Goal: Task Accomplishment & Management: Manage account settings

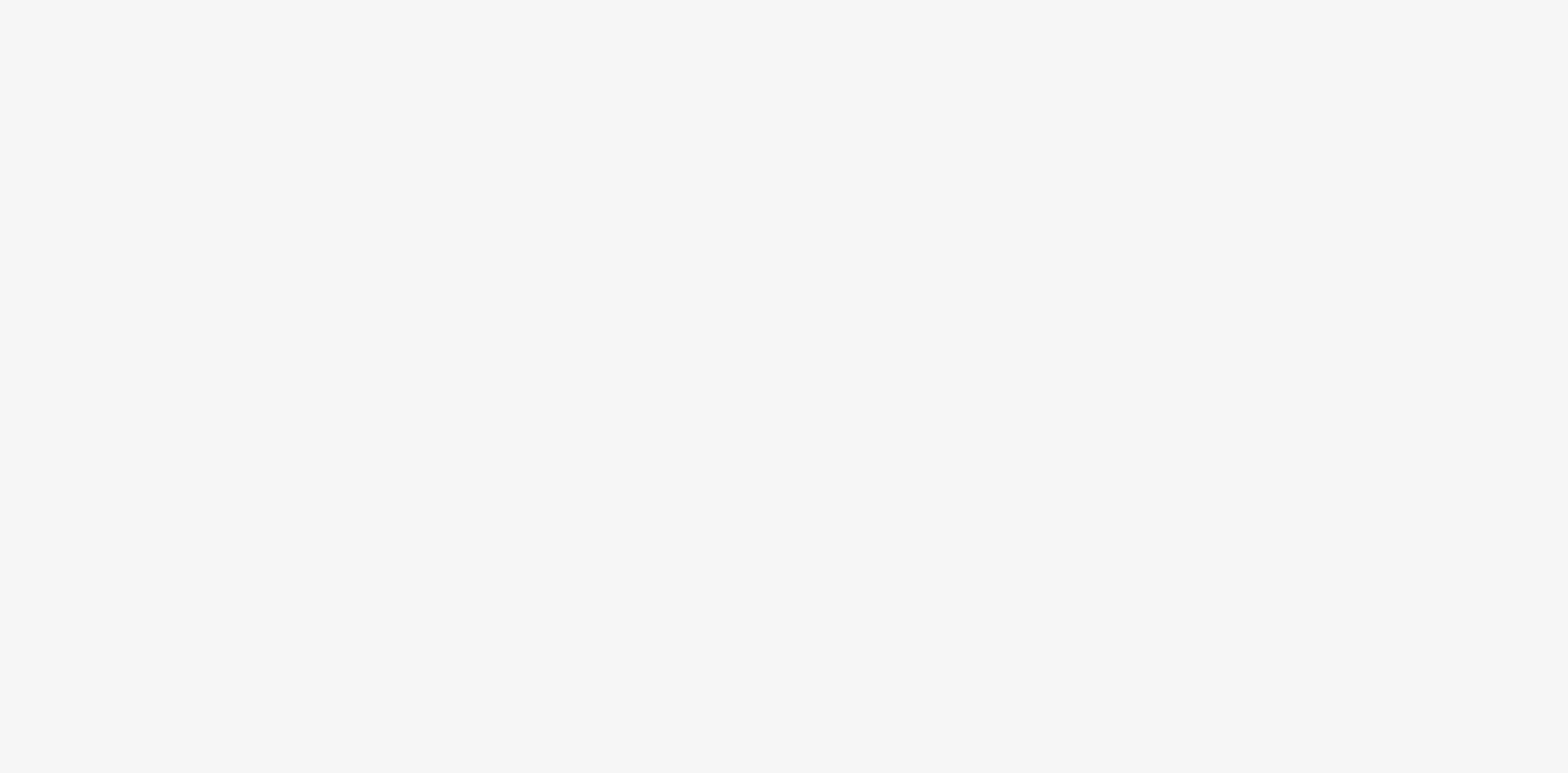
click at [402, 129] on body at bounding box center [784, 386] width 1568 height 773
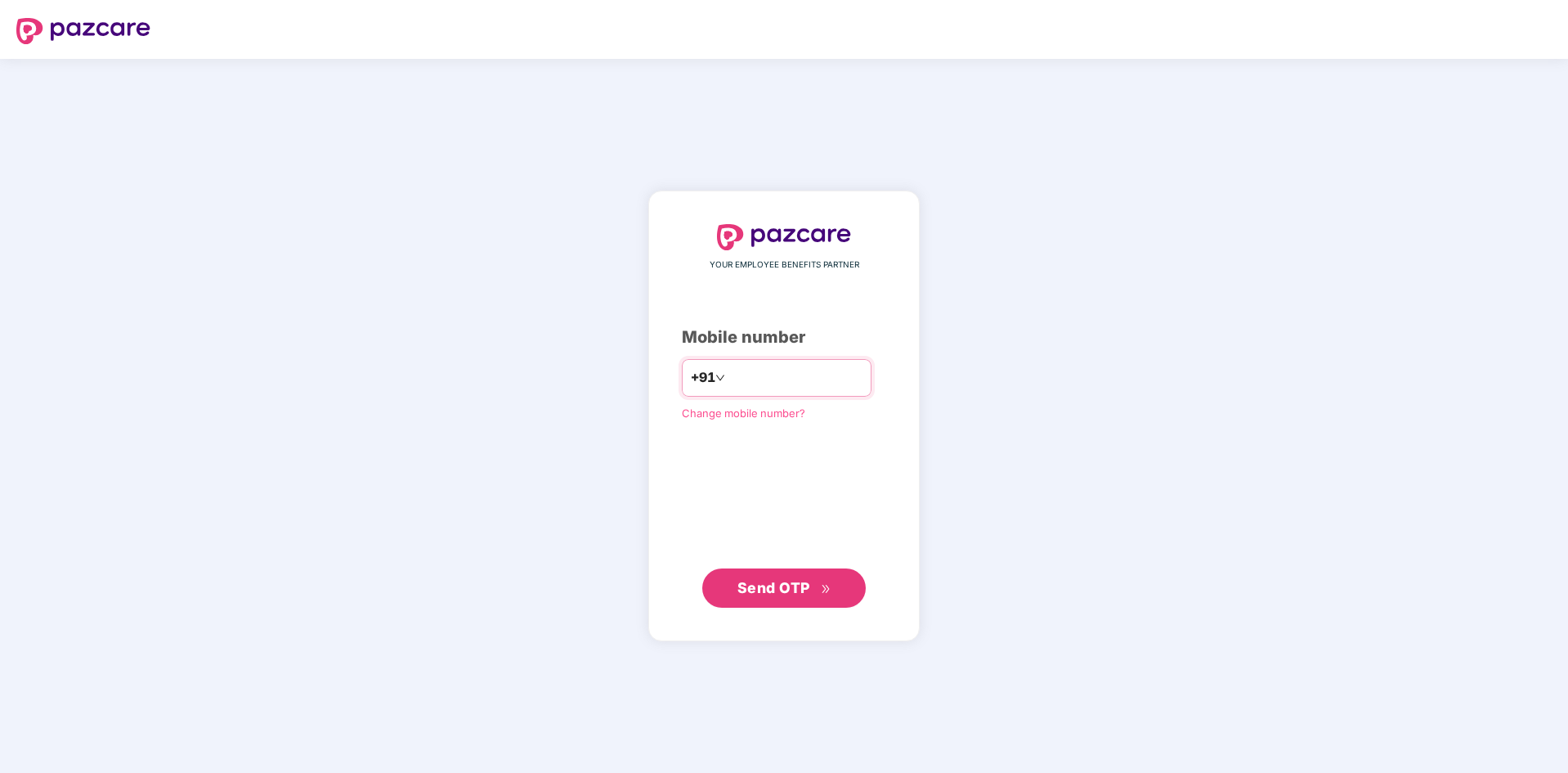
click at [749, 373] on input "number" at bounding box center [794, 378] width 134 height 27
type input "*"
click at [768, 374] on input "*" at bounding box center [794, 378] width 134 height 27
drag, startPoint x: 768, startPoint y: 374, endPoint x: 657, endPoint y: 389, distance: 112.0
click at [657, 389] on div "YOUR EMPLOYEE BENEFITS PARTNER Mobile number +91 * Change mobile number? Send O…" at bounding box center [784, 416] width 271 height 451
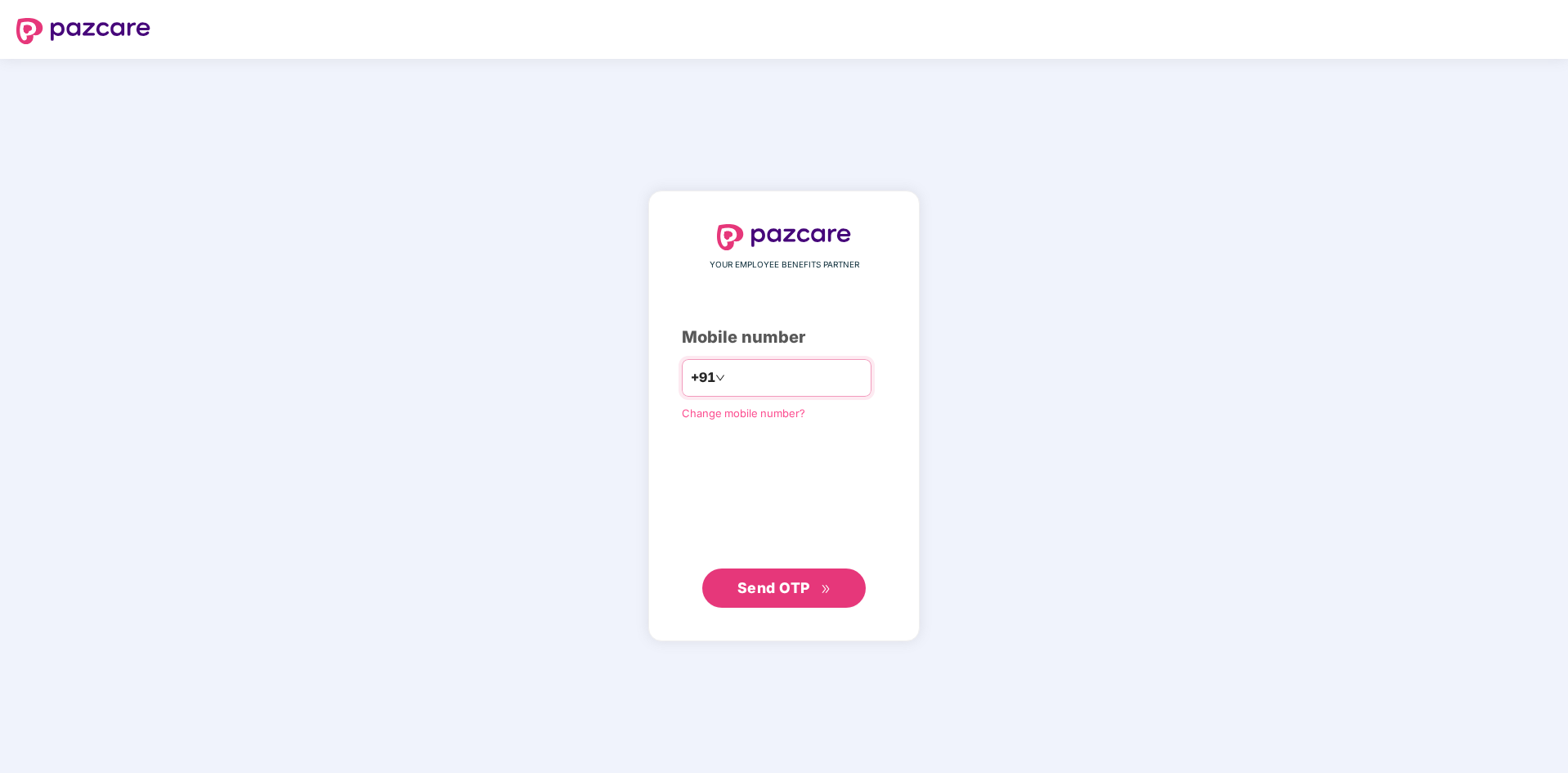
click at [732, 366] on input "*" at bounding box center [794, 378] width 134 height 27
type input "**********"
click at [756, 594] on span "Send OTP" at bounding box center [774, 587] width 73 height 17
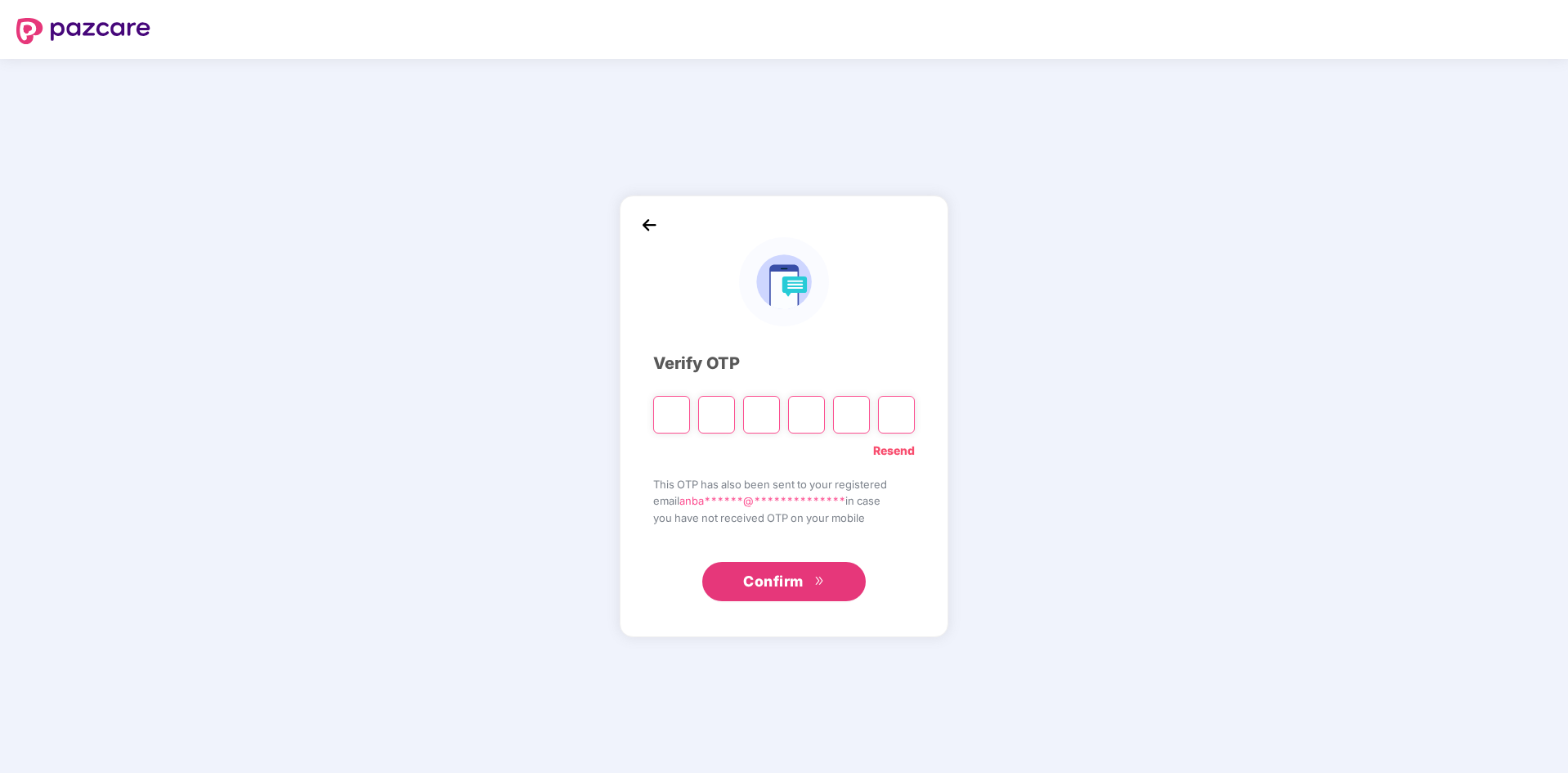
type input "*"
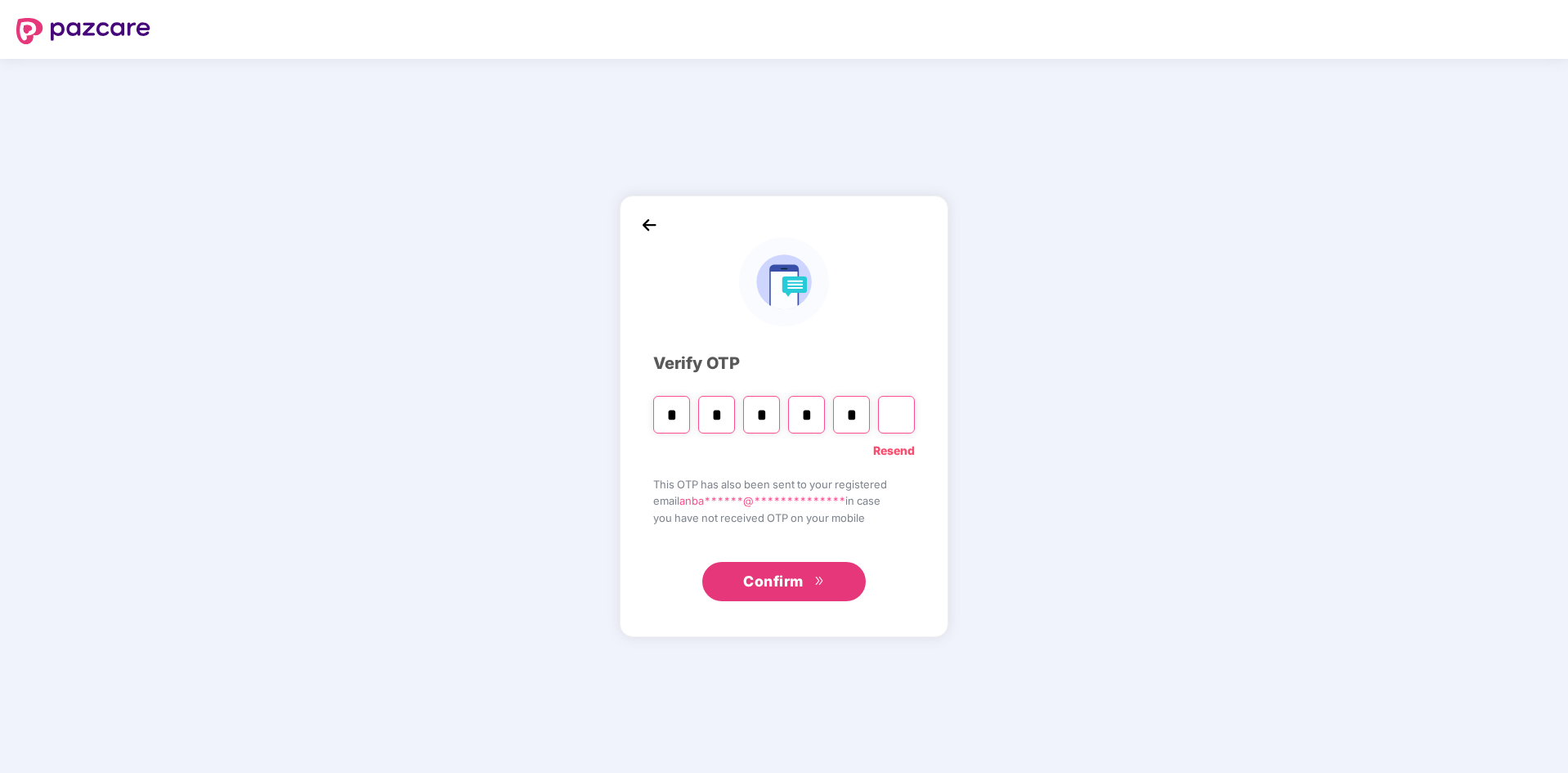
type input "*"
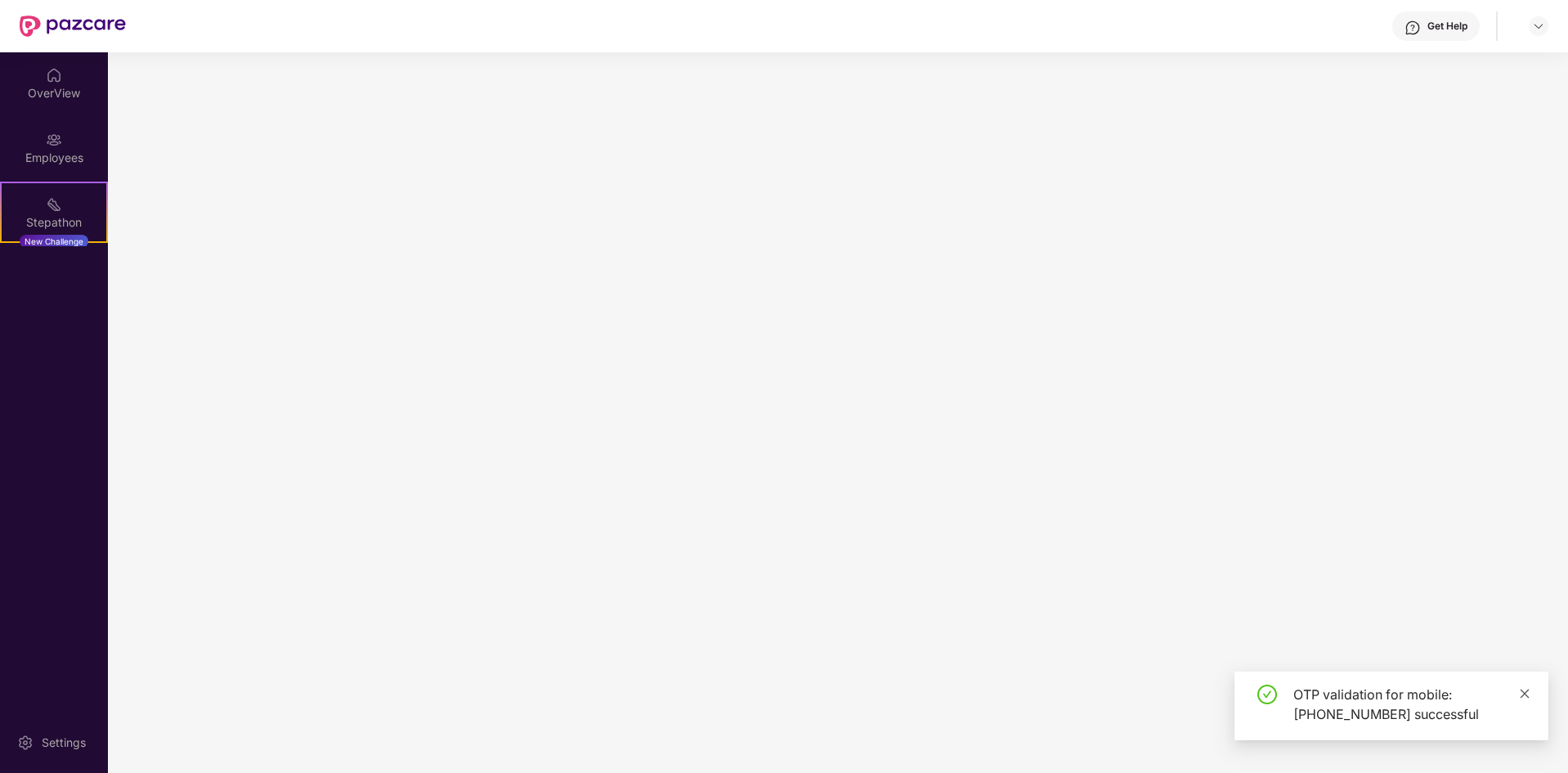
click at [1525, 693] on icon "close" at bounding box center [1524, 692] width 9 height 9
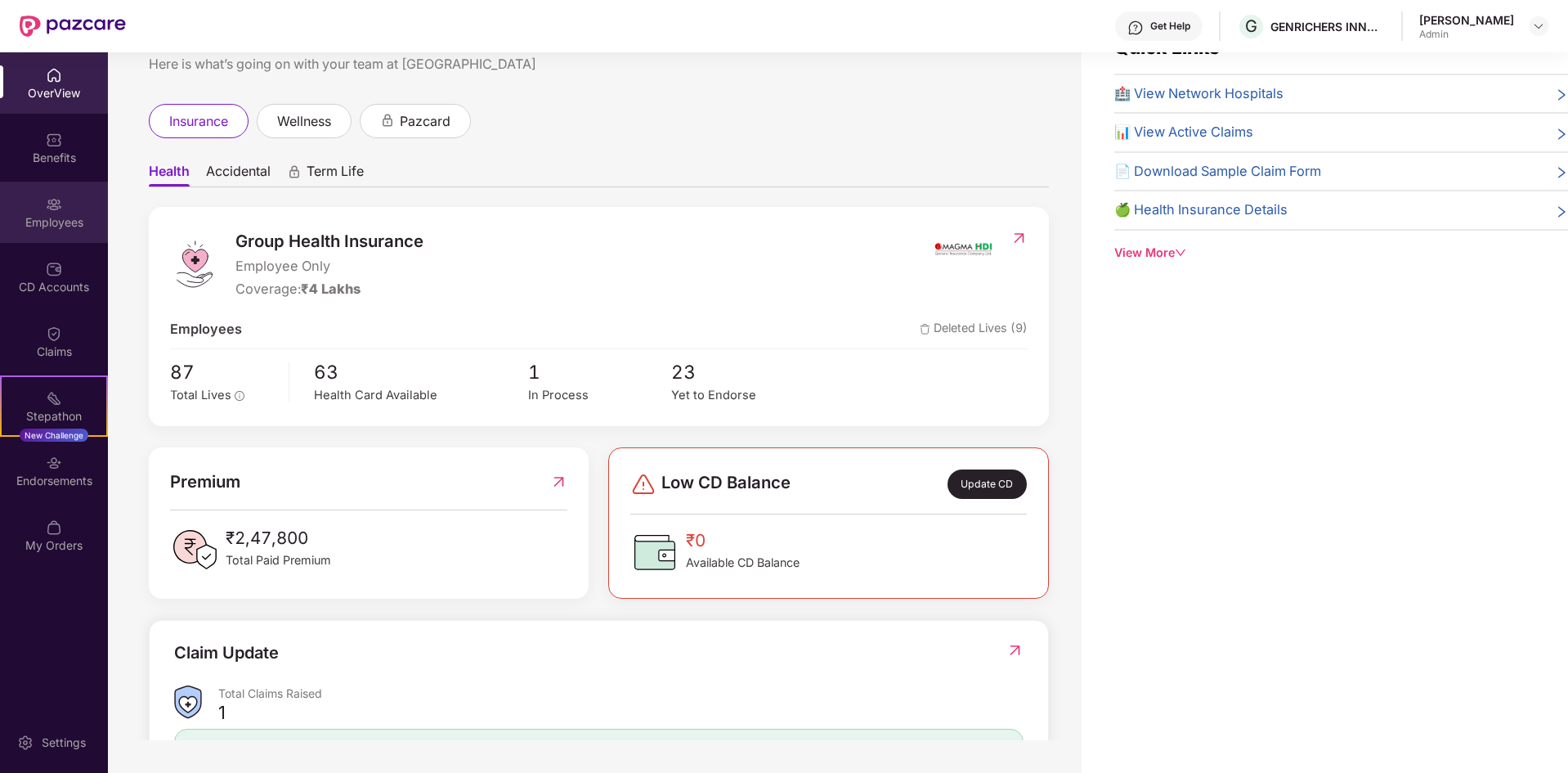
click at [62, 215] on div "Employees" at bounding box center [54, 222] width 108 height 16
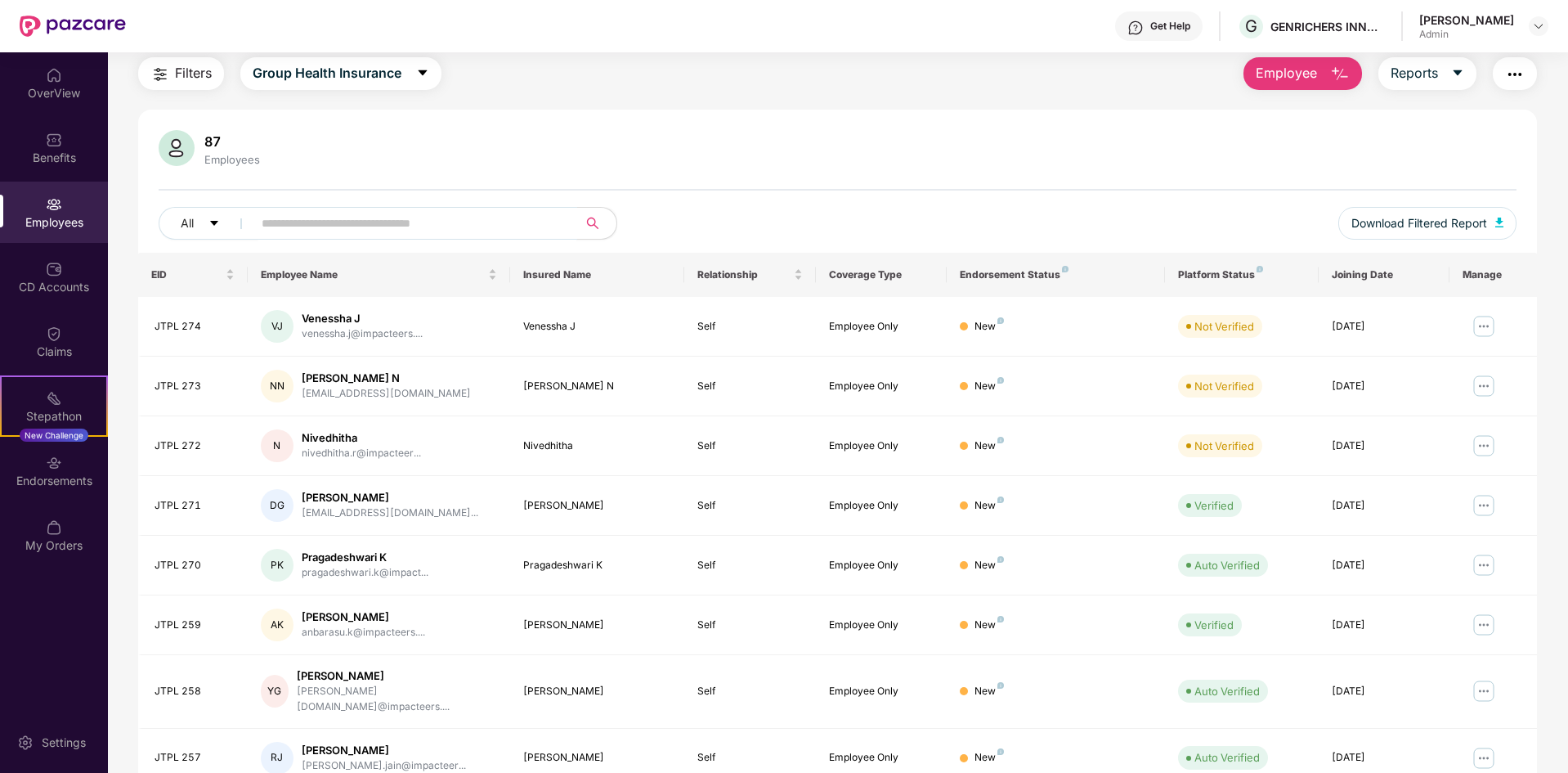
click at [454, 226] on input "text" at bounding box center [409, 223] width 294 height 25
click at [311, 274] on span "Employee Name" at bounding box center [373, 275] width 224 height 13
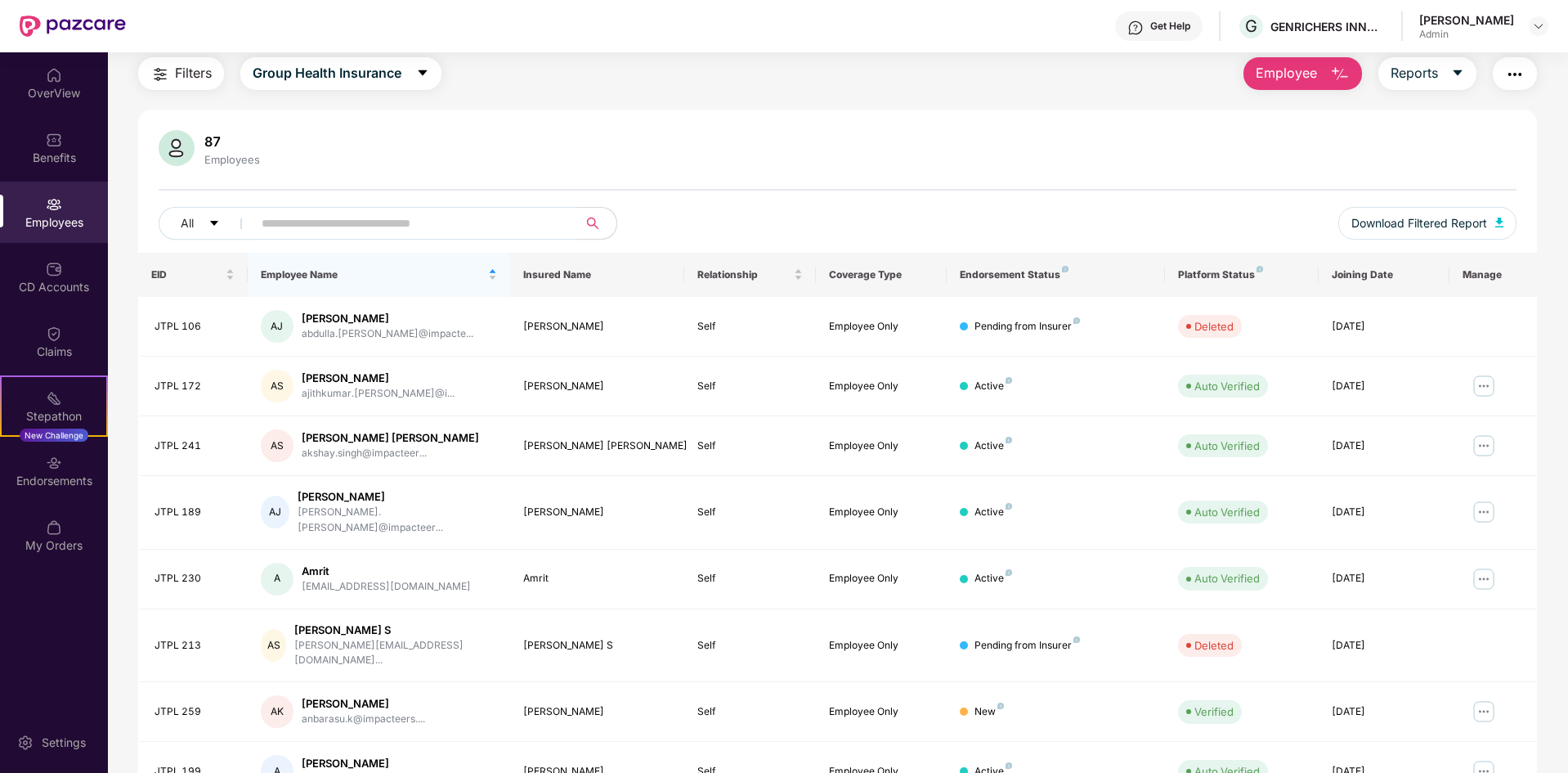
click at [353, 227] on input "text" at bounding box center [409, 223] width 294 height 25
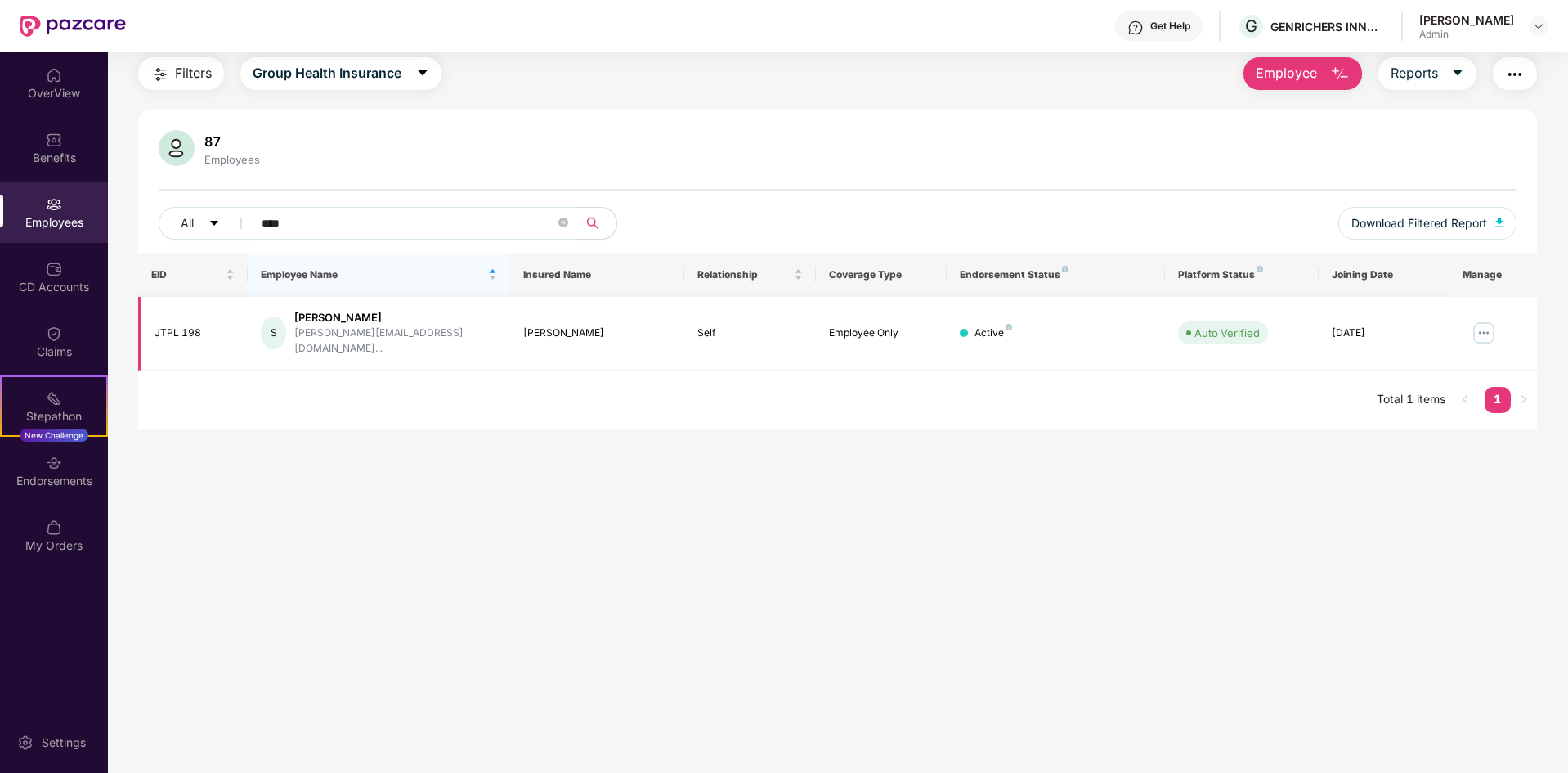
type input "****"
click at [1483, 322] on img at bounding box center [1484, 333] width 27 height 27
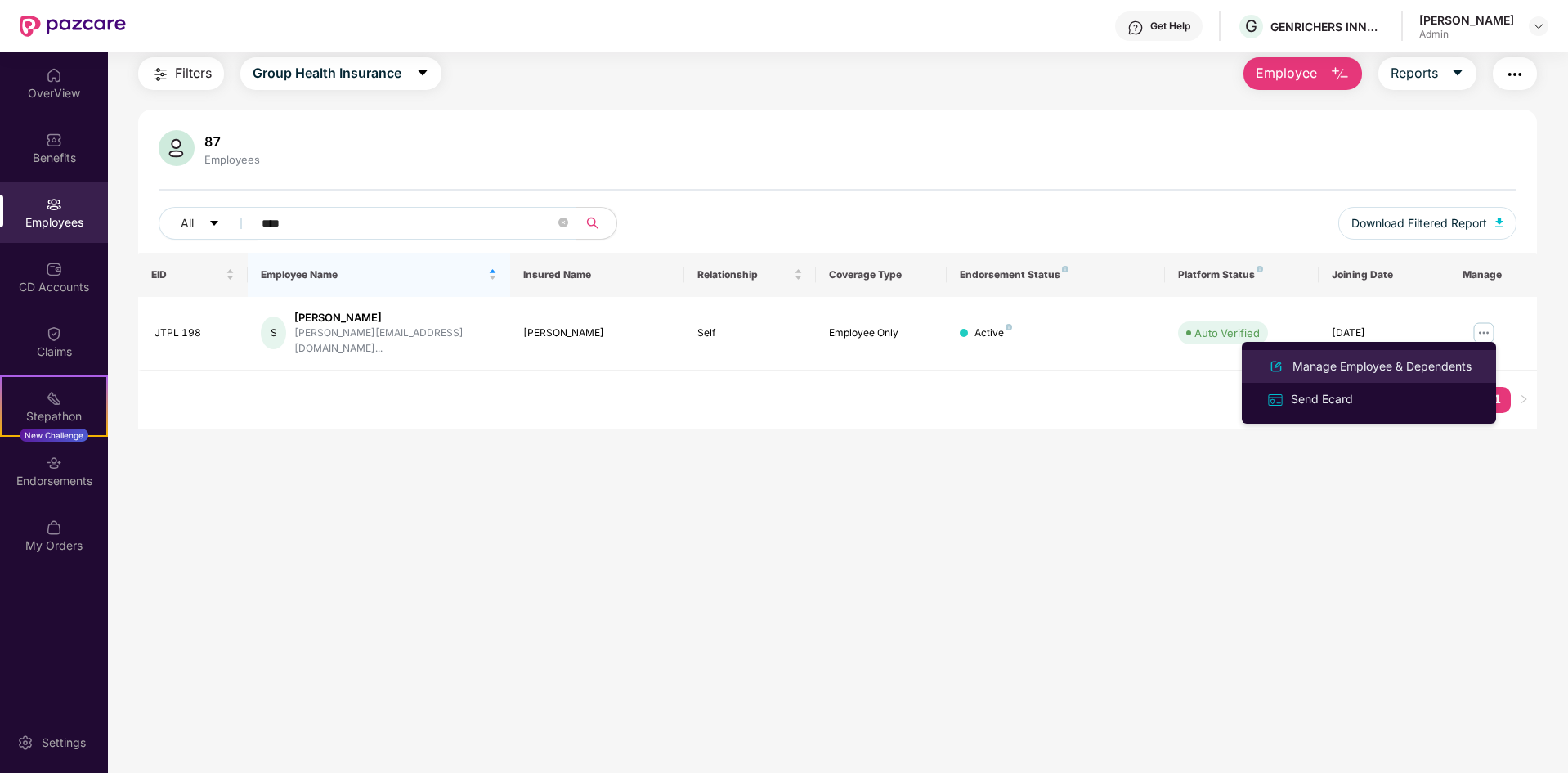
click at [1322, 367] on div "Manage Employee & Dependents" at bounding box center [1382, 366] width 186 height 18
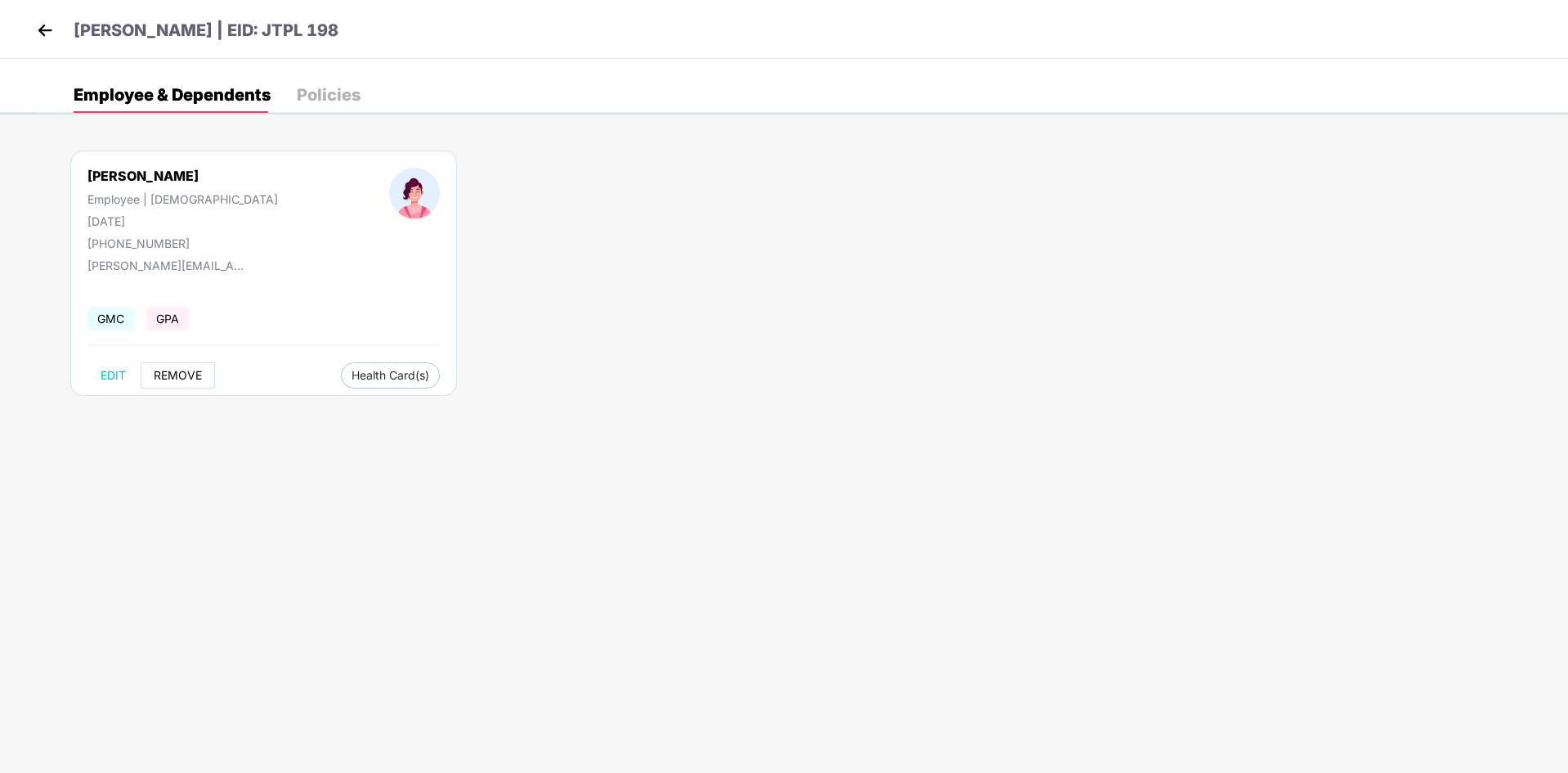
click at [172, 375] on span "REMOVE" at bounding box center [177, 376] width 48 height 13
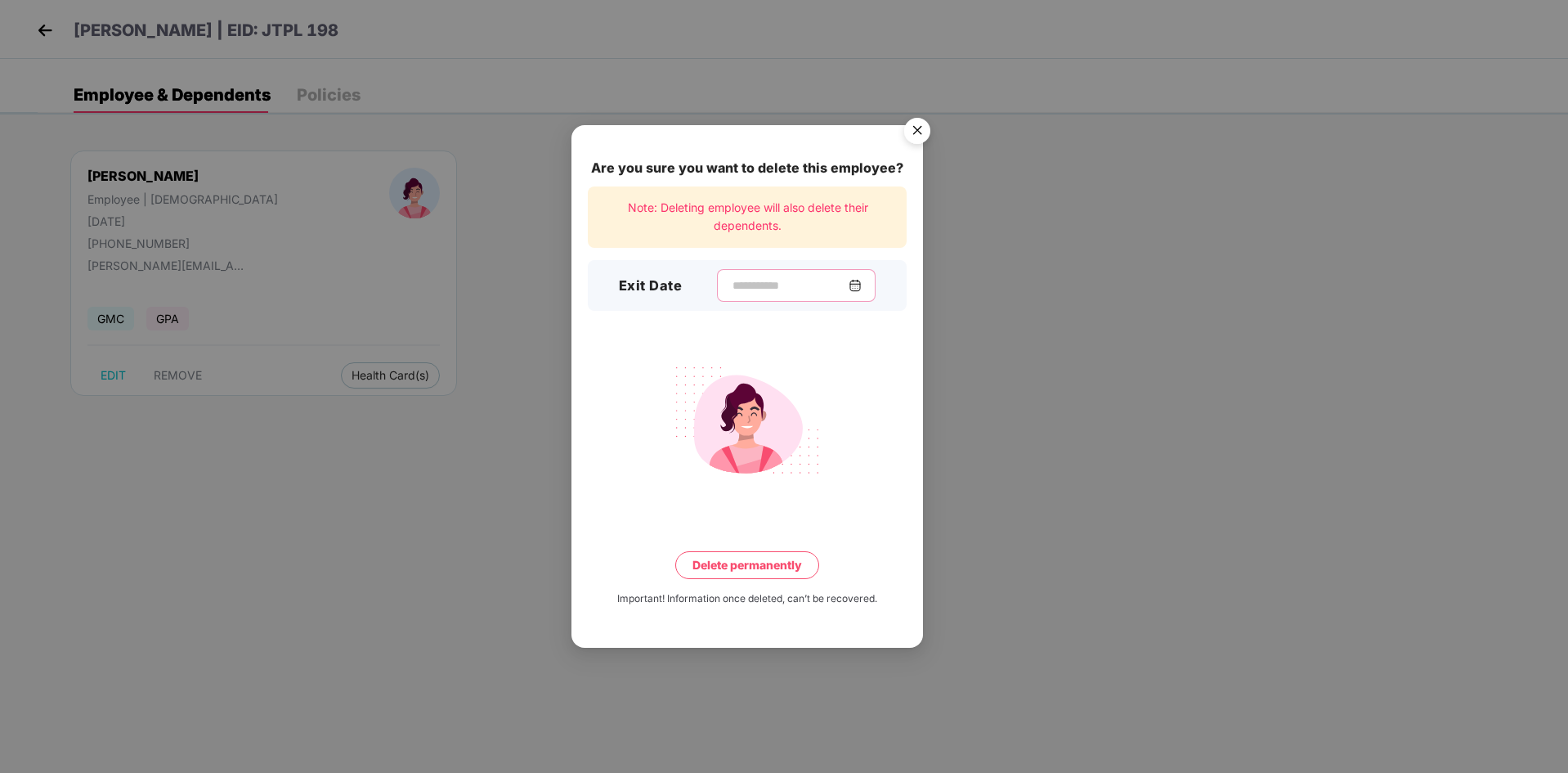
click at [783, 287] on input at bounding box center [790, 285] width 118 height 17
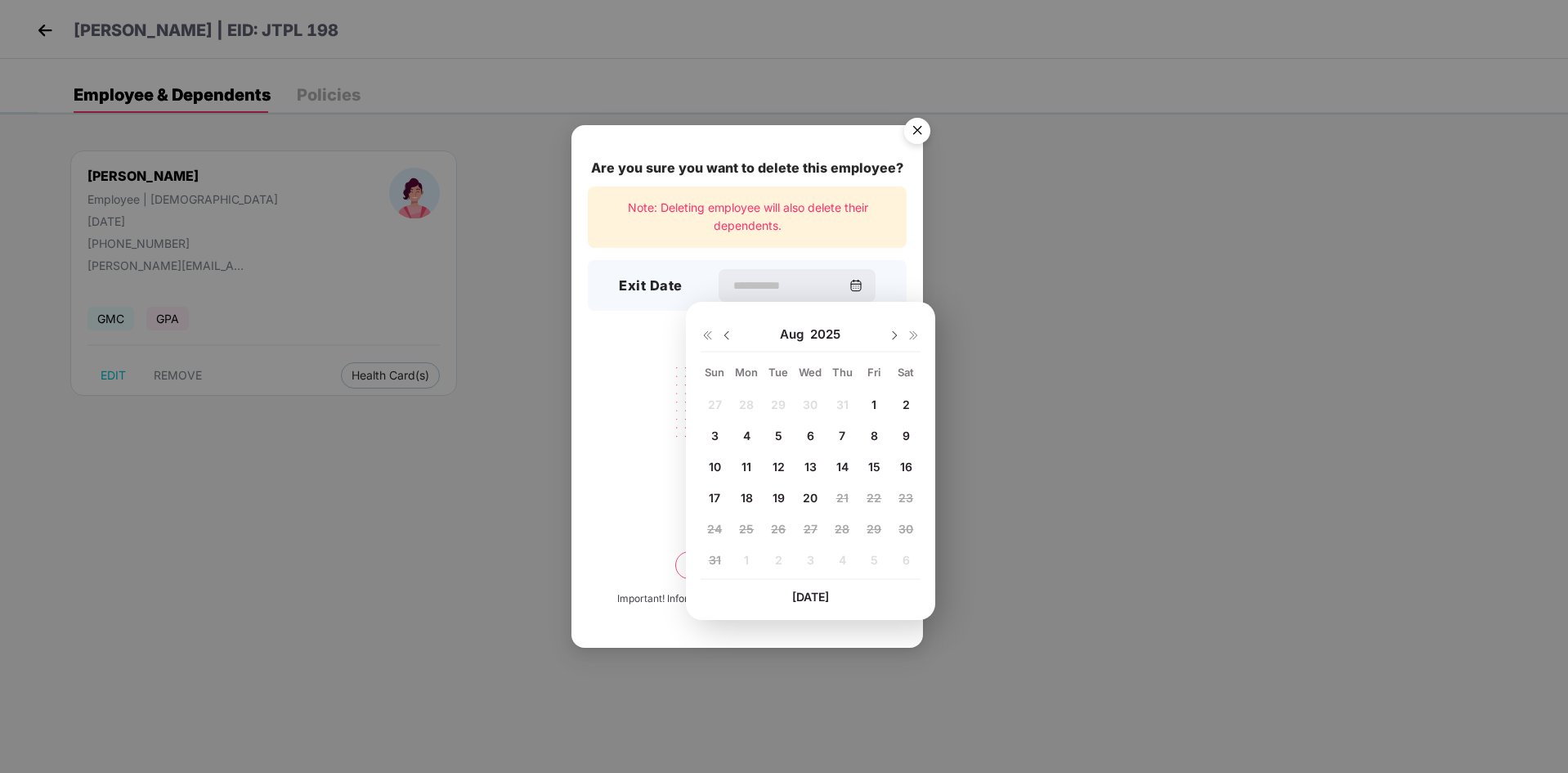
click at [744, 466] on span "11" at bounding box center [746, 467] width 9 height 14
type input "**********"
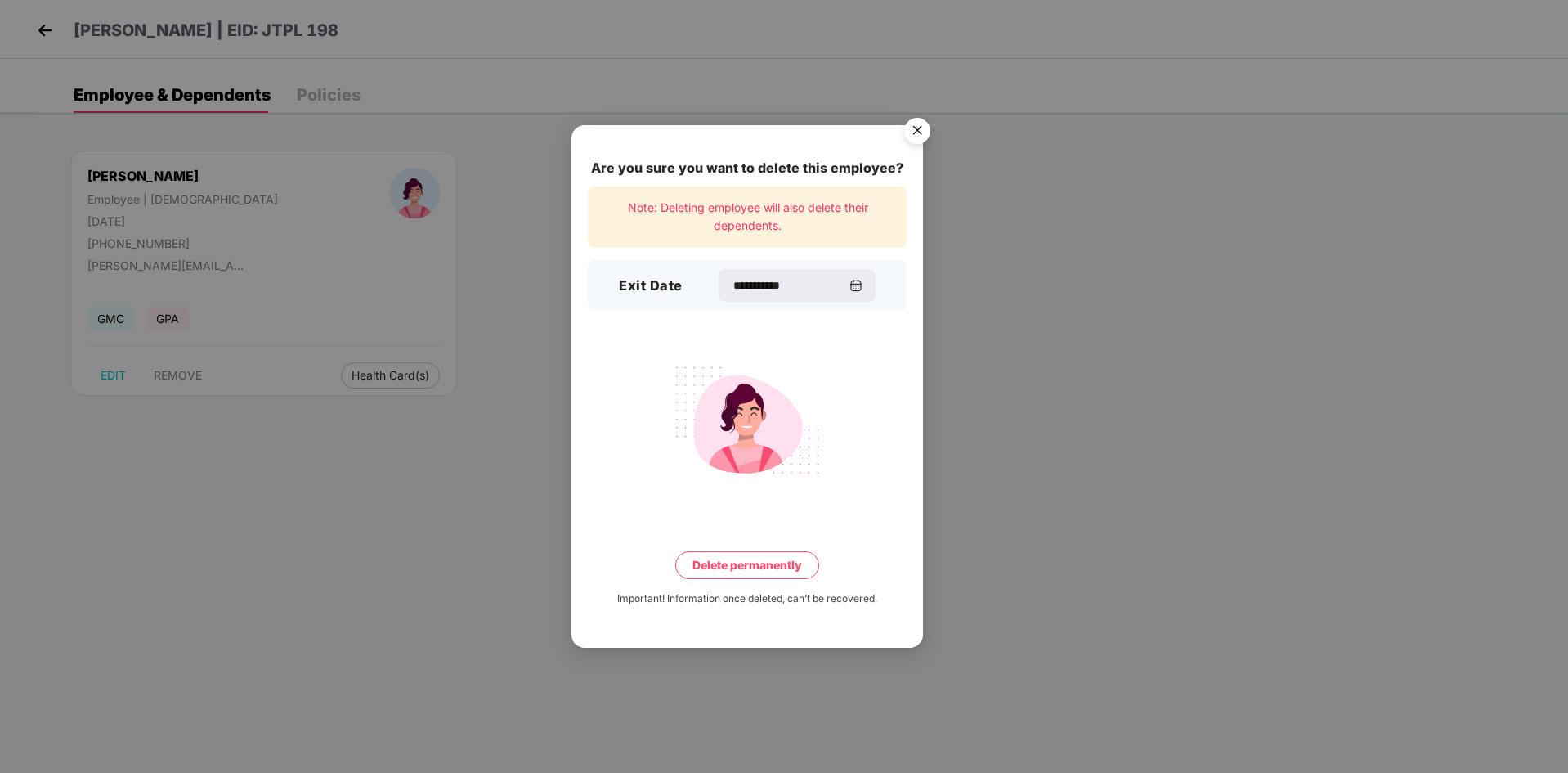
click at [730, 563] on button "Delete permanently" at bounding box center [747, 564] width 144 height 28
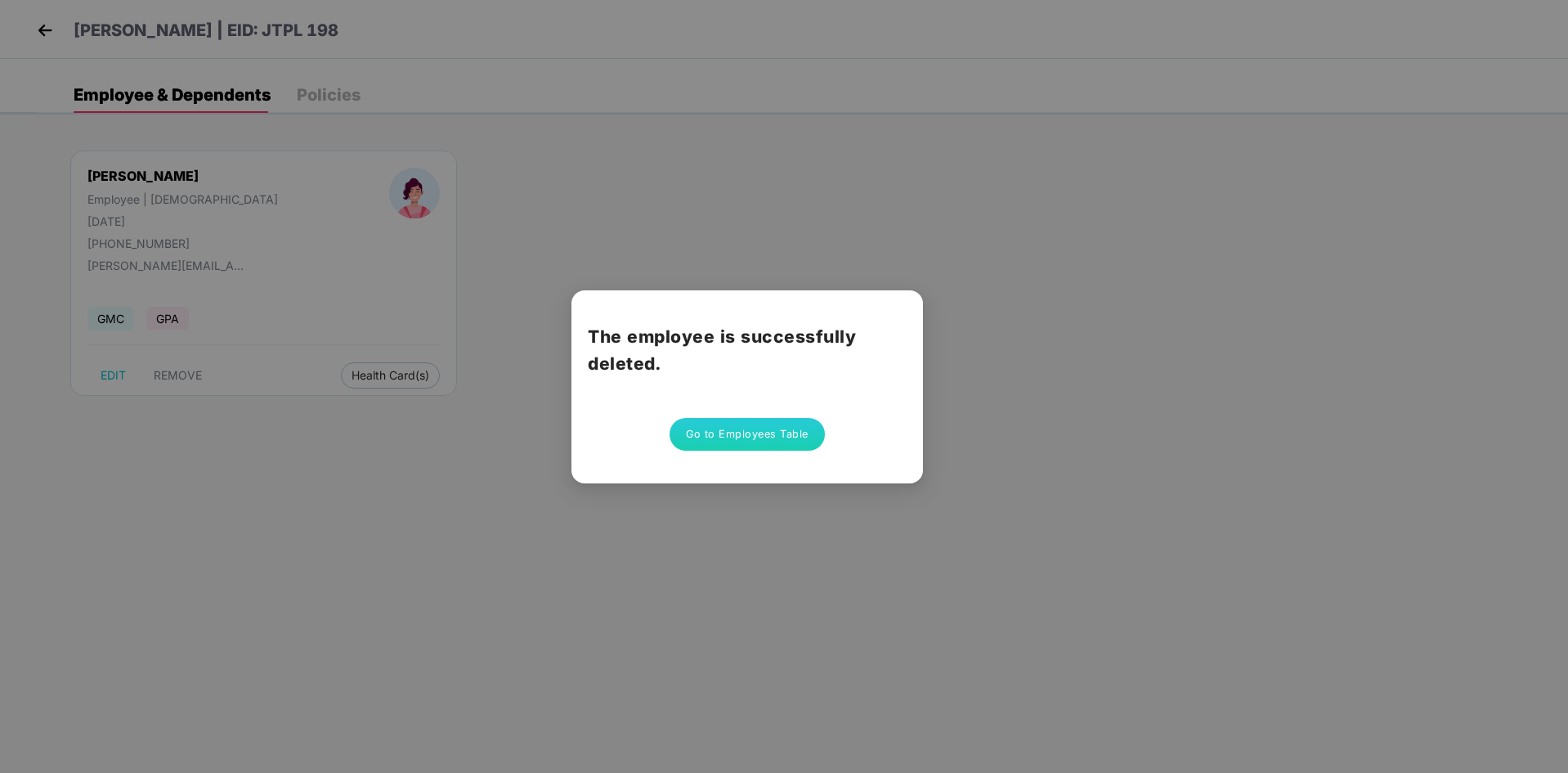
click at [733, 429] on button "Go to Employees Table" at bounding box center [747, 434] width 155 height 32
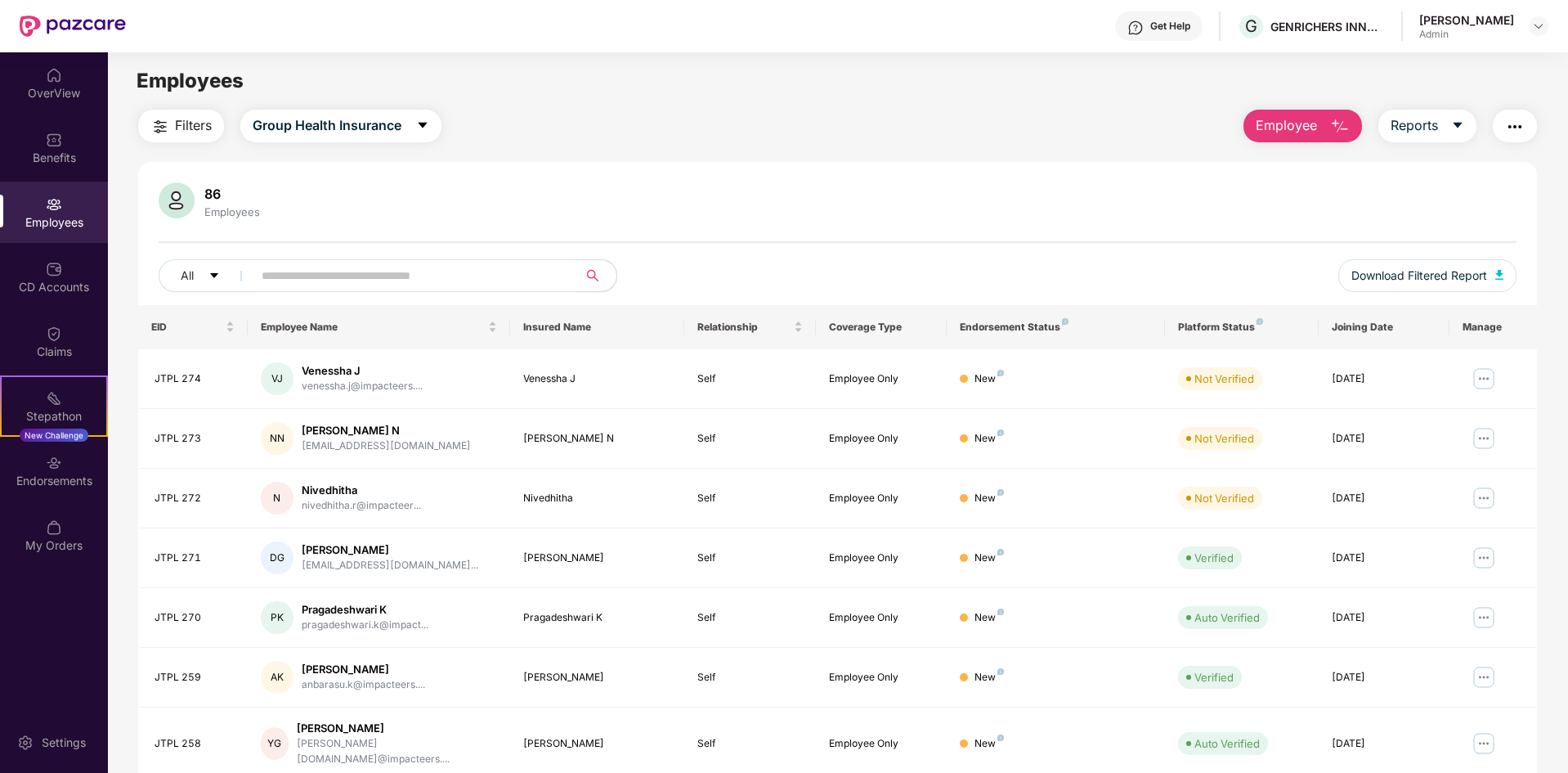
click at [335, 274] on input "text" at bounding box center [409, 276] width 294 height 25
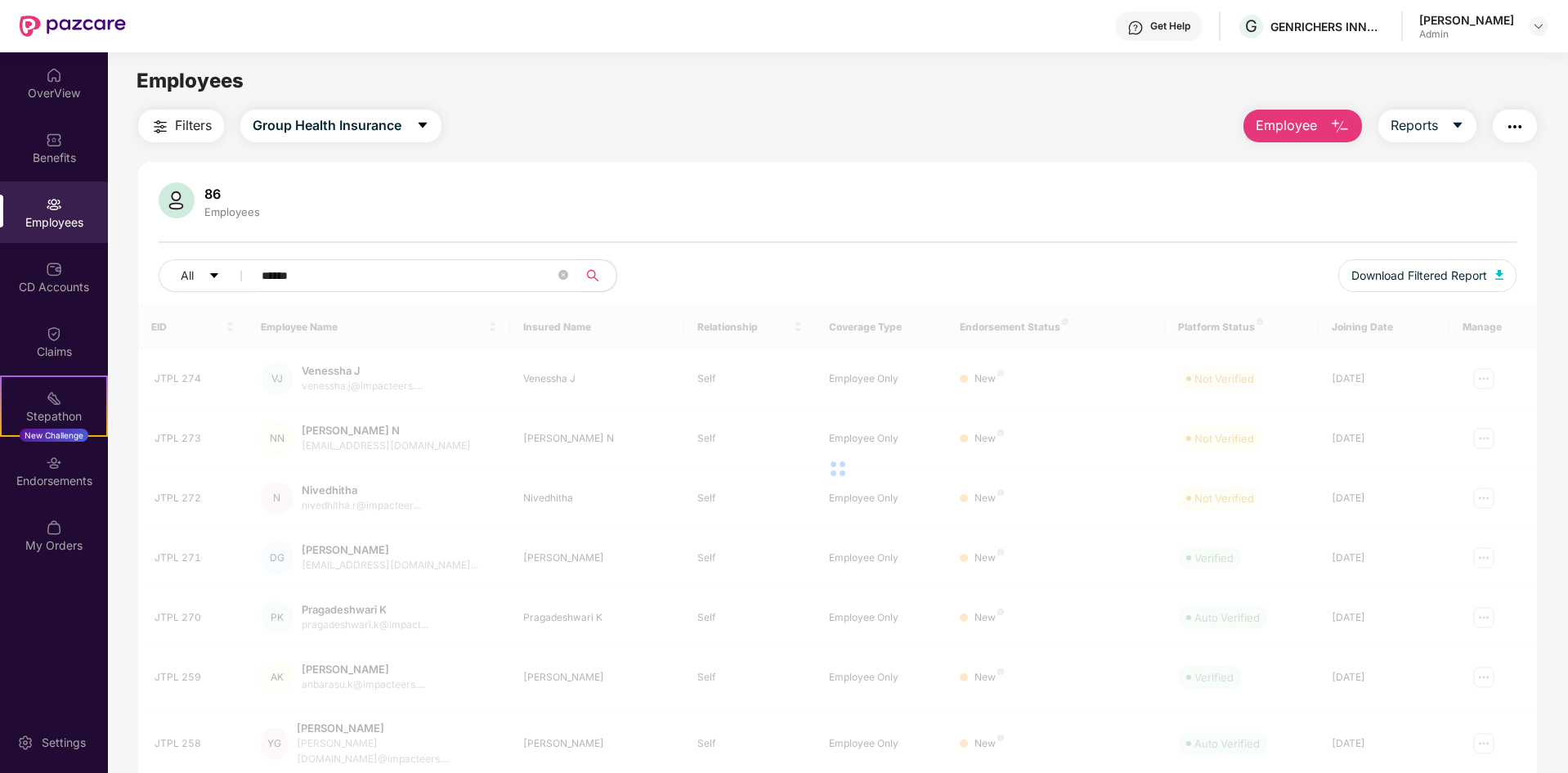
type input "*******"
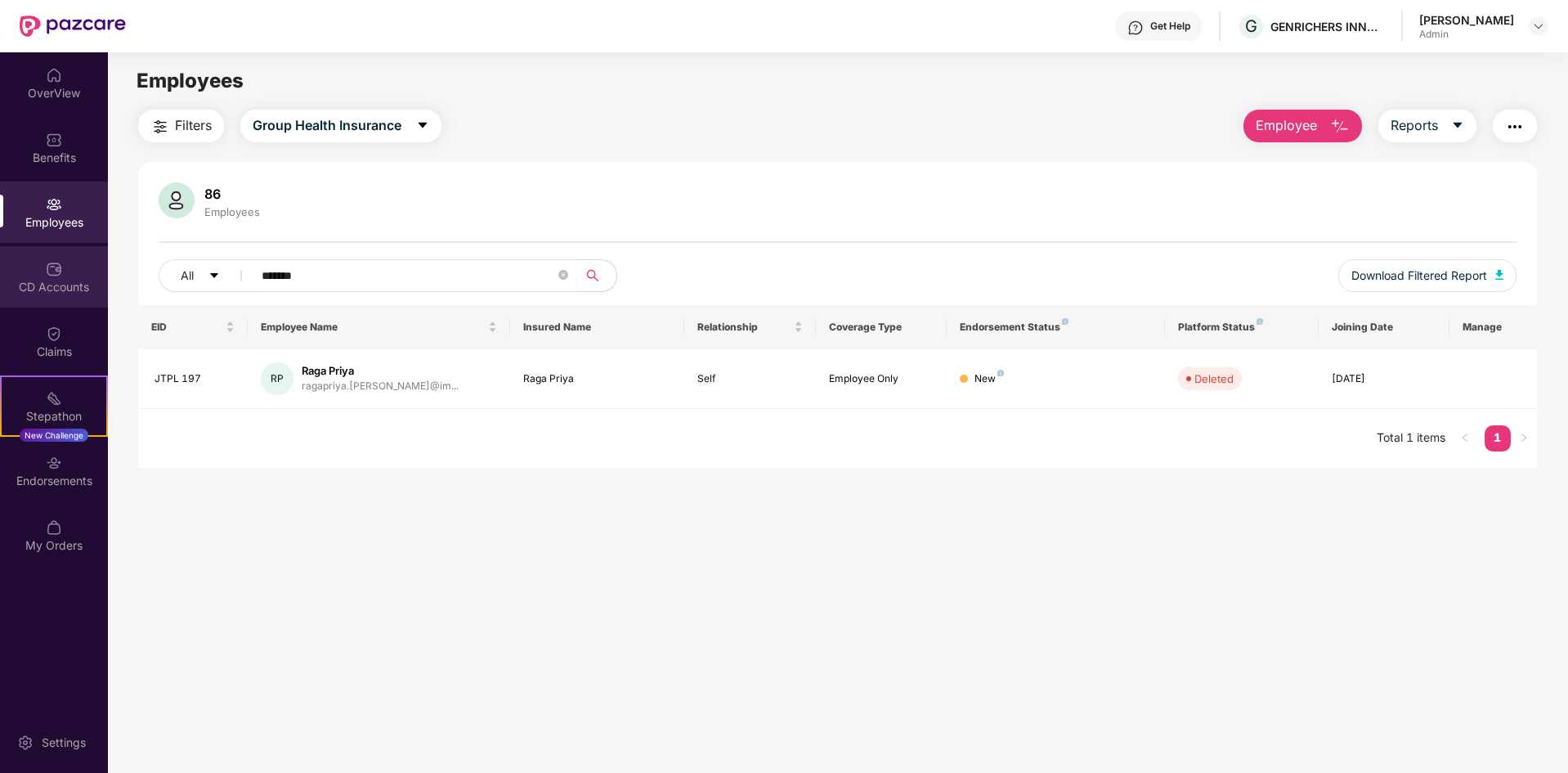
drag, startPoint x: 412, startPoint y: 267, endPoint x: 40, endPoint y: 306, distance: 374.0
click at [40, 306] on div "OverView Benefits Employees CD Accounts Claims Stepathon New Challenge Endorsem…" at bounding box center [784, 413] width 1568 height 721
type input "******"
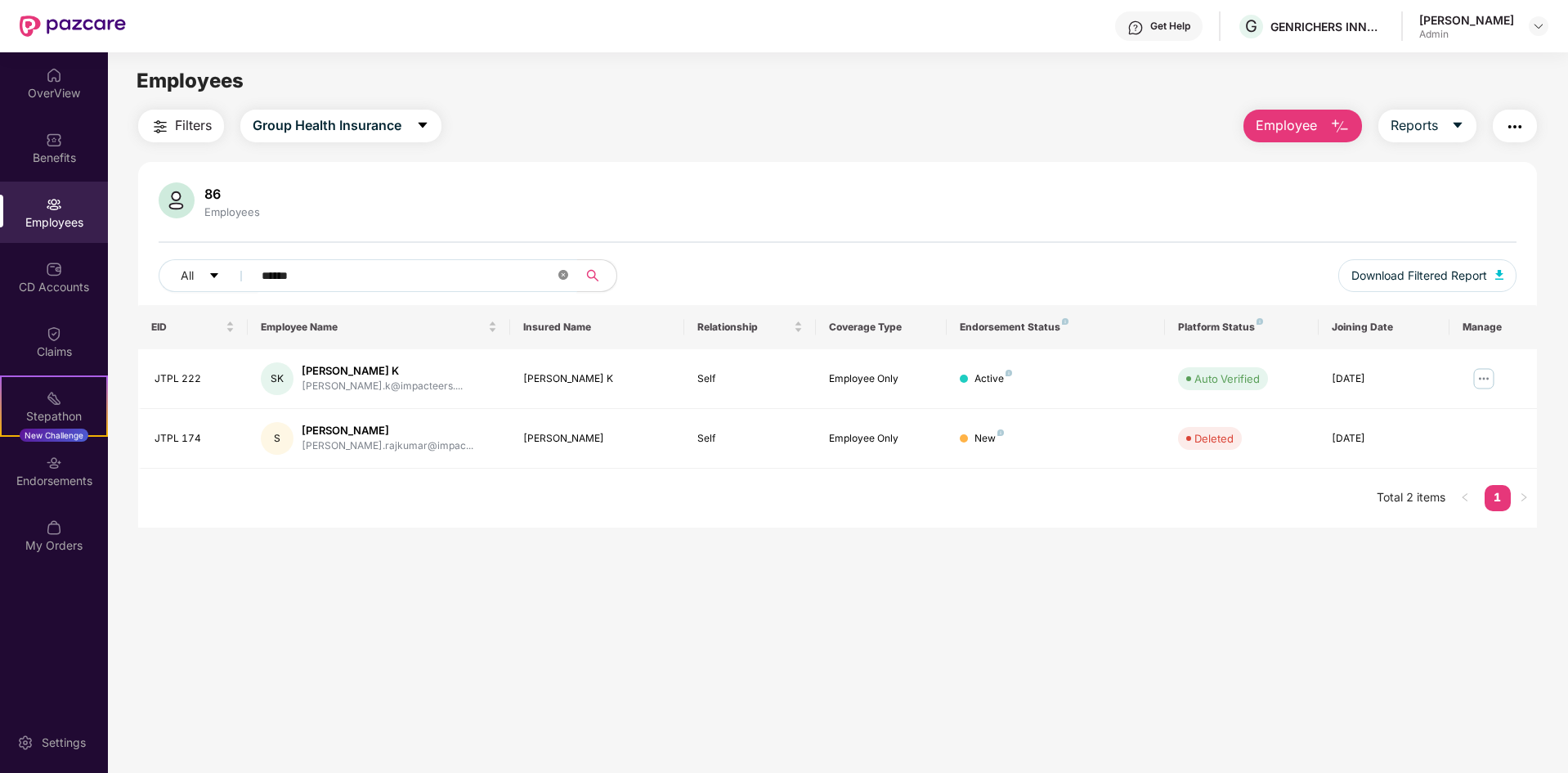
click at [564, 278] on icon "close-circle" at bounding box center [563, 275] width 9 height 9
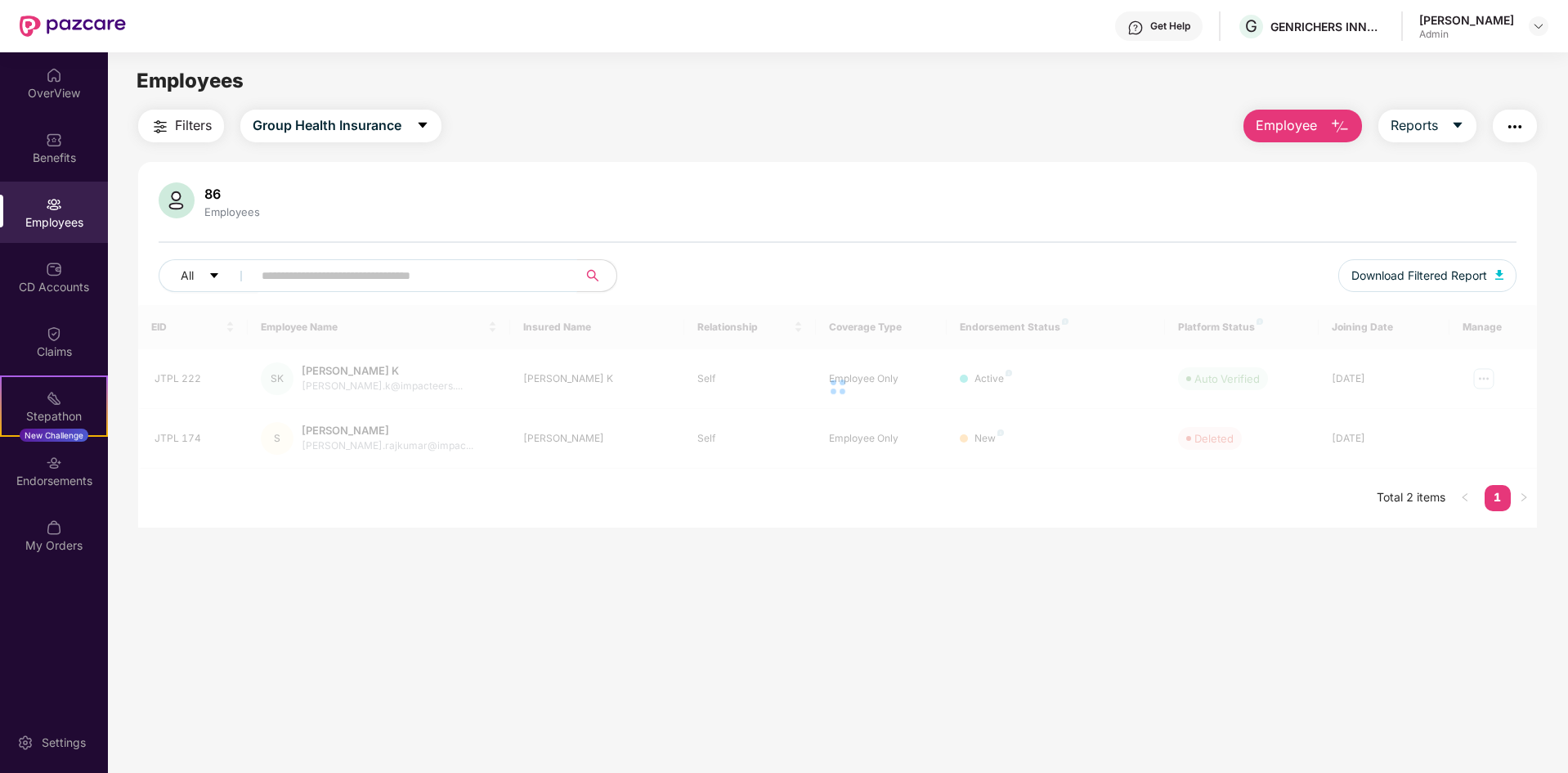
click at [400, 273] on input "text" at bounding box center [409, 276] width 294 height 25
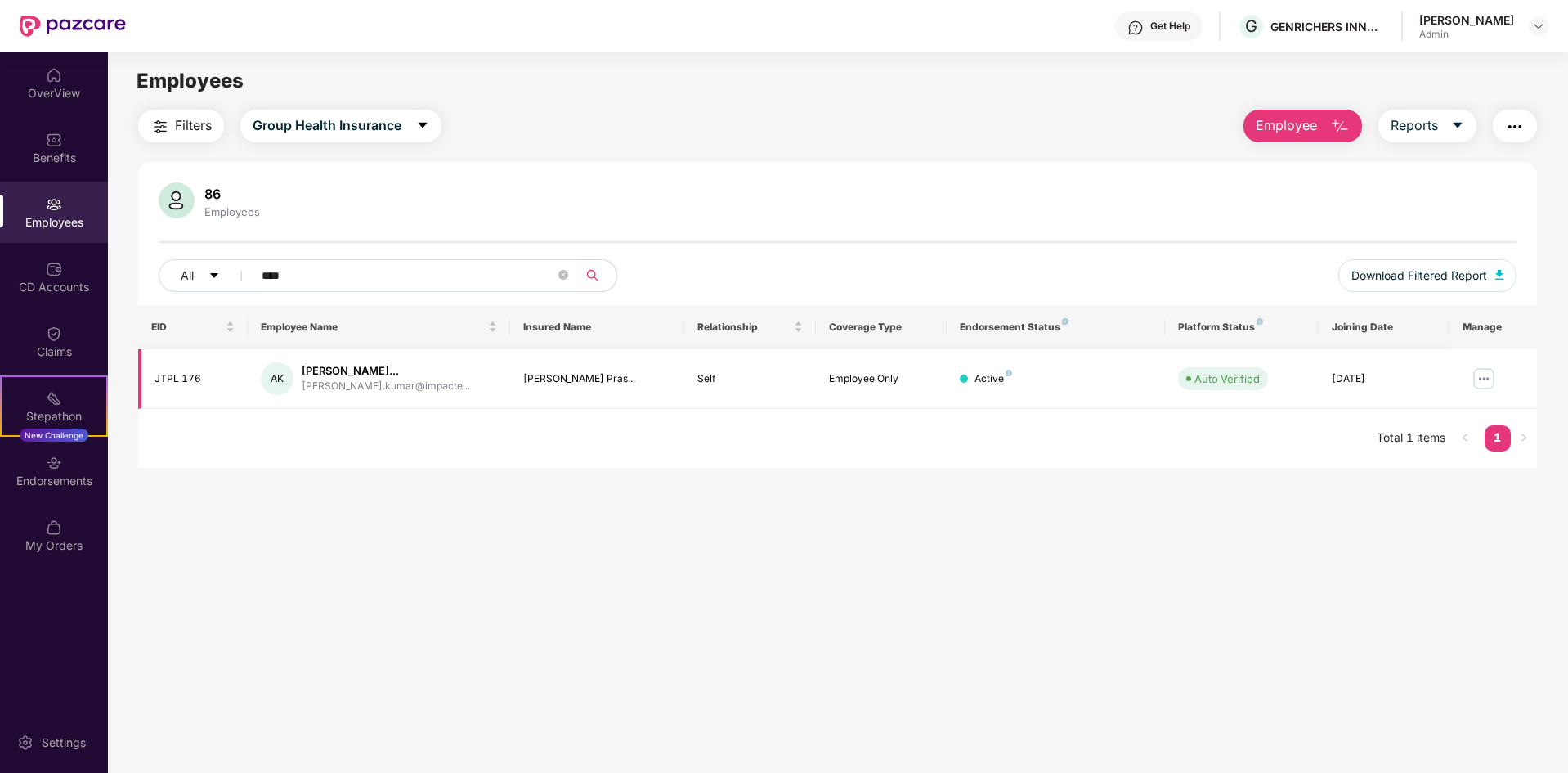
type input "****"
click at [1483, 380] on img at bounding box center [1484, 378] width 27 height 27
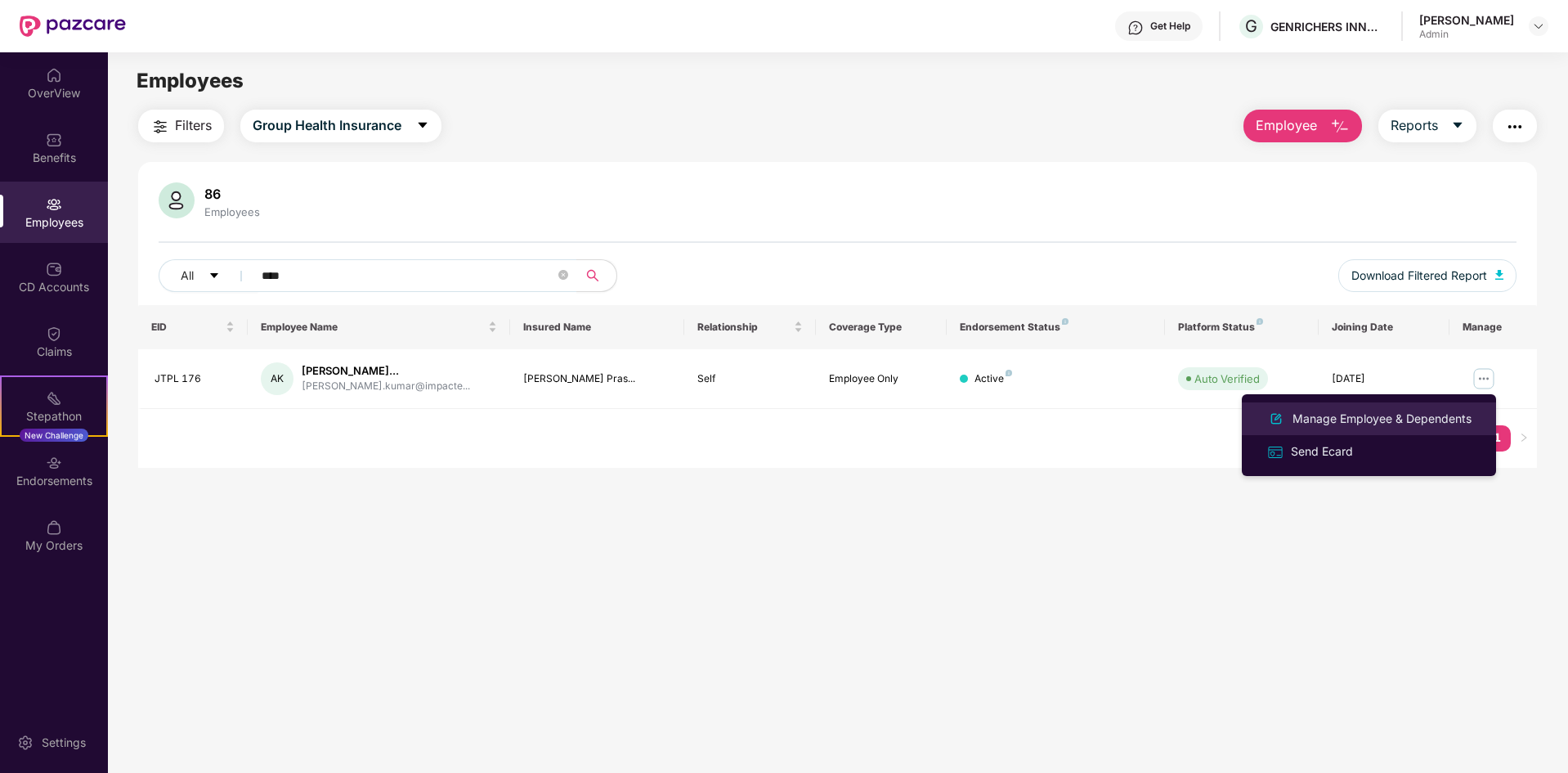
click at [1337, 421] on div "Manage Employee & Dependents" at bounding box center [1382, 418] width 186 height 18
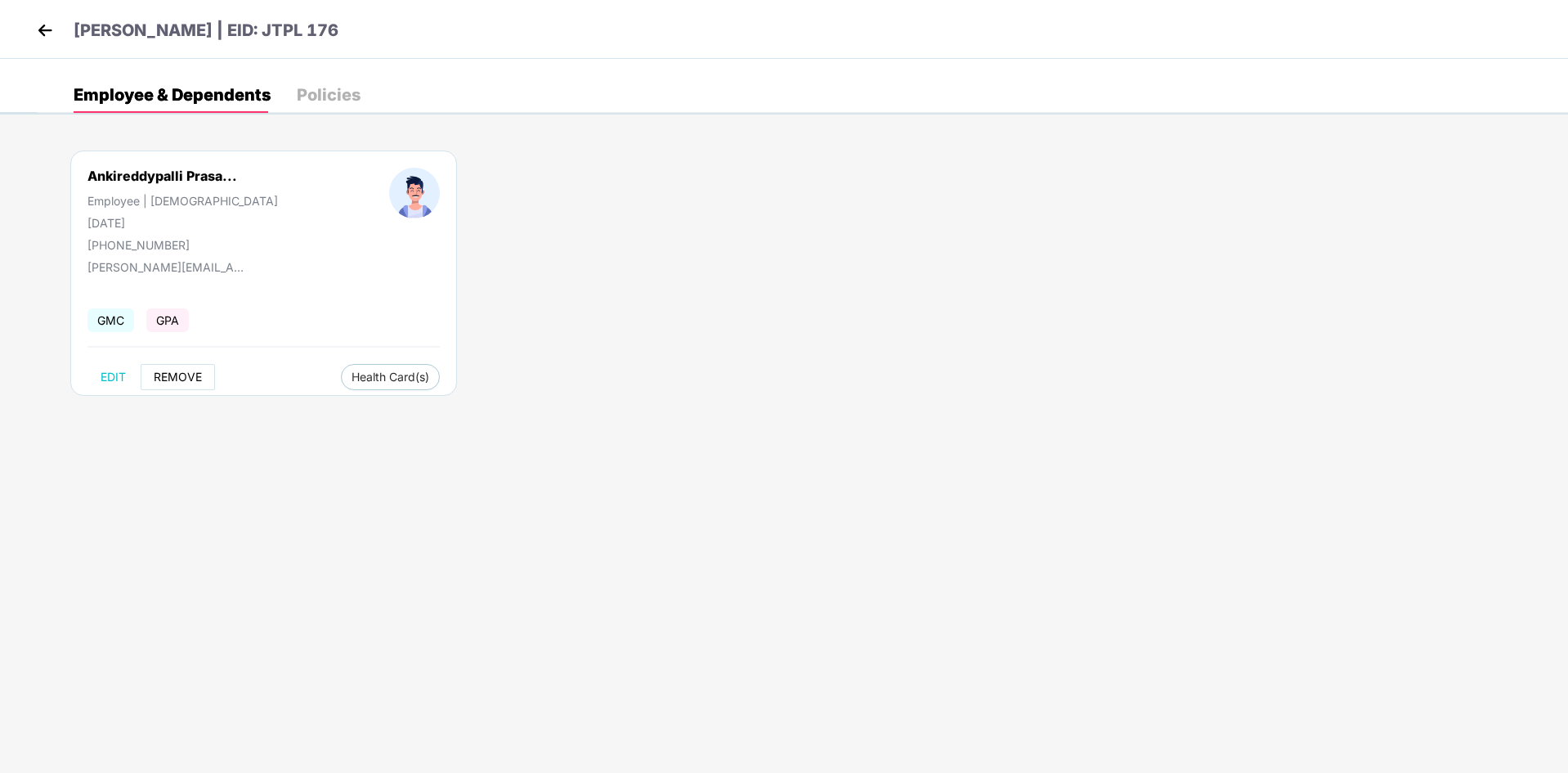
click at [188, 378] on span "REMOVE" at bounding box center [177, 377] width 48 height 13
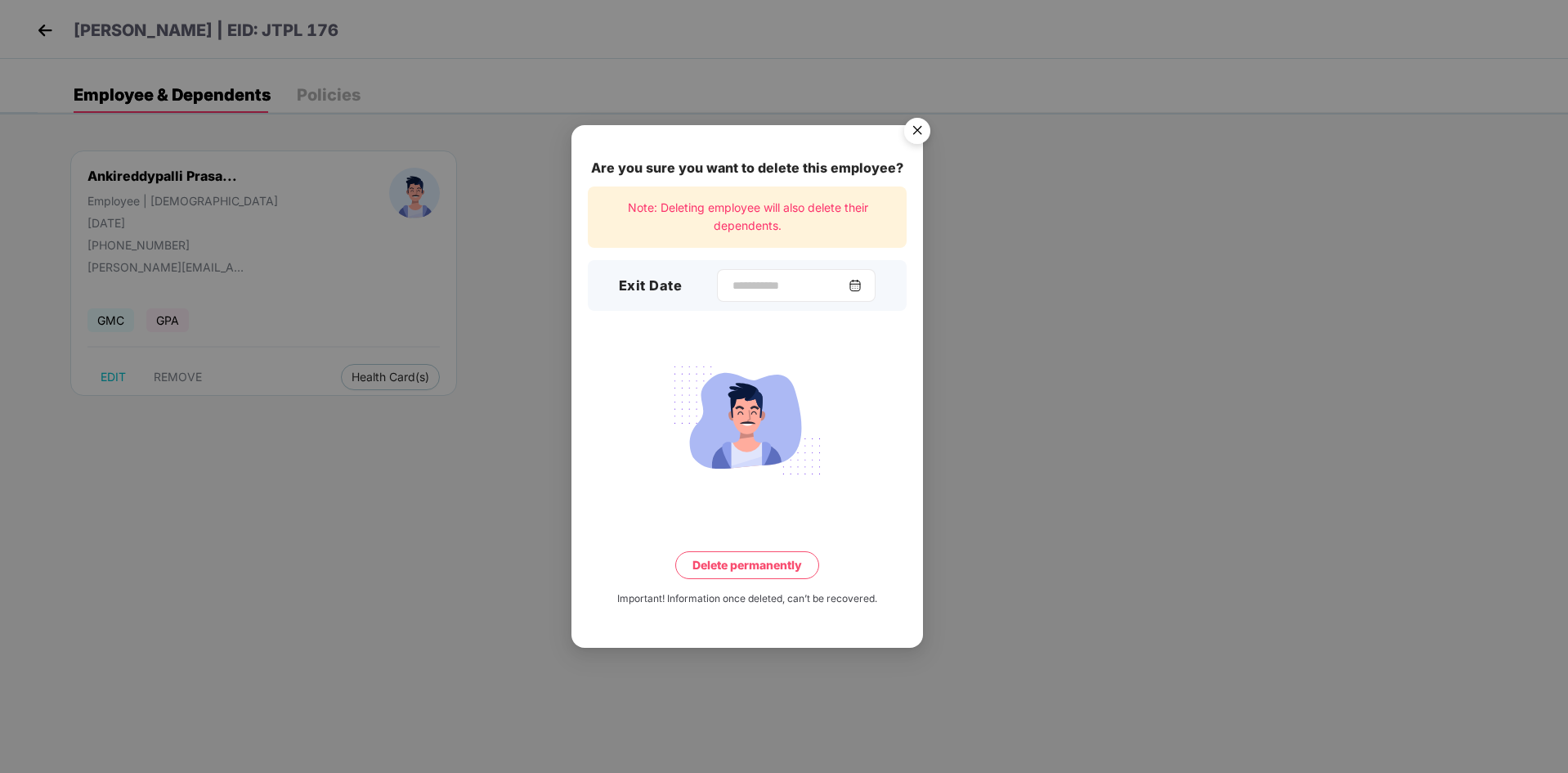
click at [862, 284] on img at bounding box center [855, 285] width 13 height 13
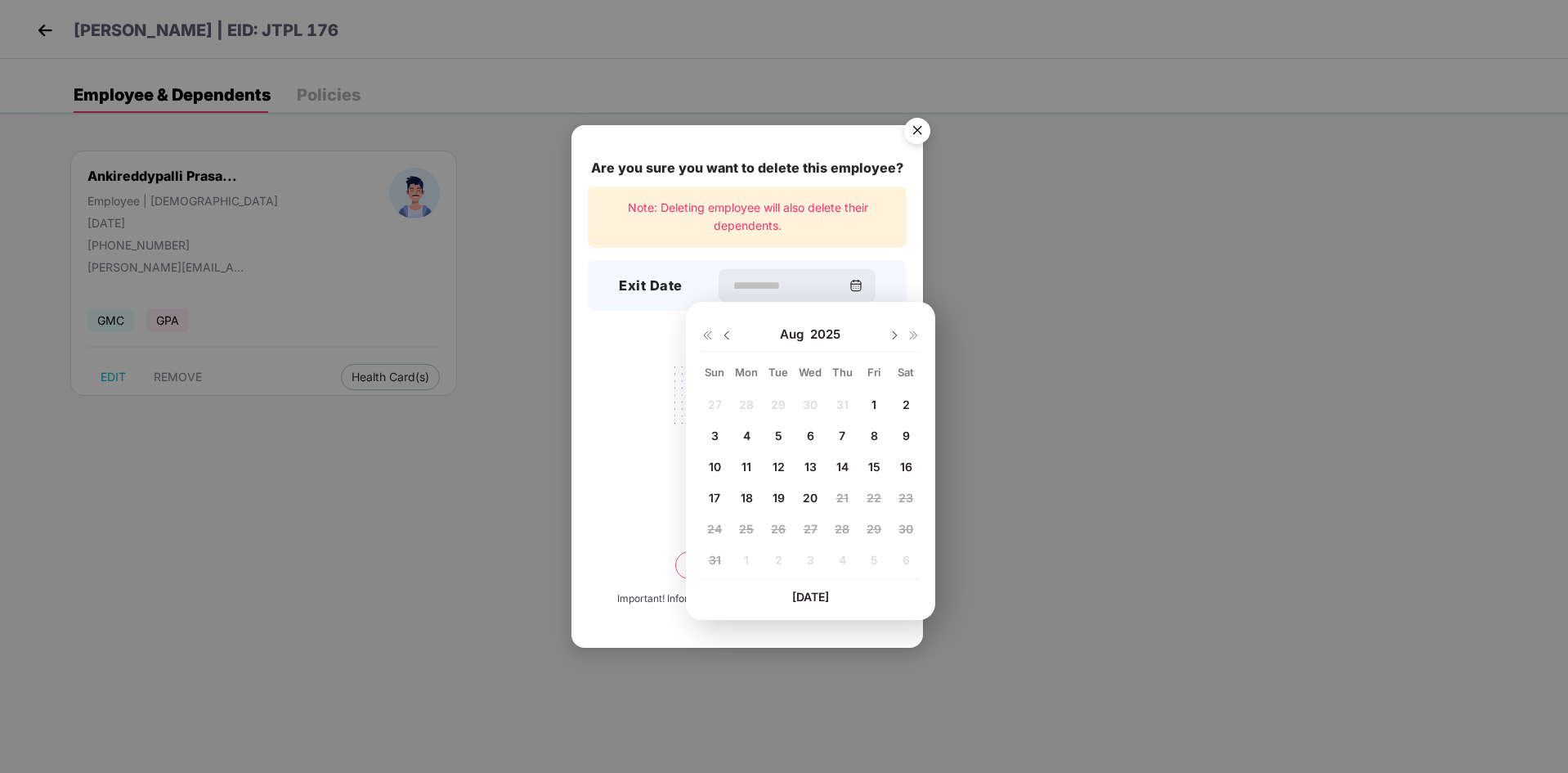
click at [741, 500] on span "18" at bounding box center [746, 497] width 12 height 14
type input "**********"
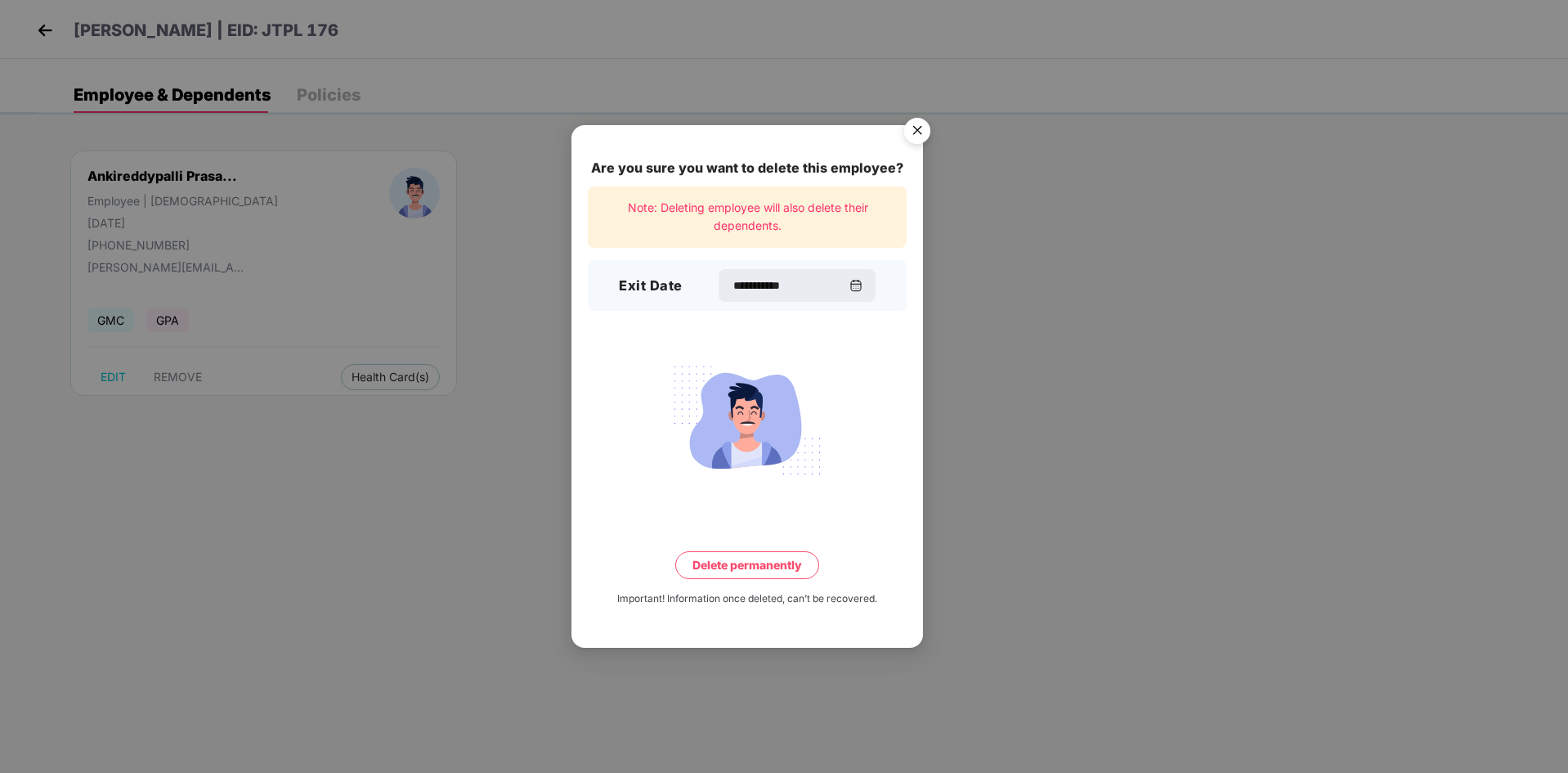
click at [737, 561] on button "Delete permanently" at bounding box center [747, 564] width 144 height 28
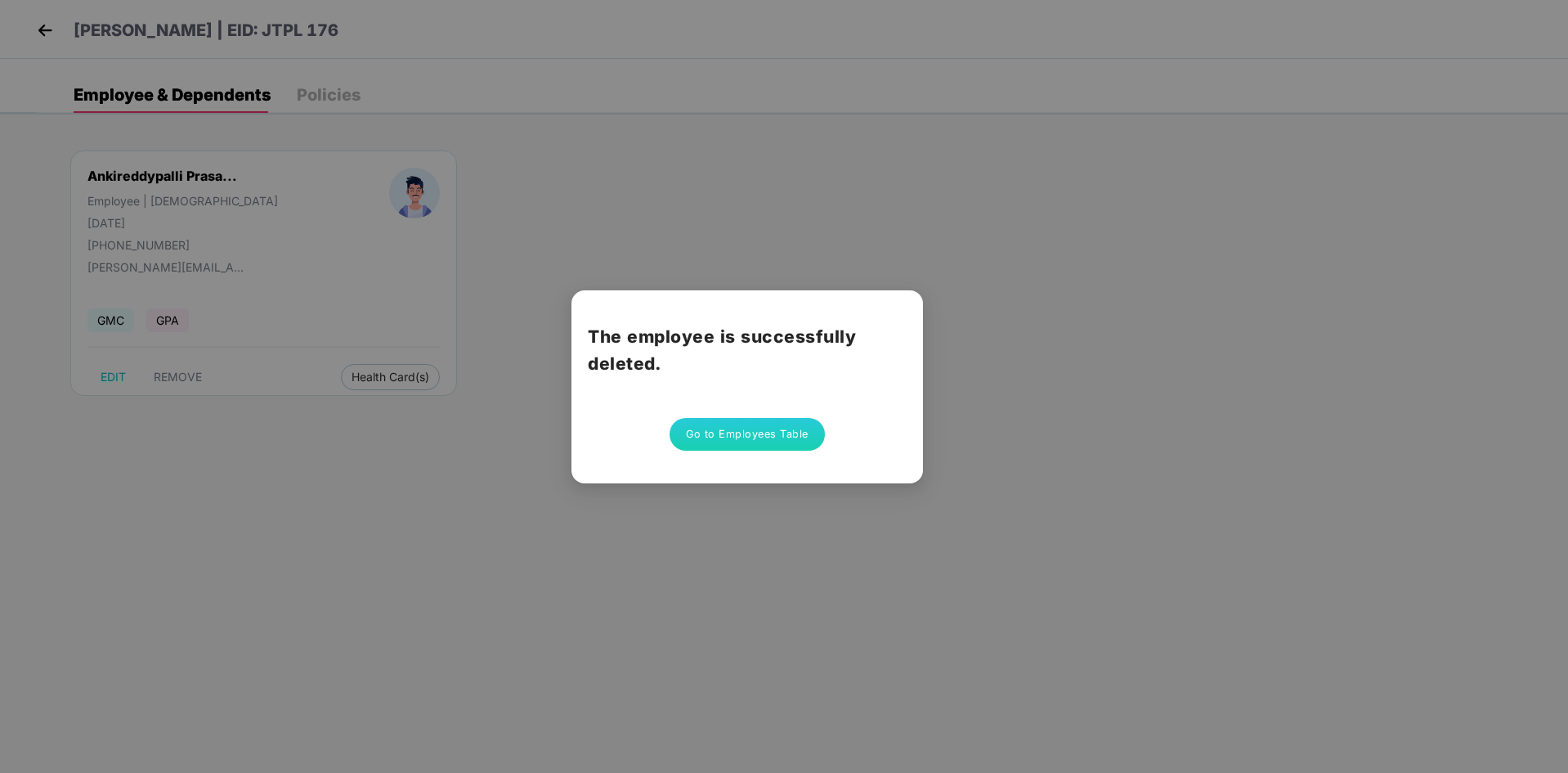
click at [1050, 211] on div "The employee is successfully deleted. Go to Employees Table" at bounding box center [784, 386] width 1568 height 773
click at [738, 436] on button "Go to Employees Table" at bounding box center [747, 434] width 155 height 32
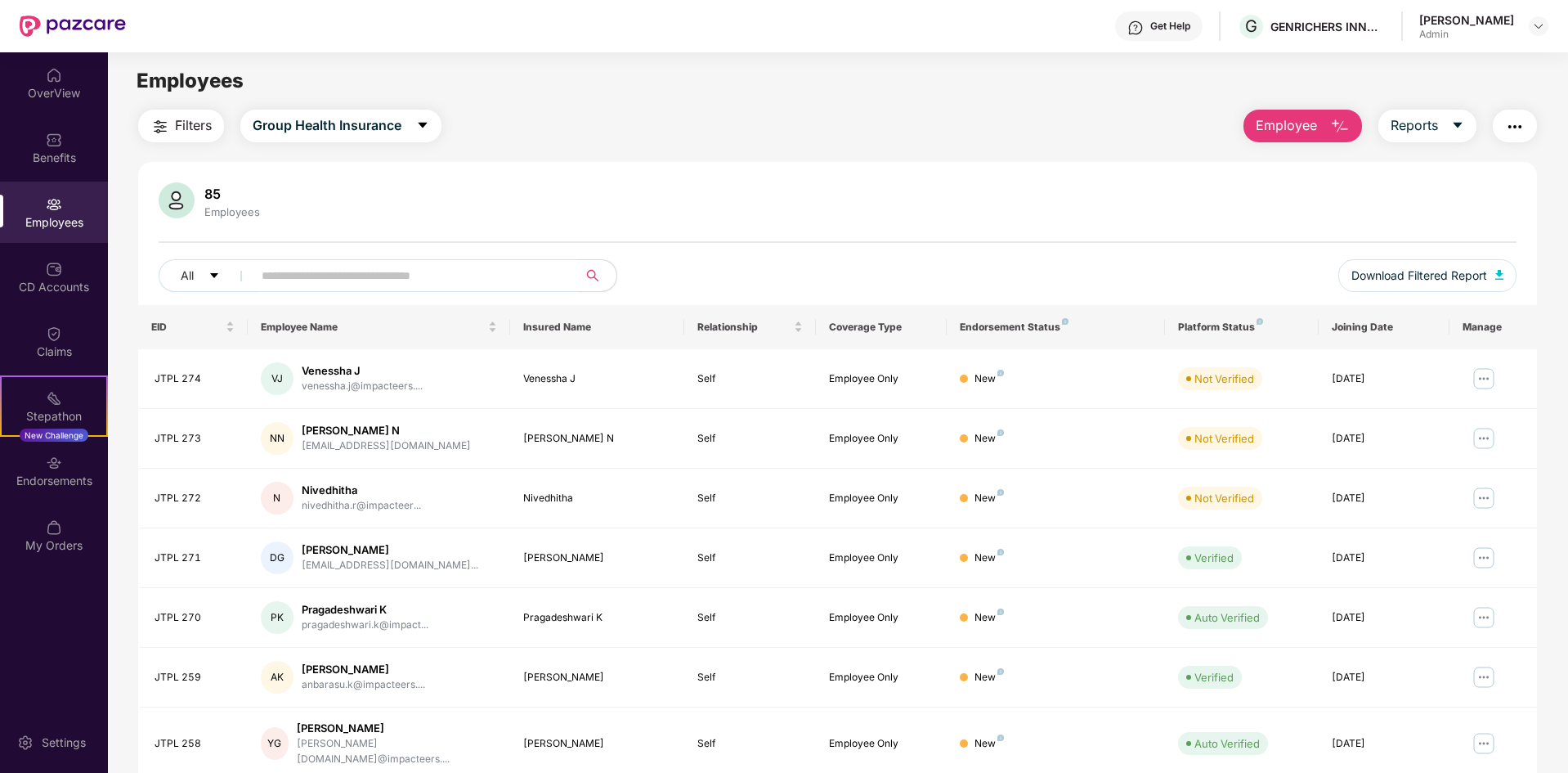
click at [312, 275] on input "text" at bounding box center [409, 276] width 294 height 25
click at [268, 329] on span "Employee Name" at bounding box center [373, 327] width 224 height 13
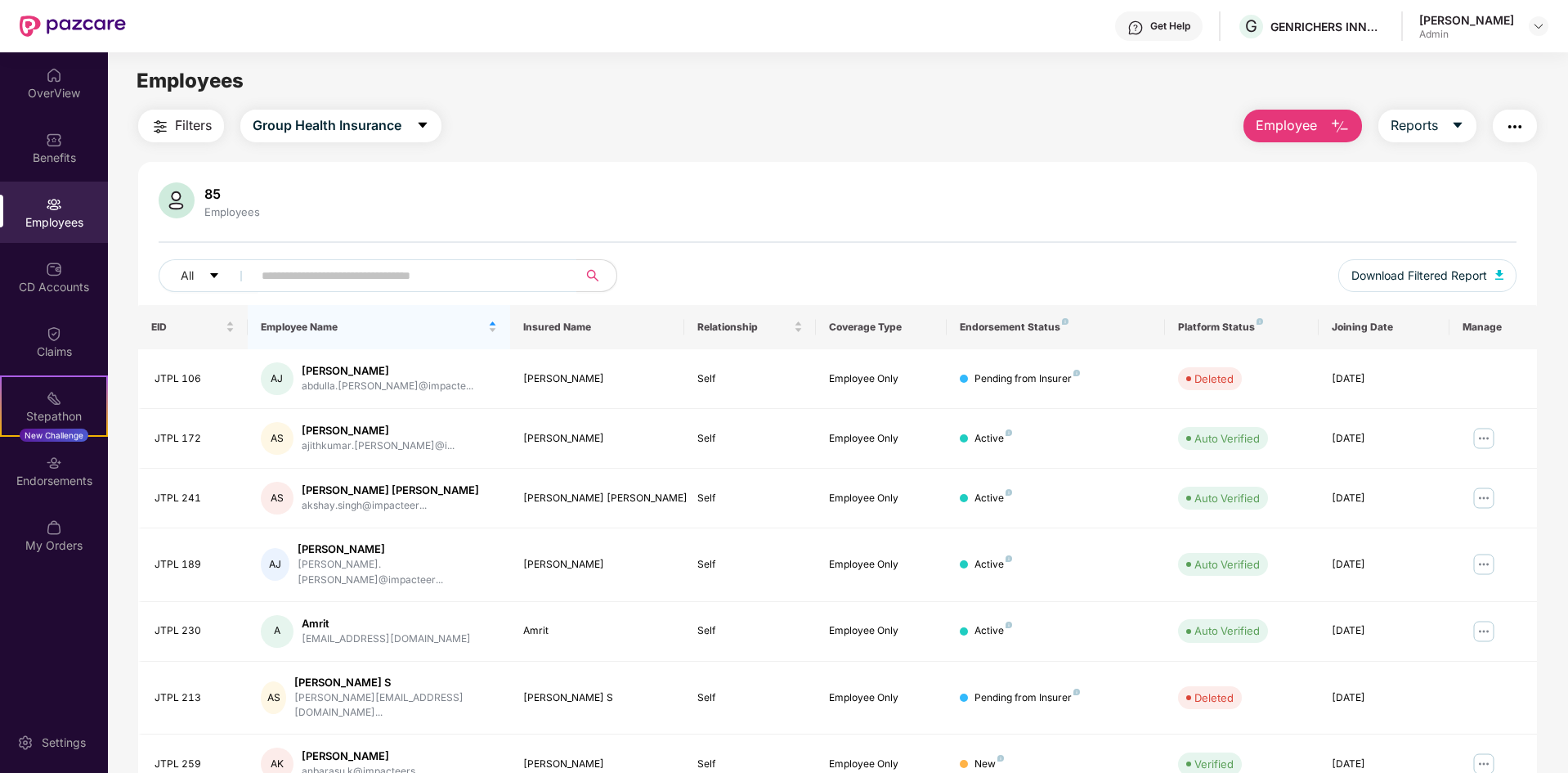
click at [1215, 331] on div "Platform Status" at bounding box center [1241, 327] width 127 height 13
click at [1194, 321] on div "Platform Status" at bounding box center [1241, 327] width 127 height 13
click at [1195, 329] on div "Platform Status" at bounding box center [1241, 327] width 127 height 13
drag, startPoint x: 1262, startPoint y: 322, endPoint x: 1231, endPoint y: 323, distance: 31.0
click at [1260, 322] on div "Platform Status" at bounding box center [1241, 327] width 127 height 13
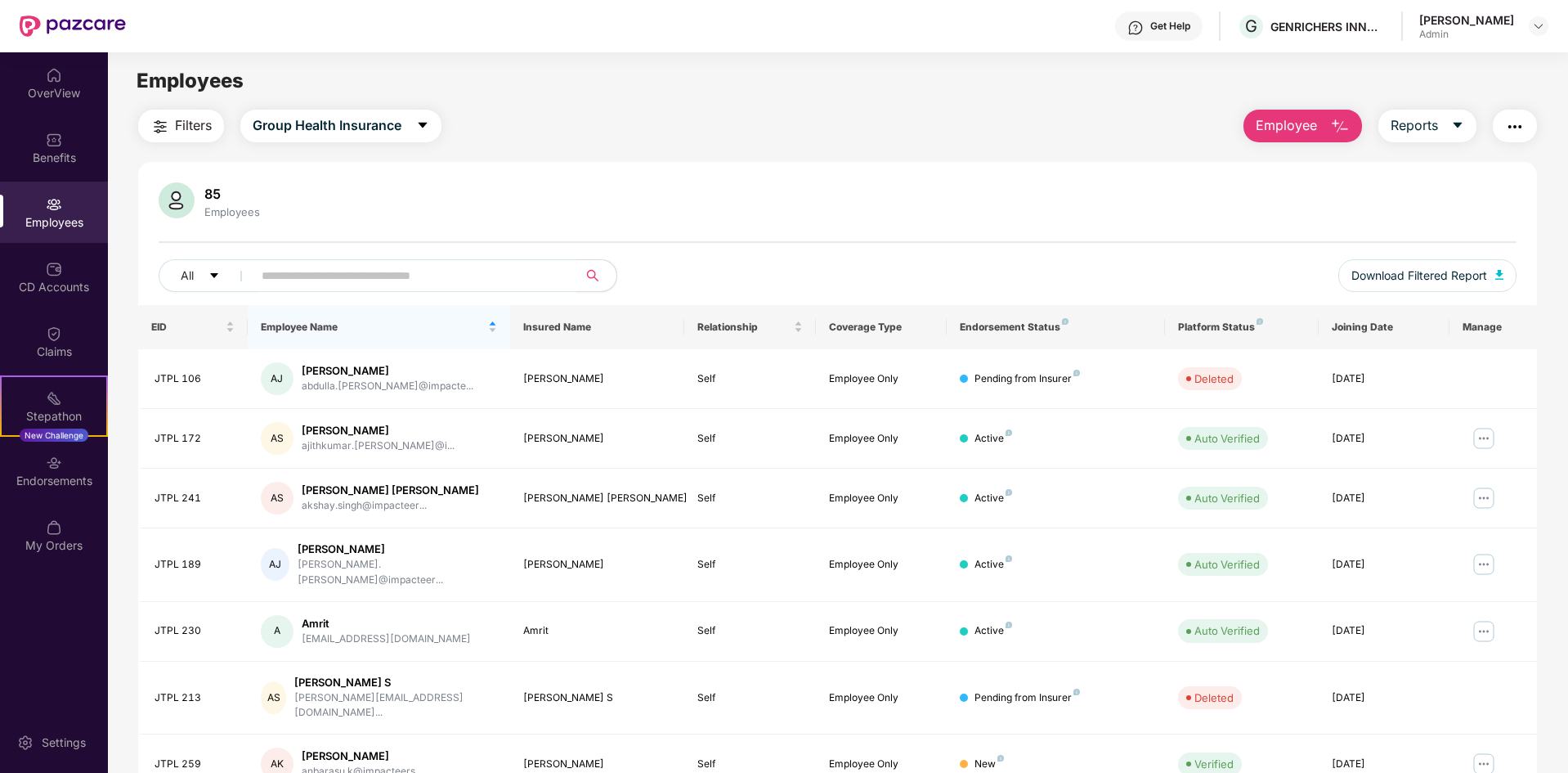
click at [1219, 327] on div "Platform Status" at bounding box center [1241, 327] width 127 height 13
click at [1214, 325] on div "Platform Status" at bounding box center [1241, 327] width 127 height 13
click at [916, 226] on div "85 Employees All Download Filtered Report" at bounding box center [837, 243] width 1398 height 122
click at [1444, 279] on span "Download Filtered Report" at bounding box center [1418, 275] width 136 height 18
click at [1418, 276] on span "Download Filtered Report" at bounding box center [1418, 275] width 136 height 18
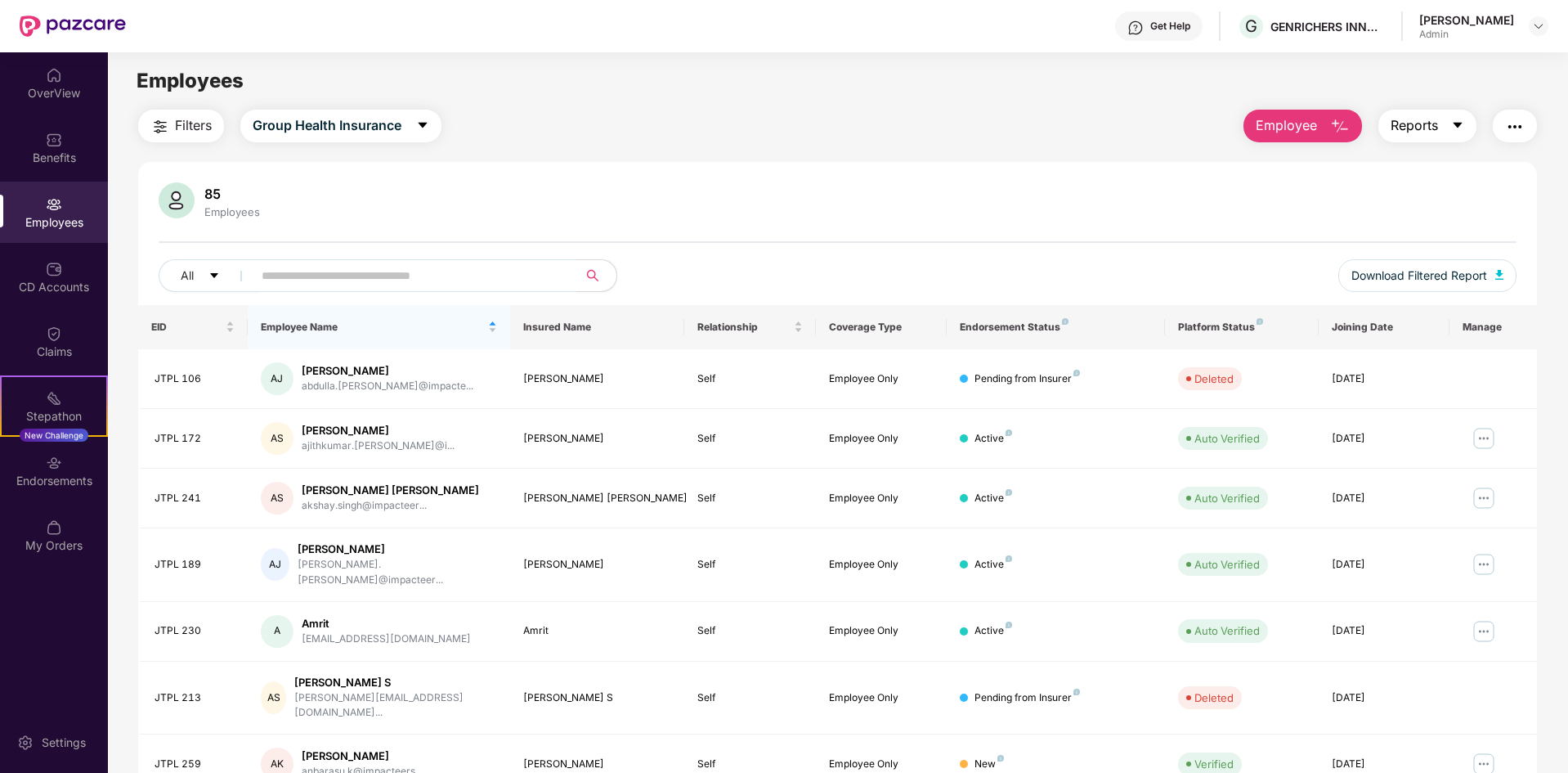
click at [1439, 121] on button "Reports" at bounding box center [1427, 126] width 98 height 32
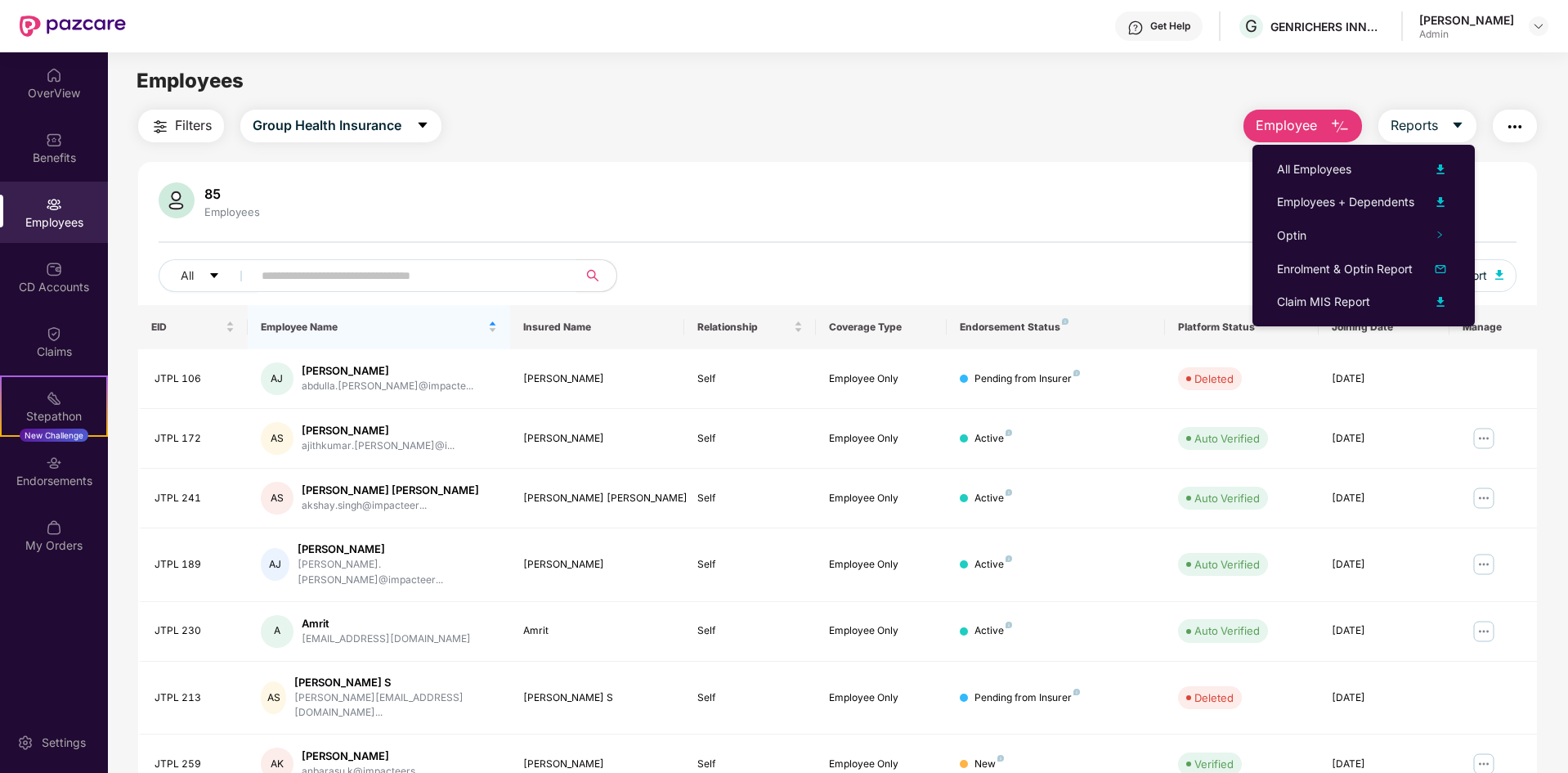
click at [1091, 197] on div "85 Employees" at bounding box center [837, 201] width 1358 height 39
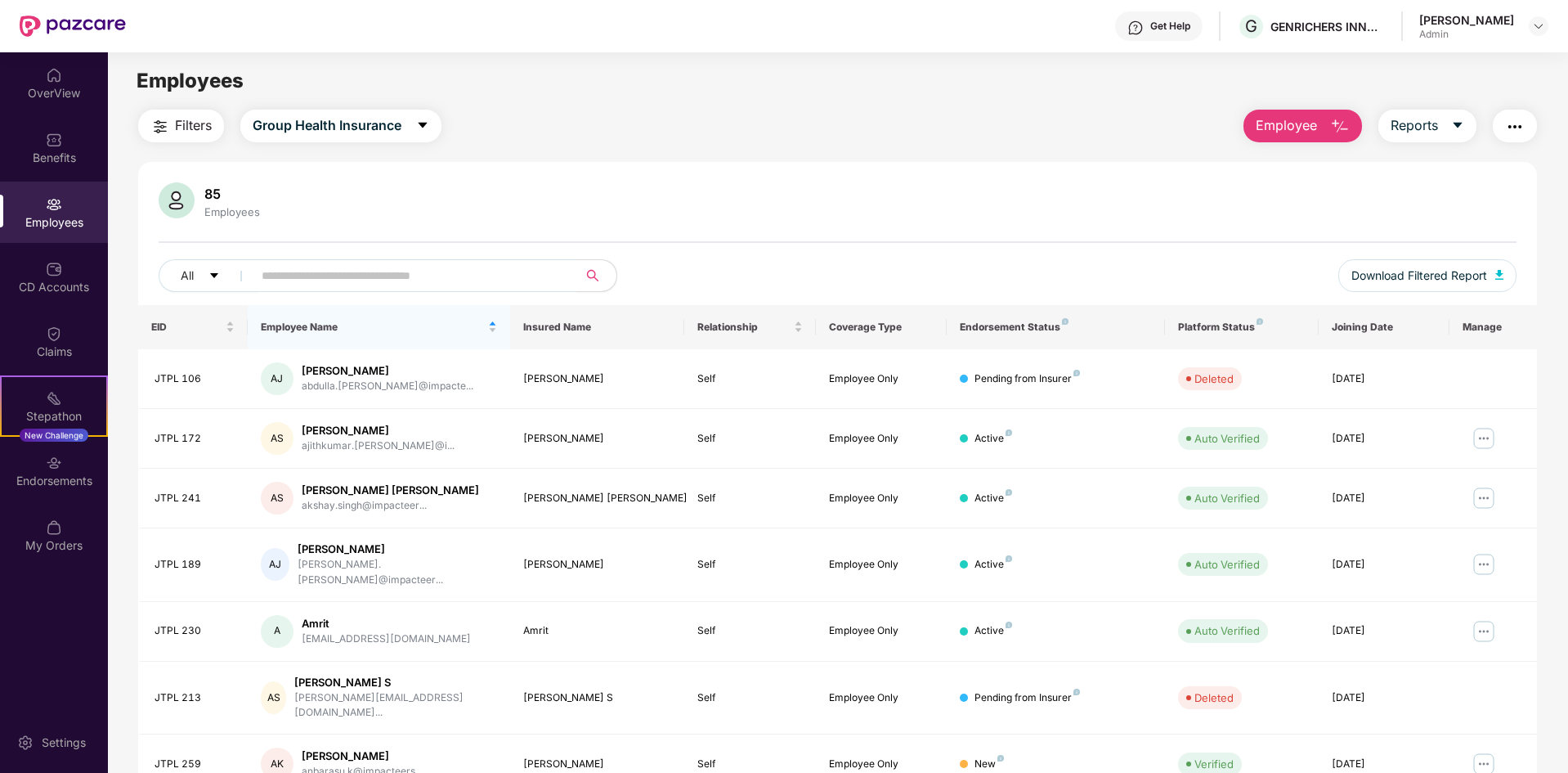
click at [856, 185] on div "85 Employees" at bounding box center [837, 201] width 1358 height 39
click at [858, 272] on div "All" at bounding box center [554, 275] width 792 height 32
click at [53, 273] on img at bounding box center [53, 268] width 16 height 16
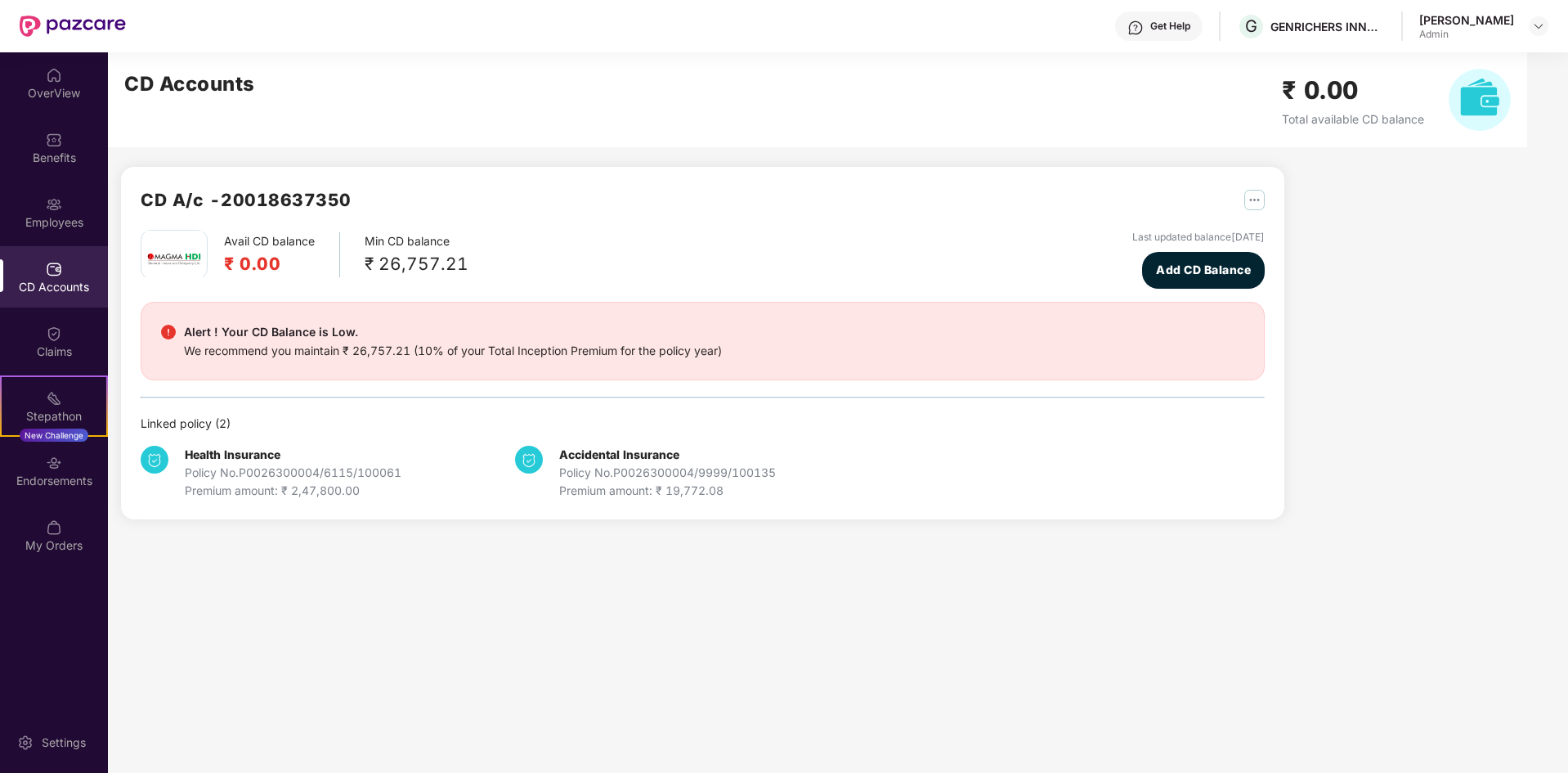
click at [301, 329] on div "Alert ! Your CD Balance is Low." at bounding box center [452, 332] width 538 height 20
click at [821, 347] on div "Alert ! Your CD Balance is Low. We recommend you maintain ₹ 26,757.21 (10% of y…" at bounding box center [702, 341] width 1083 height 38
click at [653, 466] on div "Policy No. P0026300004/9999/100135" at bounding box center [667, 472] width 216 height 18
click at [709, 504] on div "CD A/c - 20018637350 Avail CD balance ₹ 0.00 Min CD balance ₹ 26,757.21 Last up…" at bounding box center [702, 343] width 1163 height 353
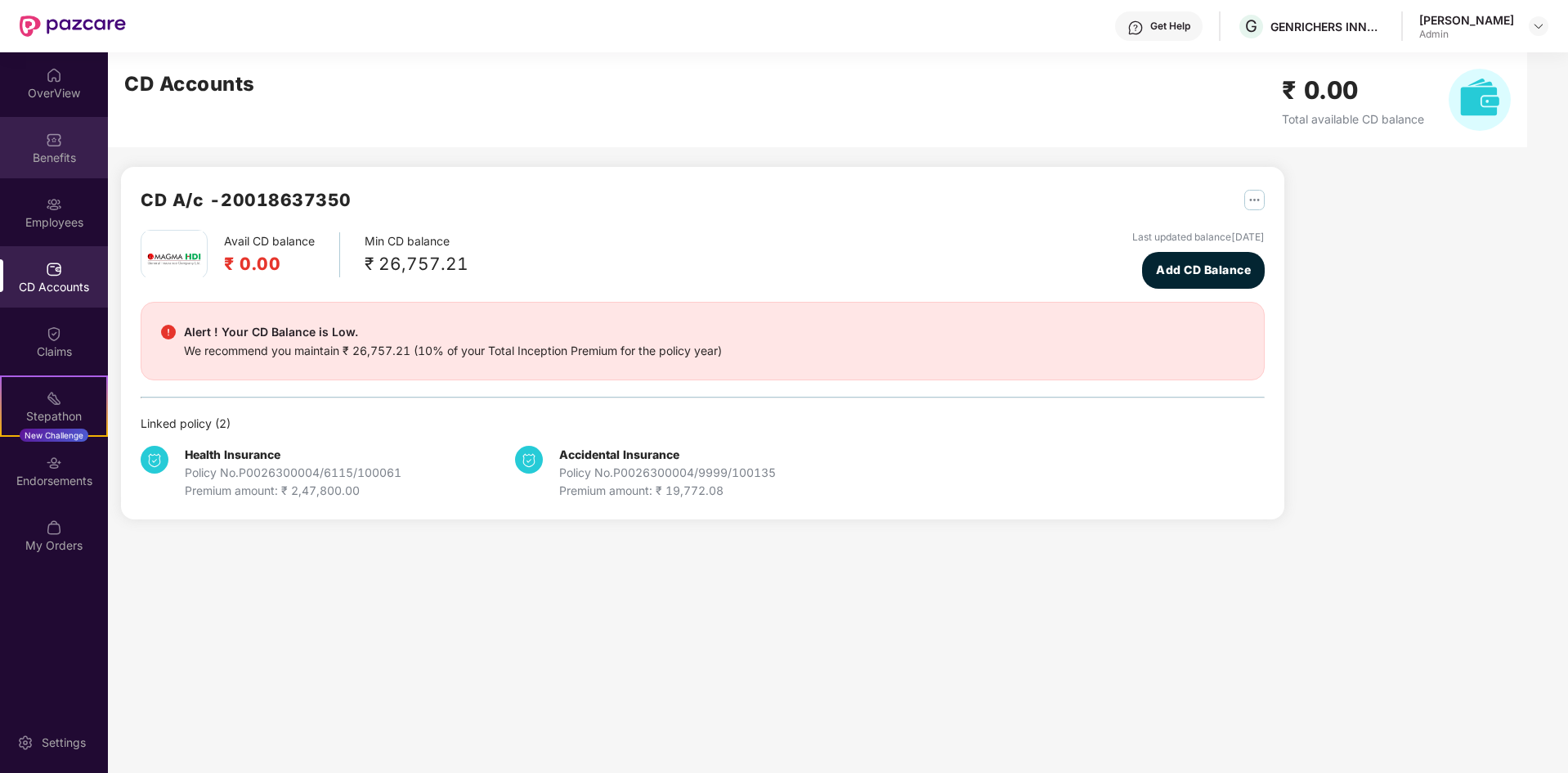
click at [64, 153] on div "Benefits" at bounding box center [54, 157] width 108 height 16
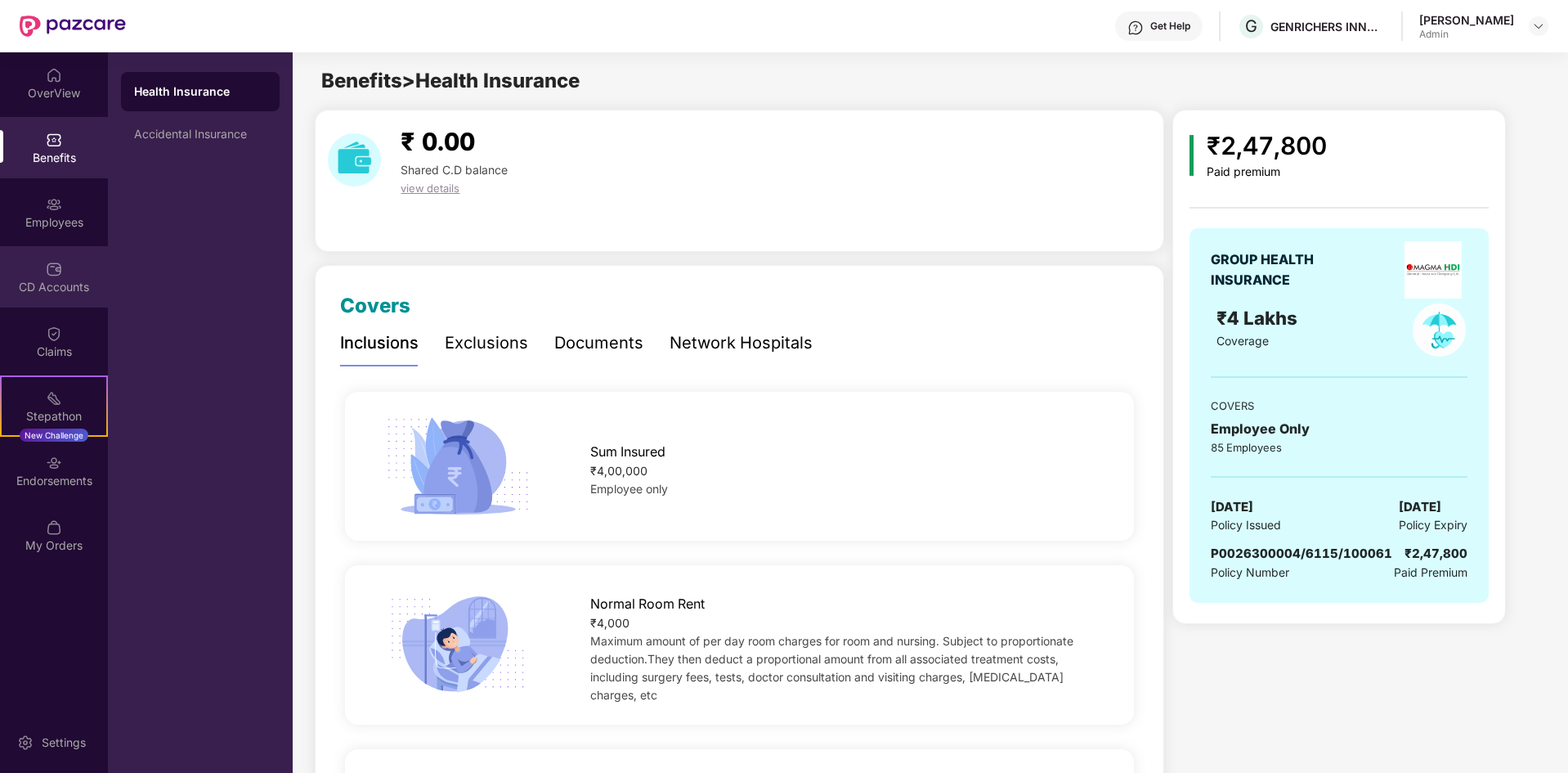
click at [56, 271] on img at bounding box center [53, 268] width 16 height 16
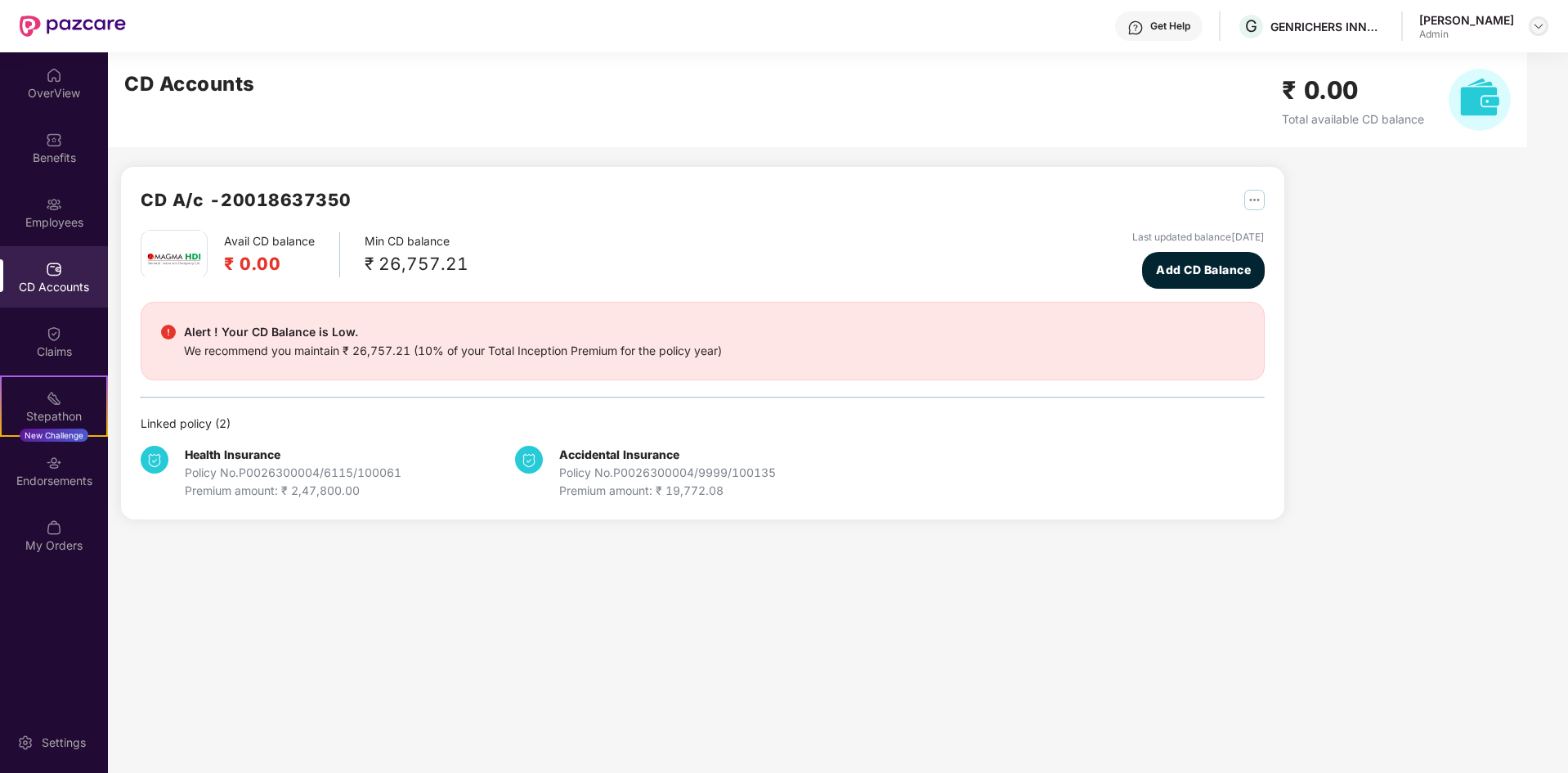
click at [1533, 23] on img at bounding box center [1539, 27] width 13 height 13
click at [1367, 293] on div "CD A/c - 20018637350 Avail CD balance ₹ 0.00 Min CD balance ₹ 26,757.21 Last up…" at bounding box center [813, 295] width 1412 height 487
click at [1322, 23] on div "GENRICHERS INNOVATIONS PRIVATE LIMITED" at bounding box center [1327, 27] width 115 height 15
click at [1491, 18] on div "[PERSON_NAME]" at bounding box center [1467, 20] width 95 height 15
click at [58, 72] on img at bounding box center [53, 75] width 16 height 16
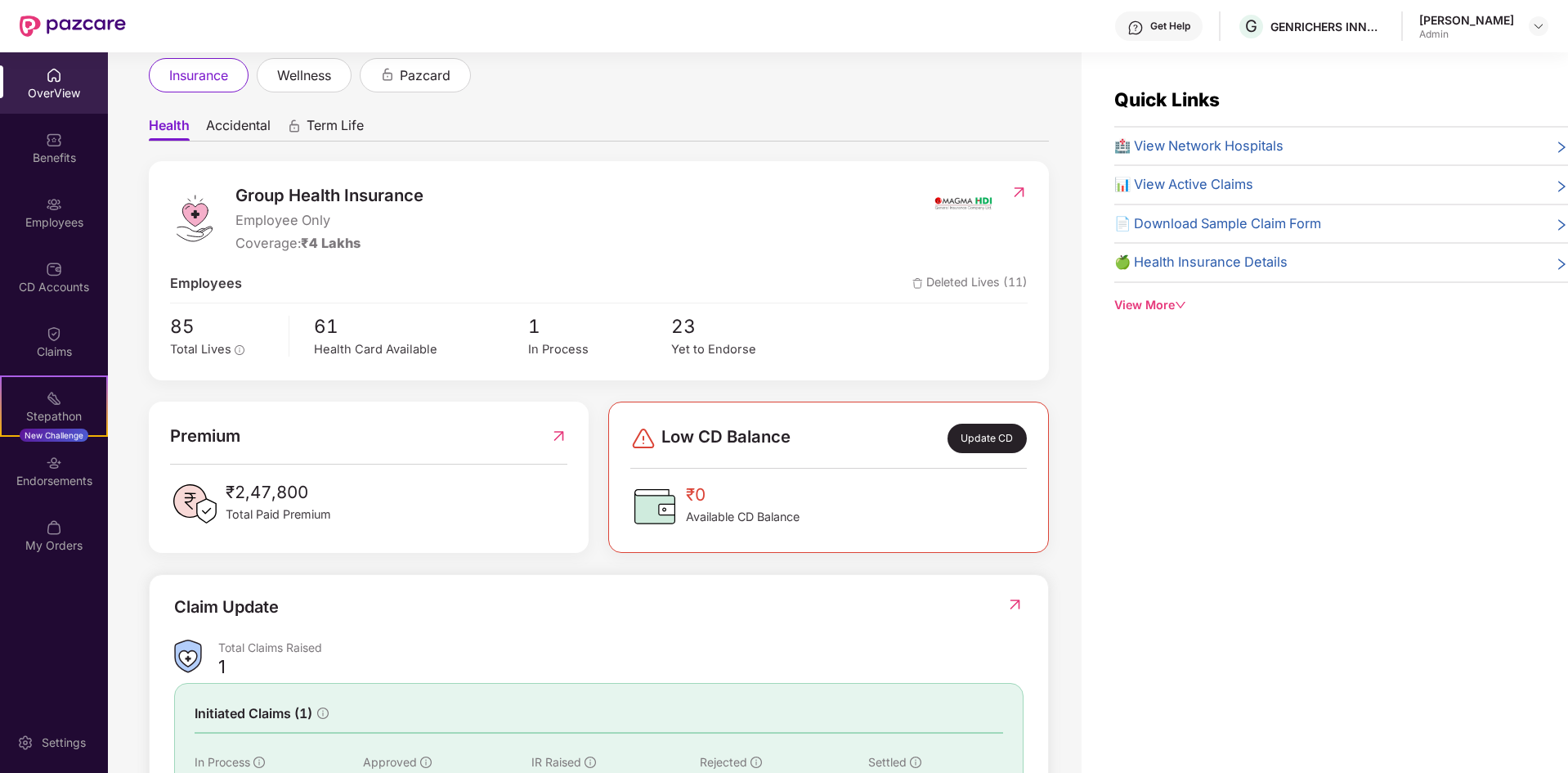
scroll to position [163, 0]
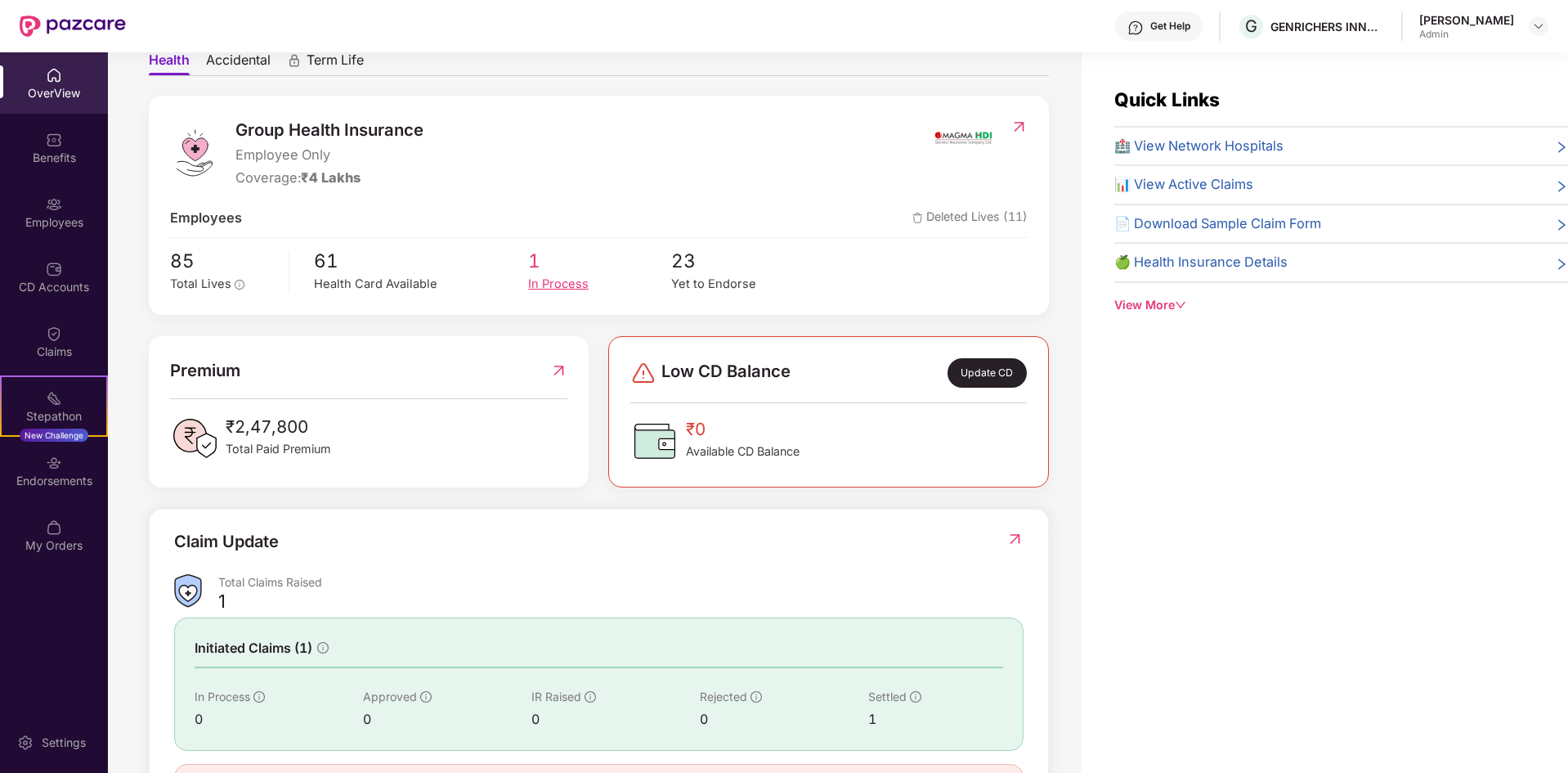
click at [538, 265] on span "1" at bounding box center [599, 261] width 143 height 29
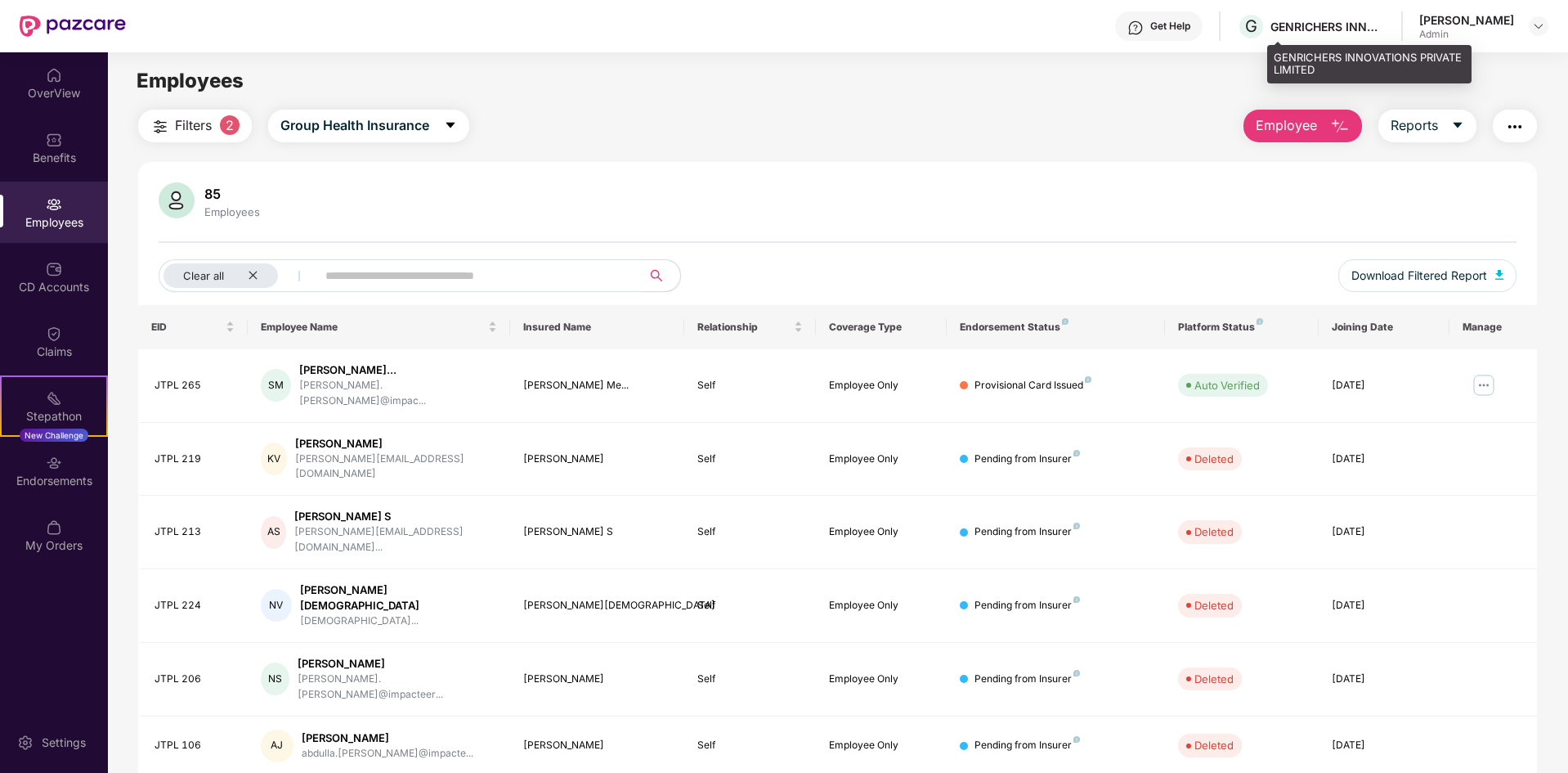
click at [1322, 32] on div "GENRICHERS INNOVATIONS PRIVATE LIMITED" at bounding box center [1327, 27] width 115 height 15
click at [194, 132] on span "Filters" at bounding box center [193, 126] width 37 height 21
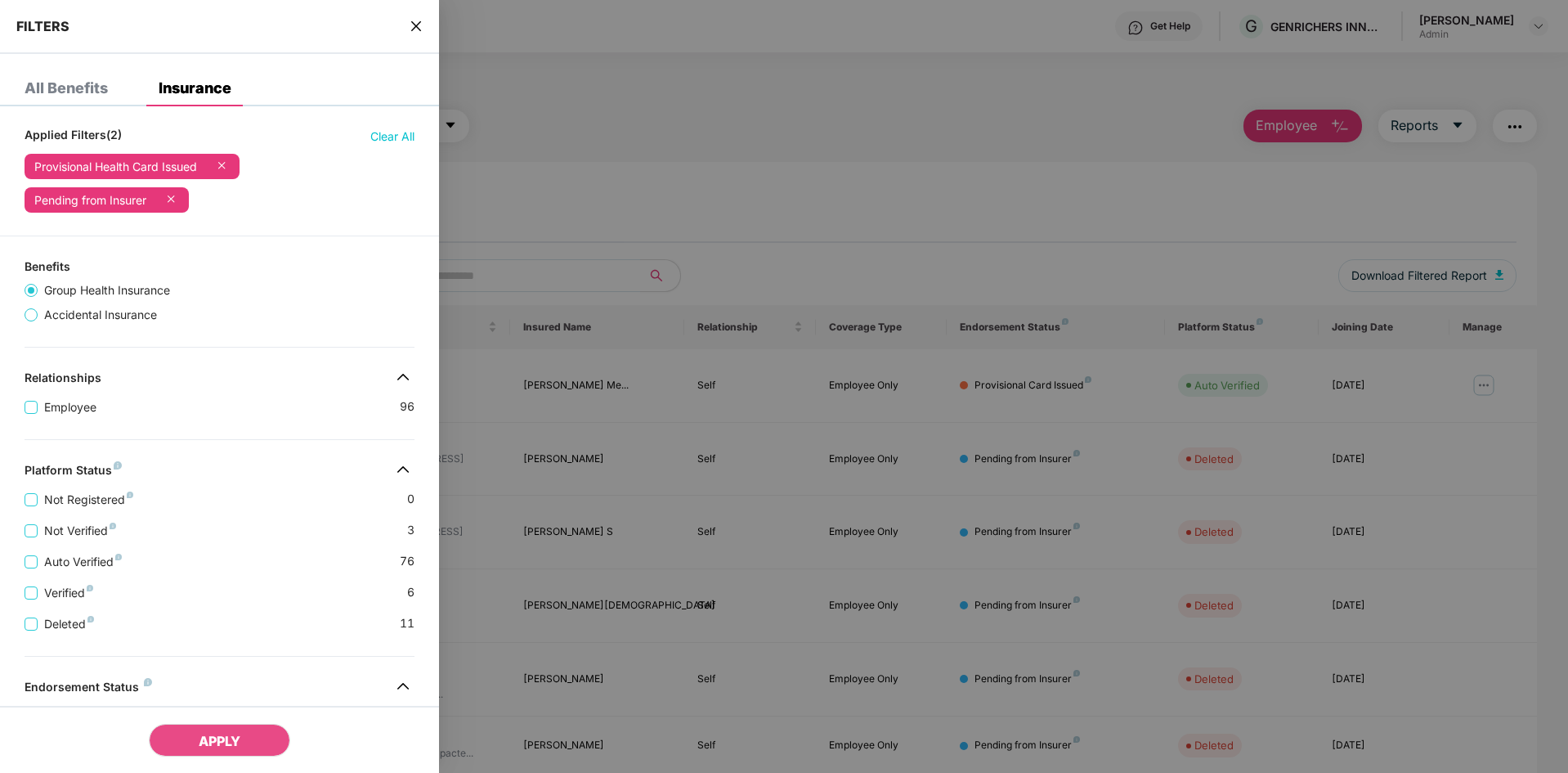
click at [580, 154] on div at bounding box center [784, 386] width 1568 height 773
click at [413, 27] on icon "close" at bounding box center [416, 27] width 13 height 13
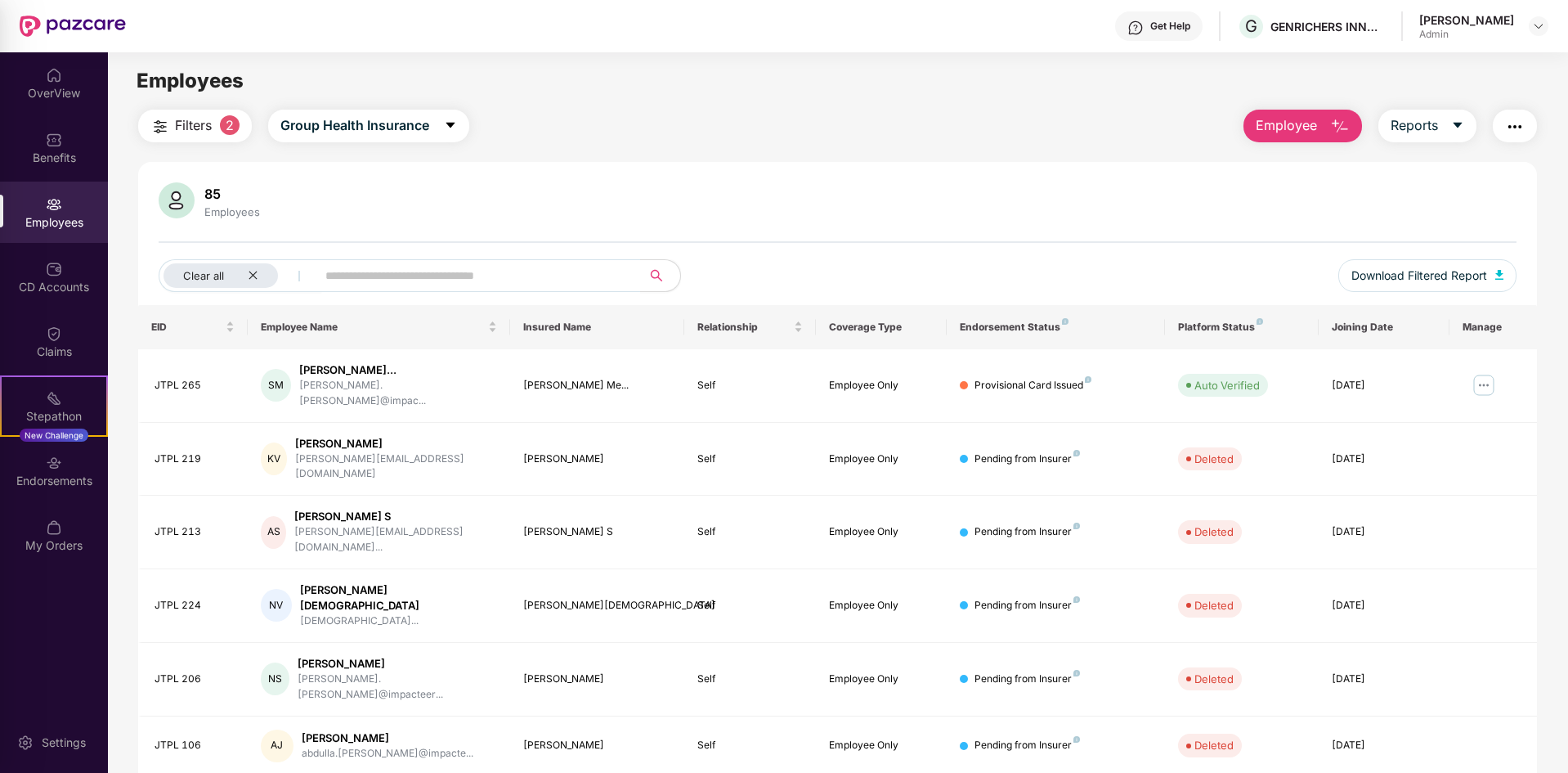
click at [602, 68] on div at bounding box center [784, 386] width 1568 height 773
click at [46, 216] on div "Employees" at bounding box center [54, 222] width 108 height 16
click at [254, 276] on icon "close" at bounding box center [252, 275] width 10 height 10
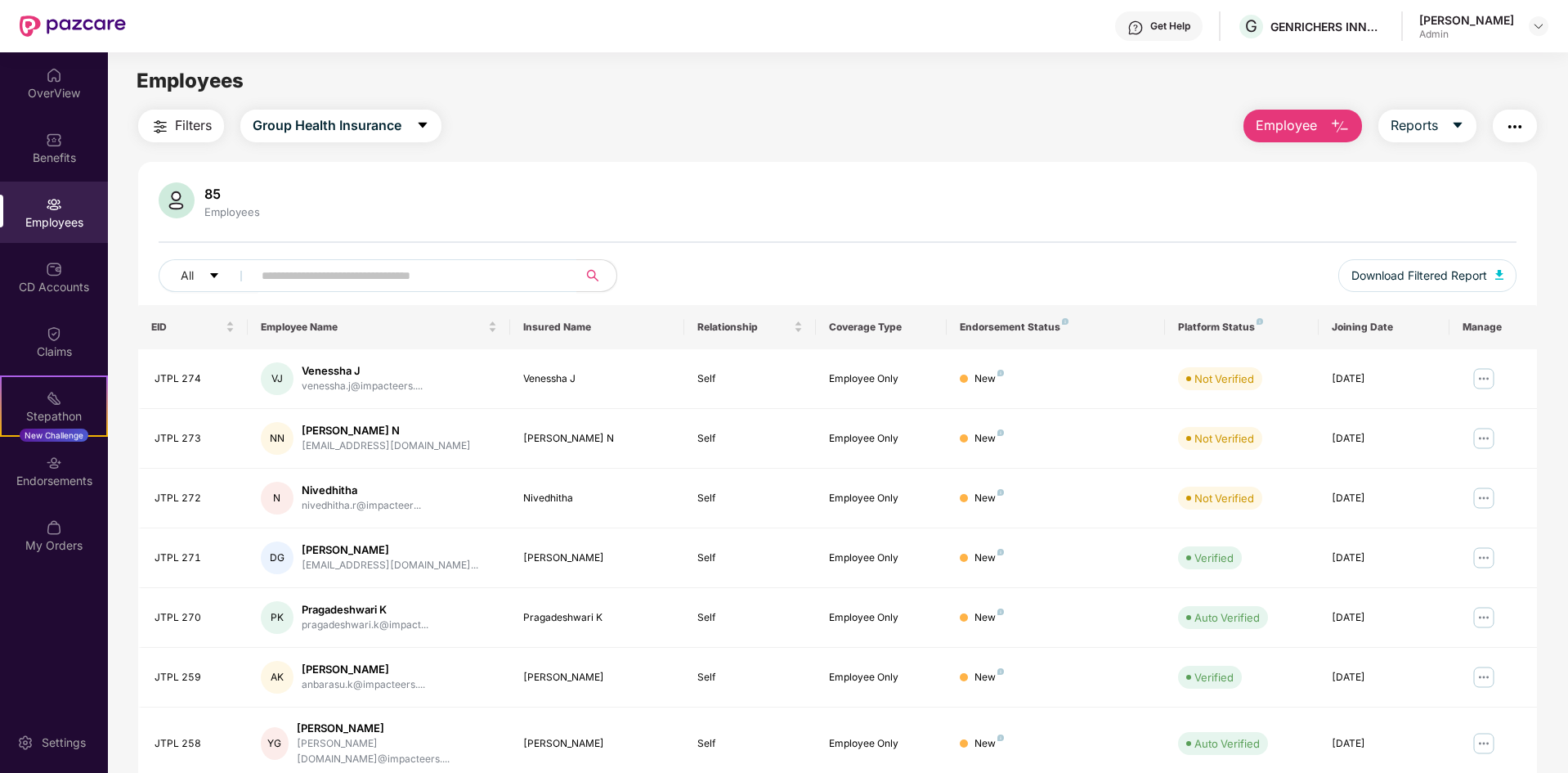
click at [860, 168] on div "85 Employees All Download Filtered Report EID Employee Name Insured Name Relati…" at bounding box center [837, 591] width 1398 height 857
click at [154, 129] on img "button" at bounding box center [160, 126] width 20 height 20
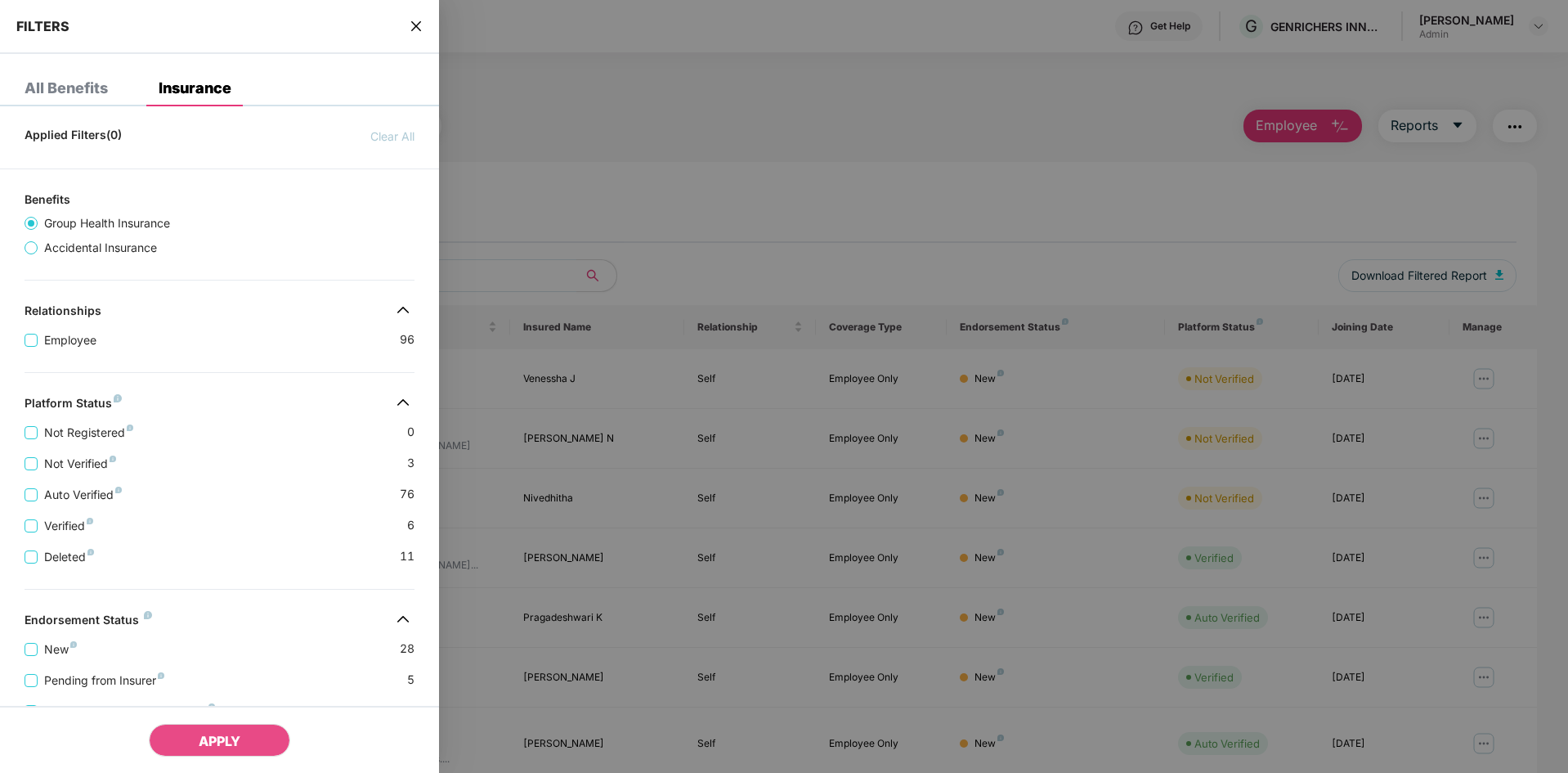
click at [702, 165] on div at bounding box center [784, 386] width 1568 height 773
click at [679, 200] on div at bounding box center [784, 386] width 1568 height 773
click at [416, 22] on icon "close" at bounding box center [416, 27] width 13 height 13
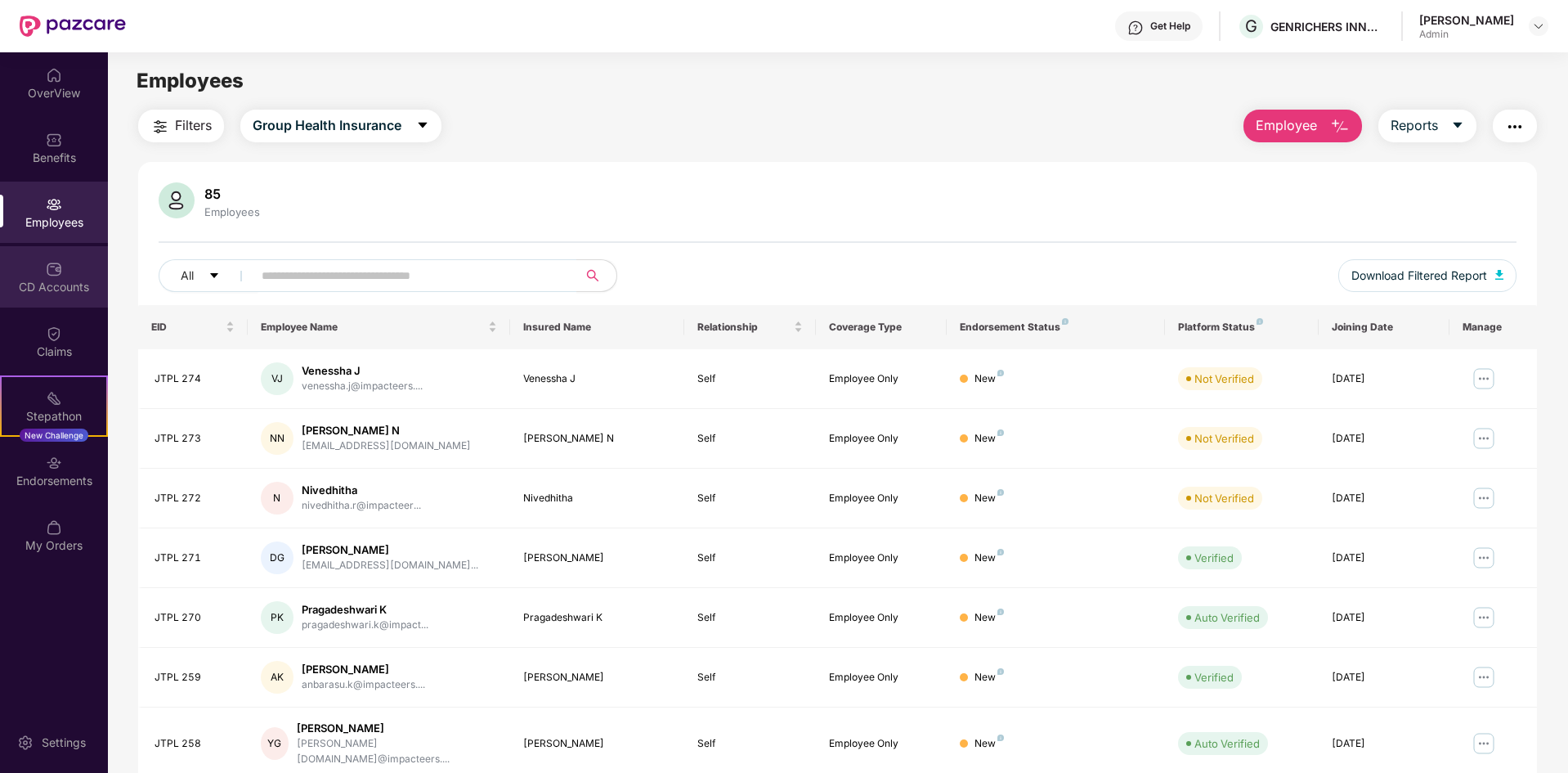
click at [68, 284] on div "CD Accounts" at bounding box center [54, 286] width 108 height 16
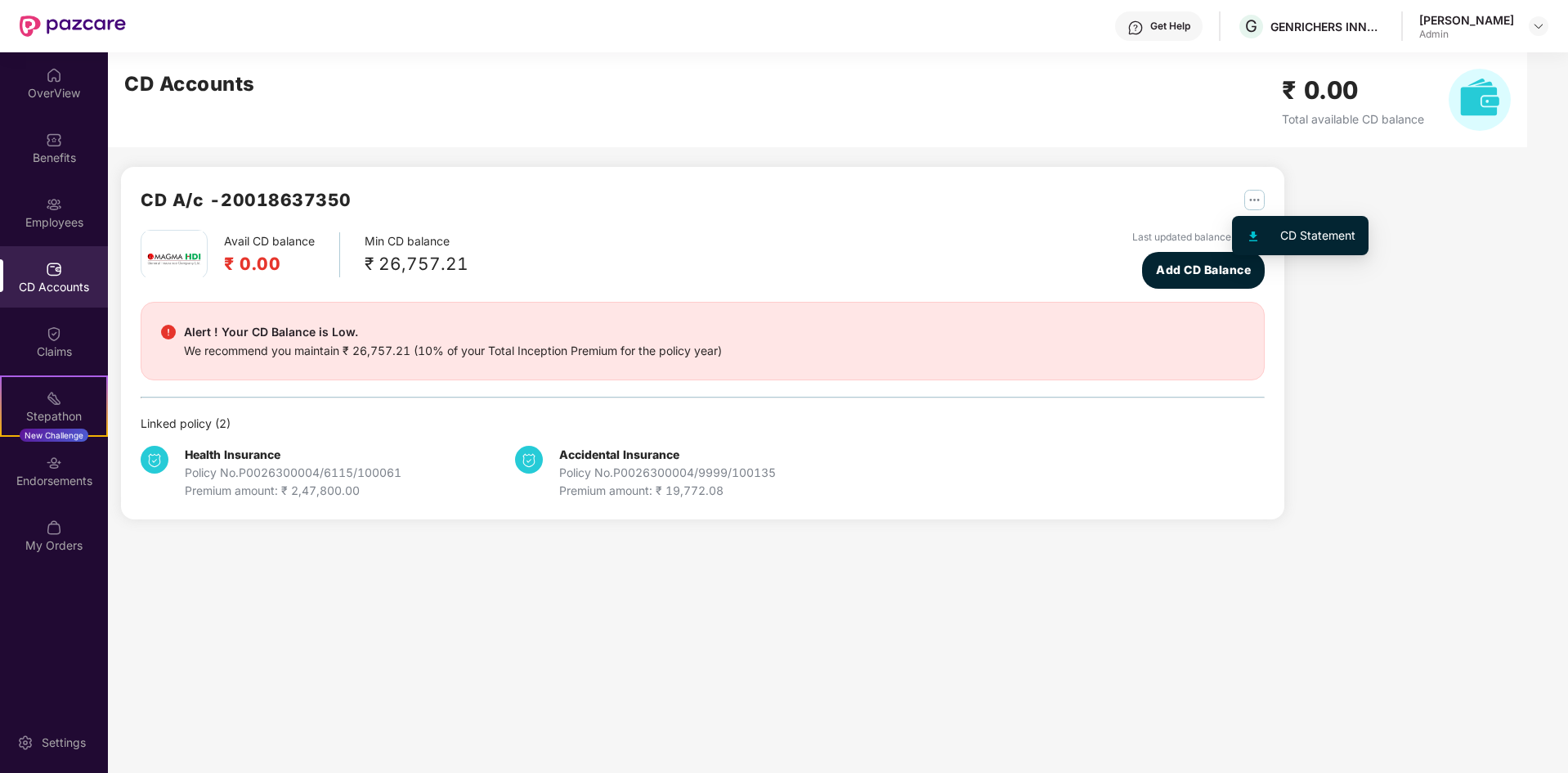
click at [1254, 196] on img "button" at bounding box center [1254, 200] width 21 height 21
click at [1254, 198] on img "button" at bounding box center [1254, 200] width 21 height 21
click at [1326, 235] on div "CD Statement" at bounding box center [1317, 235] width 75 height 18
click at [580, 226] on div "CD A/c - 20018637350" at bounding box center [702, 209] width 1123 height 44
click at [471, 149] on div "CD A/c - 20018637350 Avail CD balance ₹ 0.00 Min CD balance ₹ 26,757.21 Last up…" at bounding box center [696, 295] width 1176 height 487
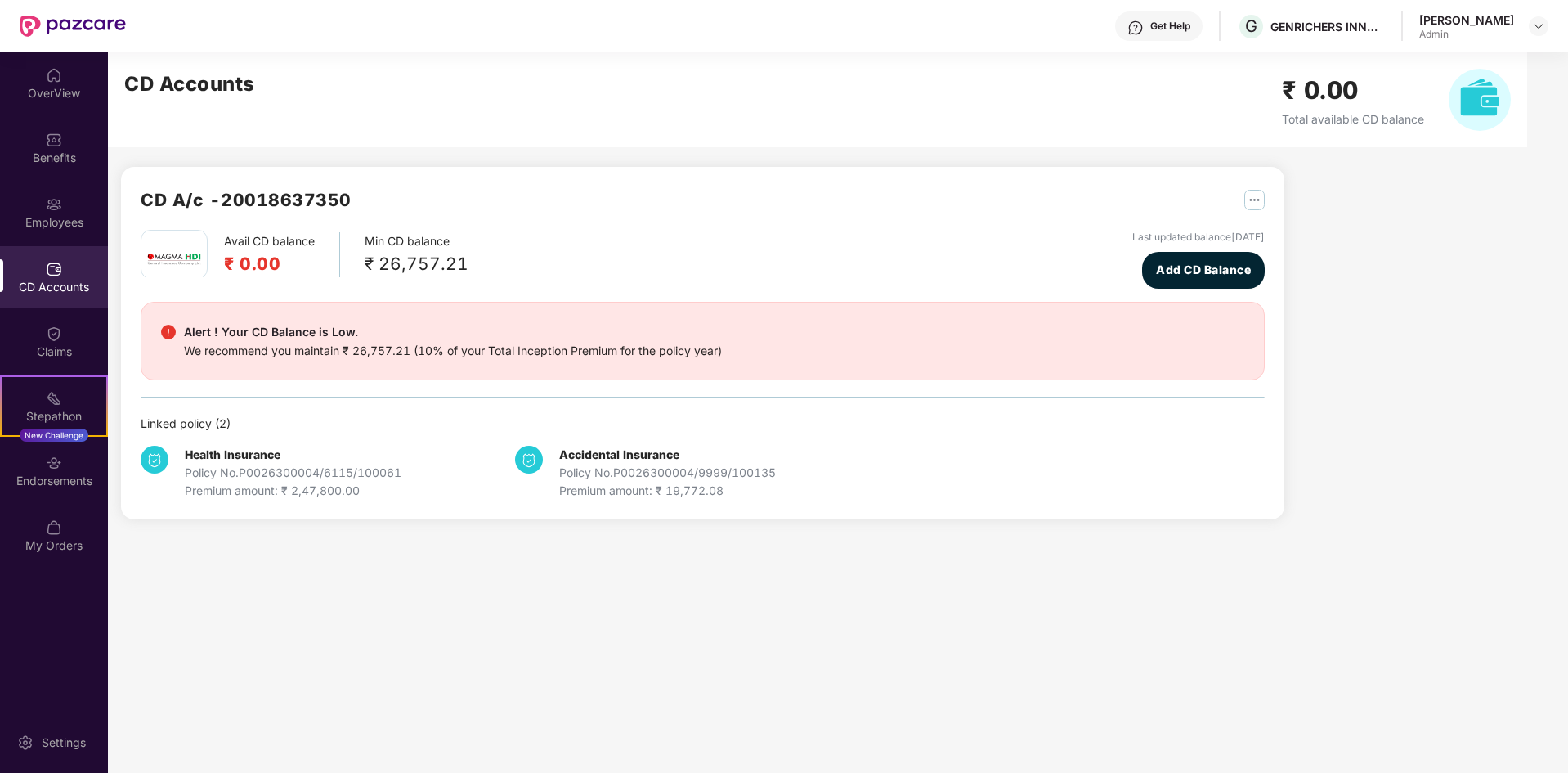
click at [281, 206] on h2 "CD A/c - 20018637350" at bounding box center [246, 200] width 210 height 27
click at [611, 175] on div "CD A/c - 20018637350 Avail CD balance ₹ 0.00 Min CD balance ₹ 26,757.21 Last up…" at bounding box center [702, 343] width 1163 height 353
click at [408, 97] on div "CD Accounts ₹ 0.00 Total available CD balance" at bounding box center [817, 100] width 1419 height 95
click at [1195, 282] on button "Add CD Balance" at bounding box center [1202, 270] width 122 height 37
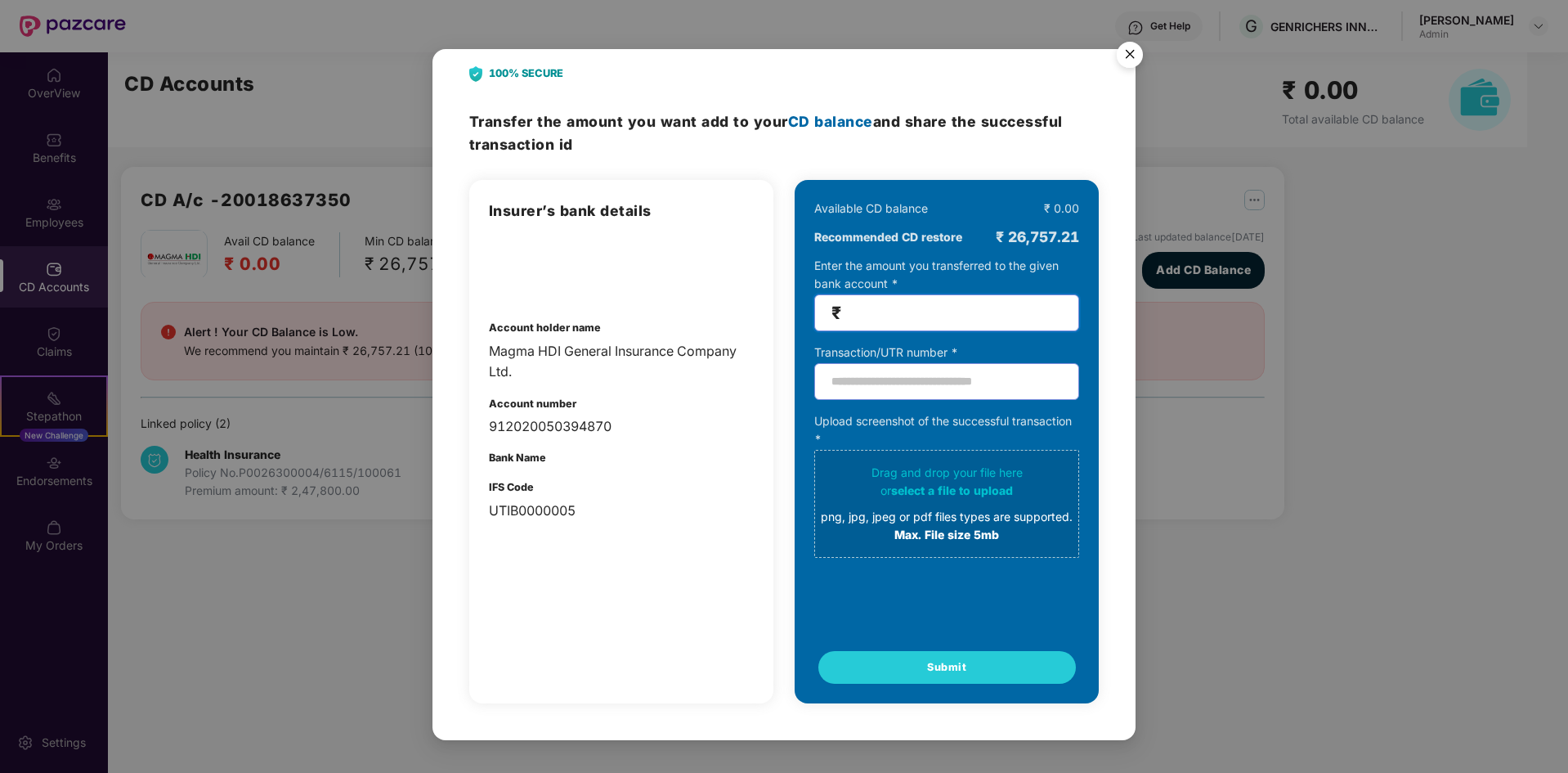
click at [922, 316] on input "number" at bounding box center [953, 313] width 217 height 19
click at [1134, 55] on img "Close" at bounding box center [1129, 57] width 46 height 46
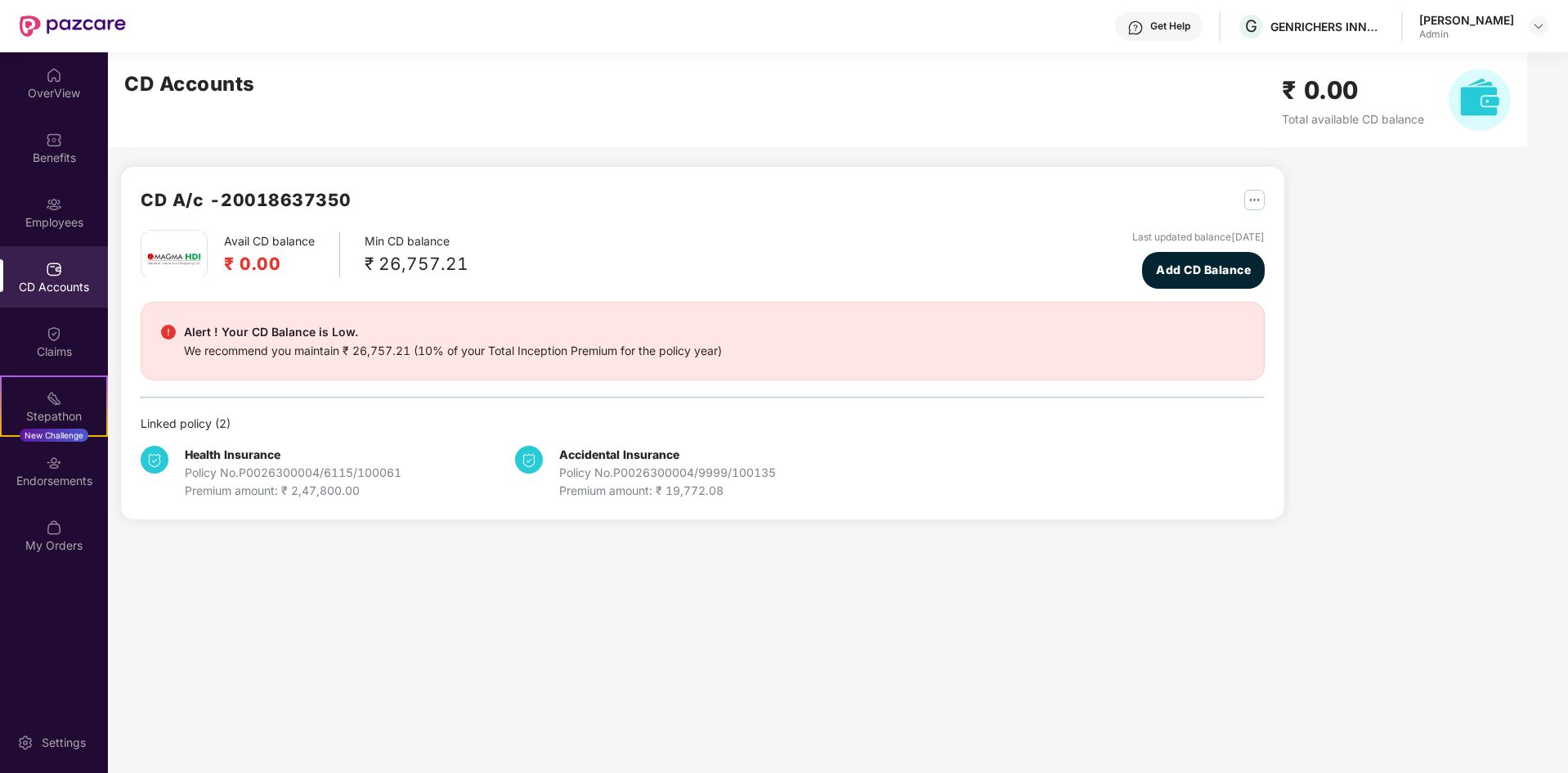
click at [982, 482] on div "Health Insurance Policy No. P0026300004/6115/100061 Premium amount: ₹ 2,47,800.…" at bounding box center [702, 466] width 1123 height 67
click at [593, 347] on div "We recommend you maintain ₹ 26,757.21 (10% of your Total Inception Premium for …" at bounding box center [452, 350] width 538 height 18
click at [43, 216] on div "Employees" at bounding box center [54, 222] width 108 height 16
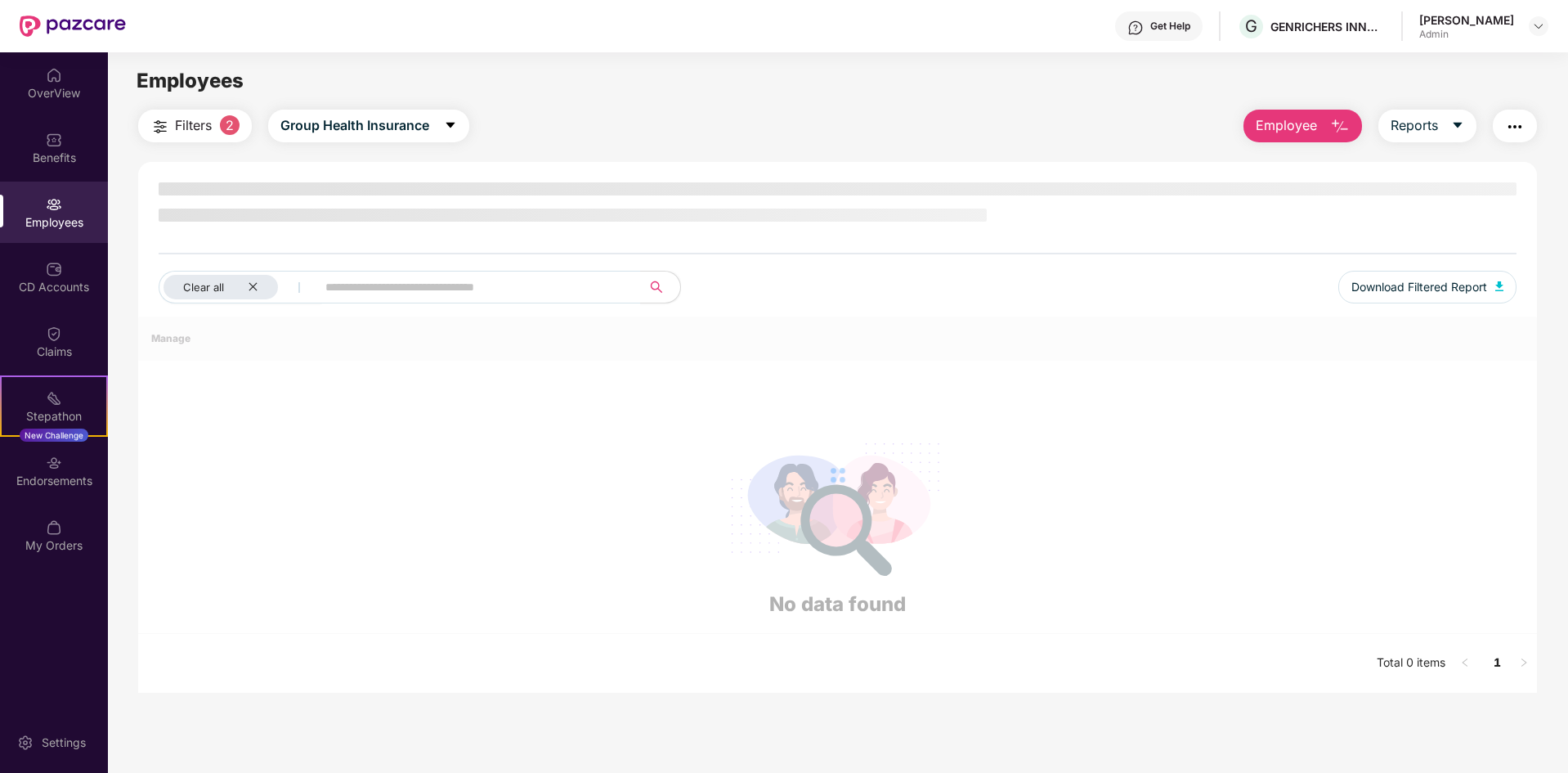
click at [178, 121] on span "Filters" at bounding box center [193, 126] width 37 height 21
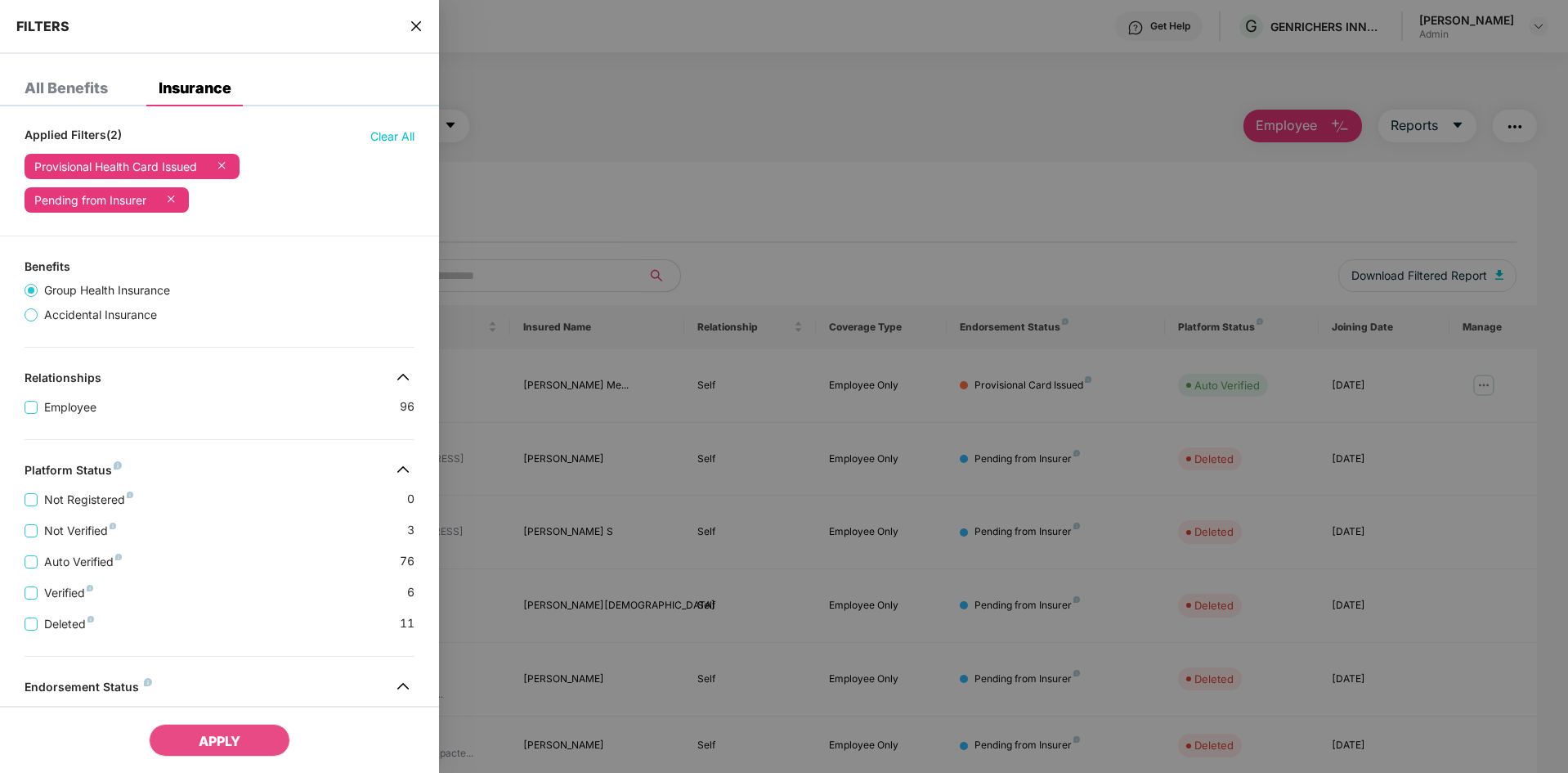
click at [419, 24] on icon "close" at bounding box center [416, 26] width 9 height 9
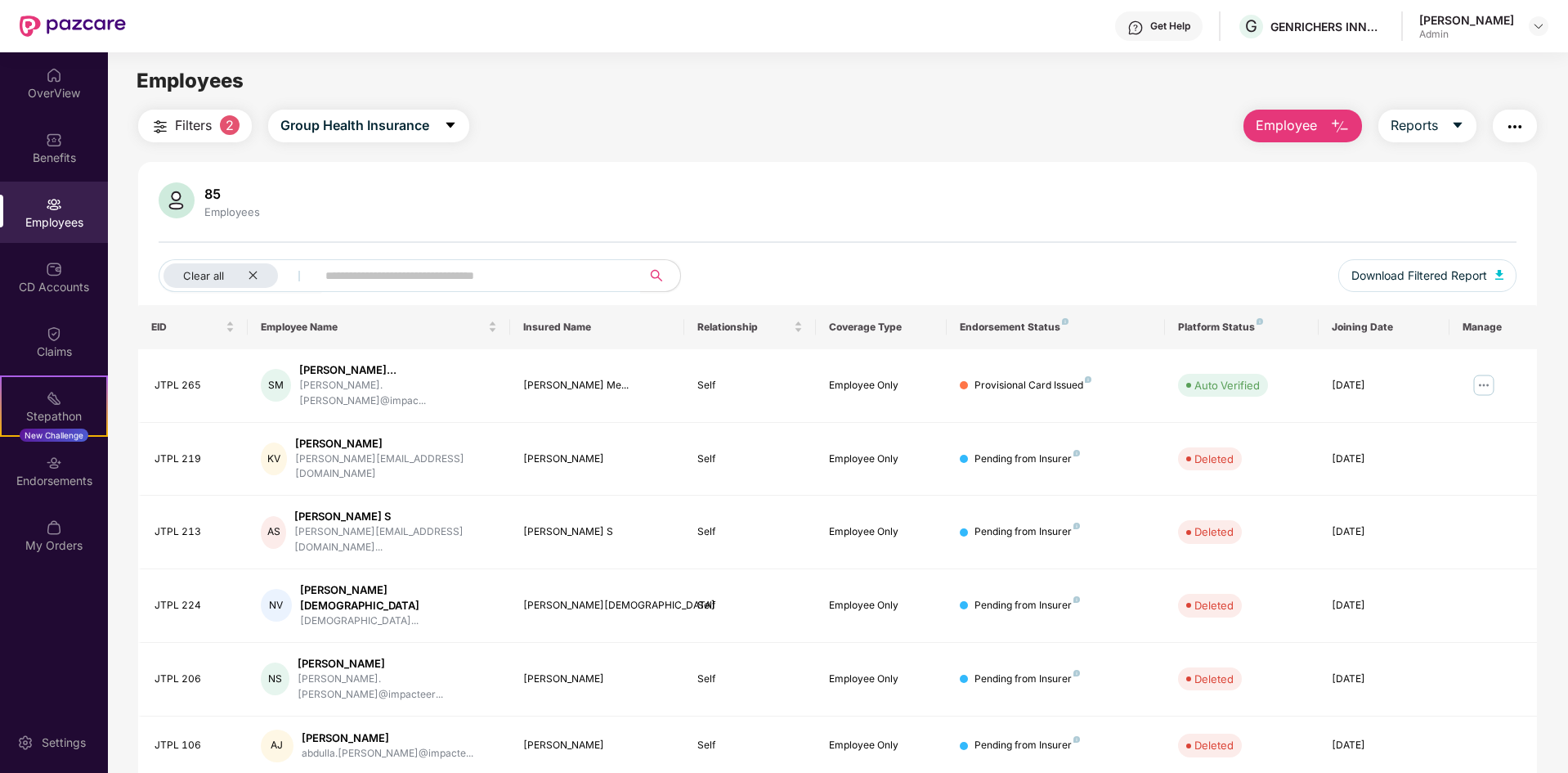
click at [928, 174] on div "85 Employees Clear all Download Filtered Report EID Employee Name Insured Name …" at bounding box center [837, 499] width 1398 height 673
click at [815, 170] on div "85 Employees Clear all Download Filtered Report EID Employee Name Insured Name …" at bounding box center [837, 499] width 1398 height 673
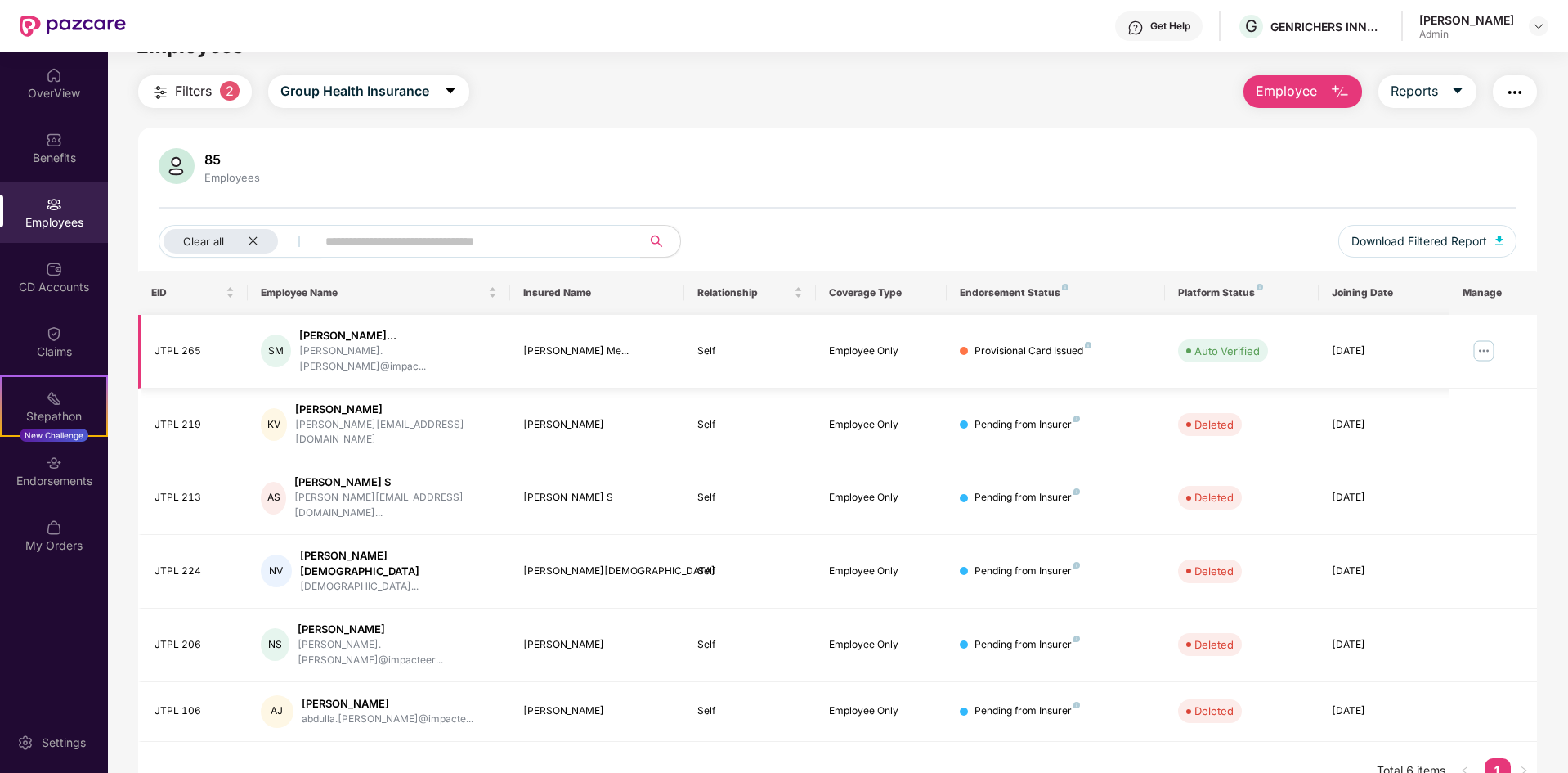
scroll to position [52, 0]
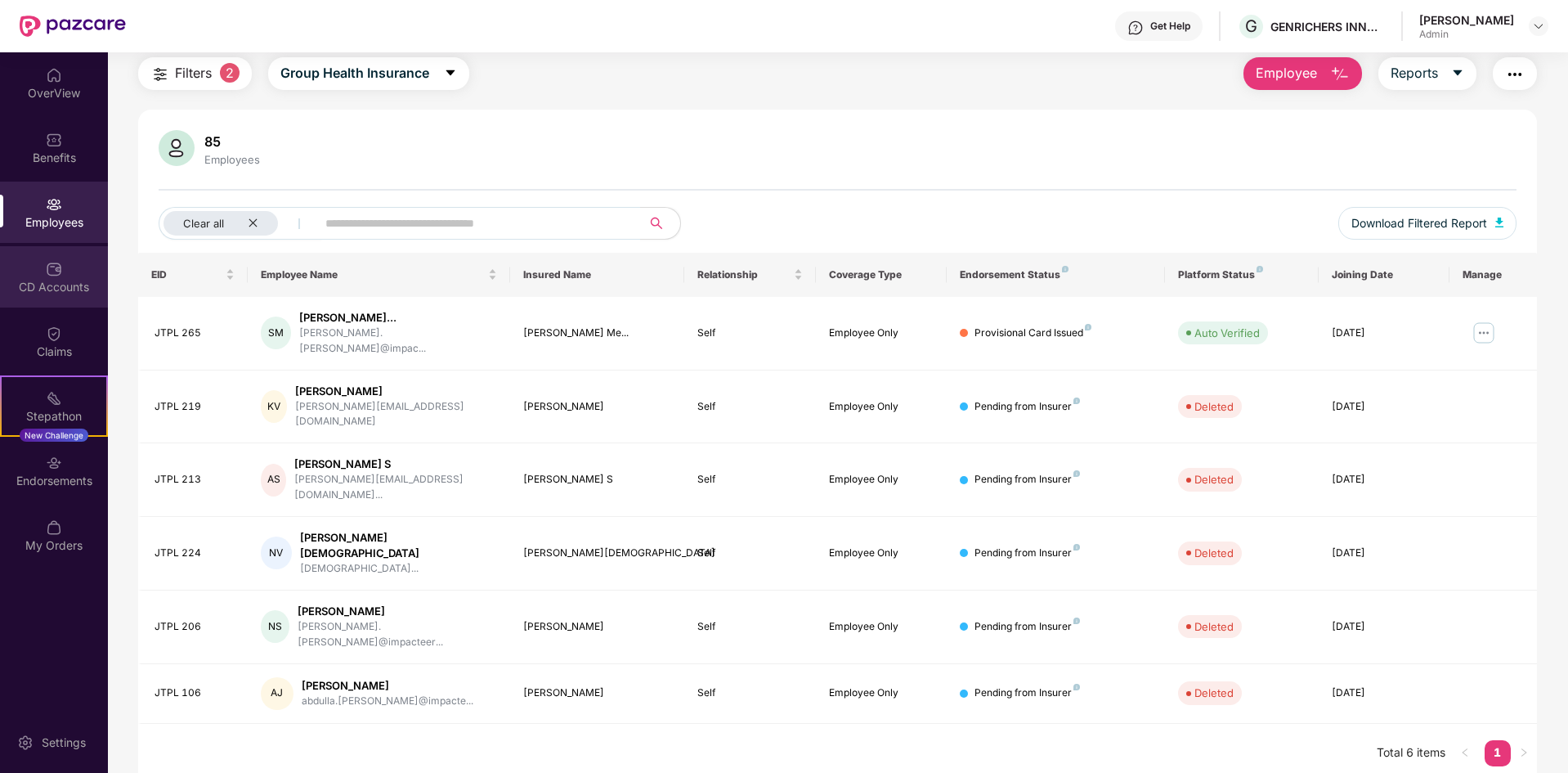
click at [57, 271] on img at bounding box center [53, 268] width 16 height 16
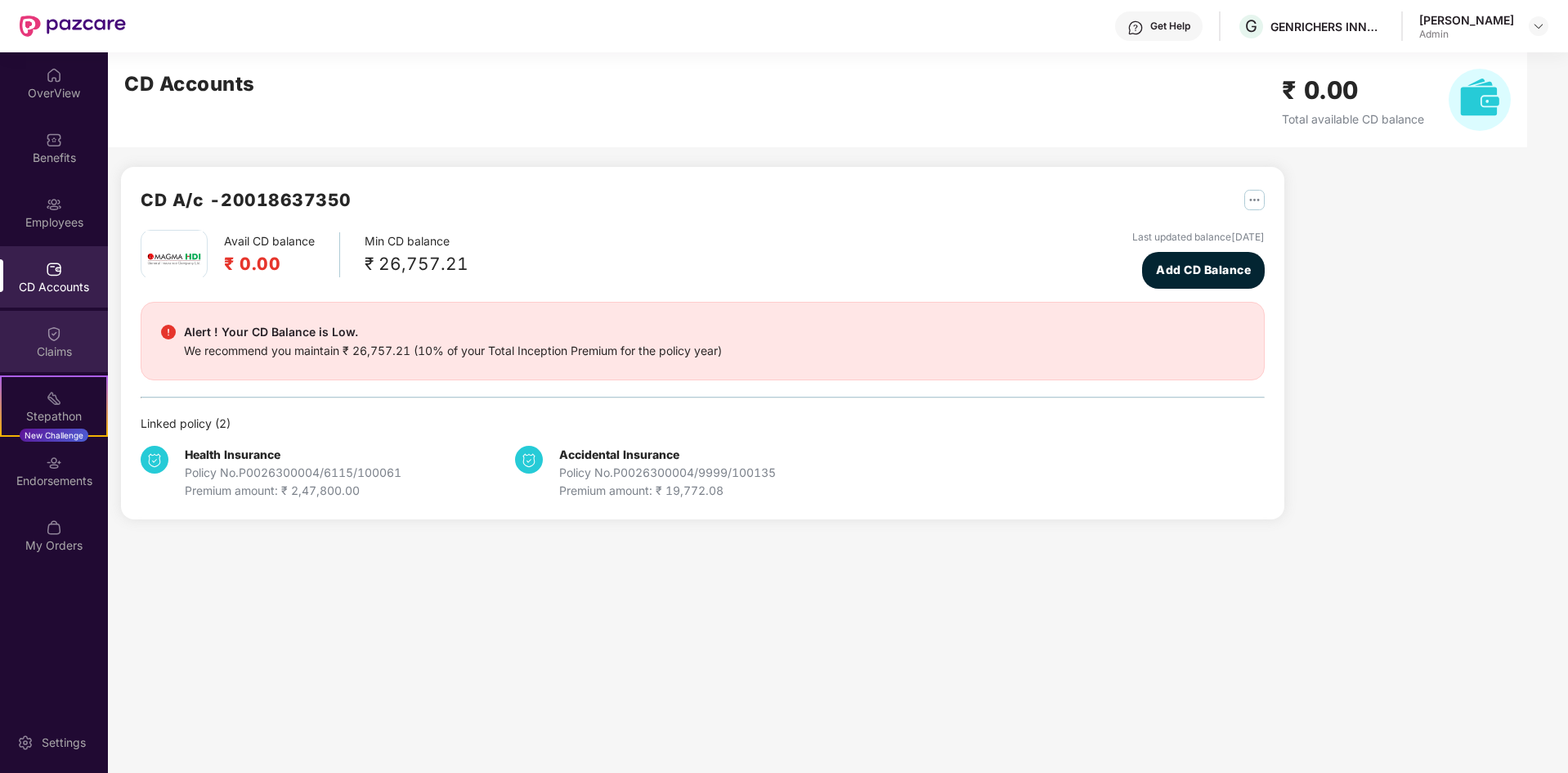
click at [53, 327] on img at bounding box center [53, 333] width 16 height 16
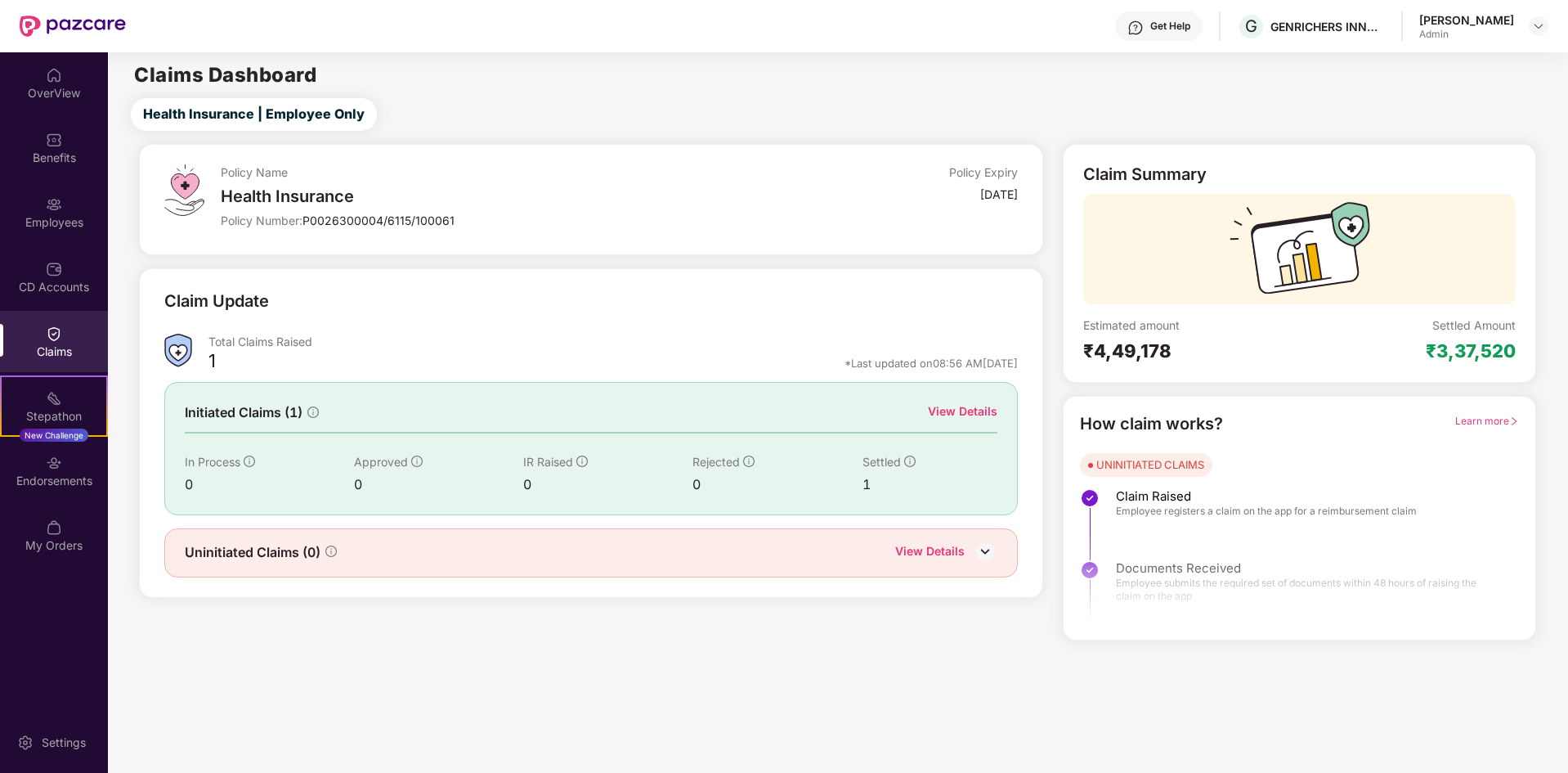
click at [866, 477] on div "1" at bounding box center [930, 485] width 136 height 21
click at [871, 453] on div "Settled" at bounding box center [930, 462] width 136 height 18
click at [910, 459] on icon "info-circle" at bounding box center [910, 462] width 2 height 6
click at [981, 555] on img at bounding box center [985, 551] width 25 height 25
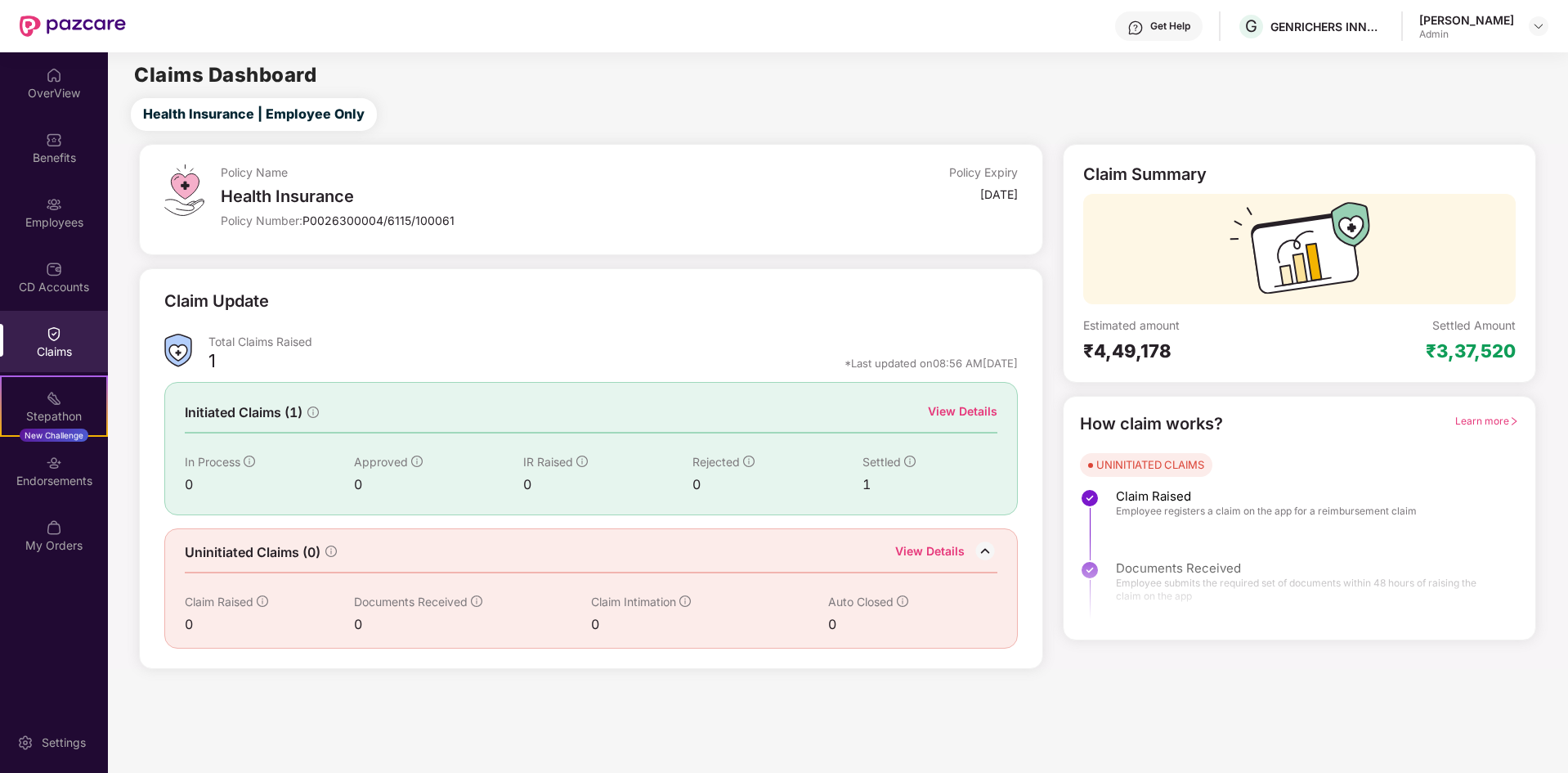
click at [237, 200] on div "Health Insurance" at bounding box center [486, 196] width 531 height 20
click at [57, 354] on div "Claims" at bounding box center [54, 351] width 108 height 16
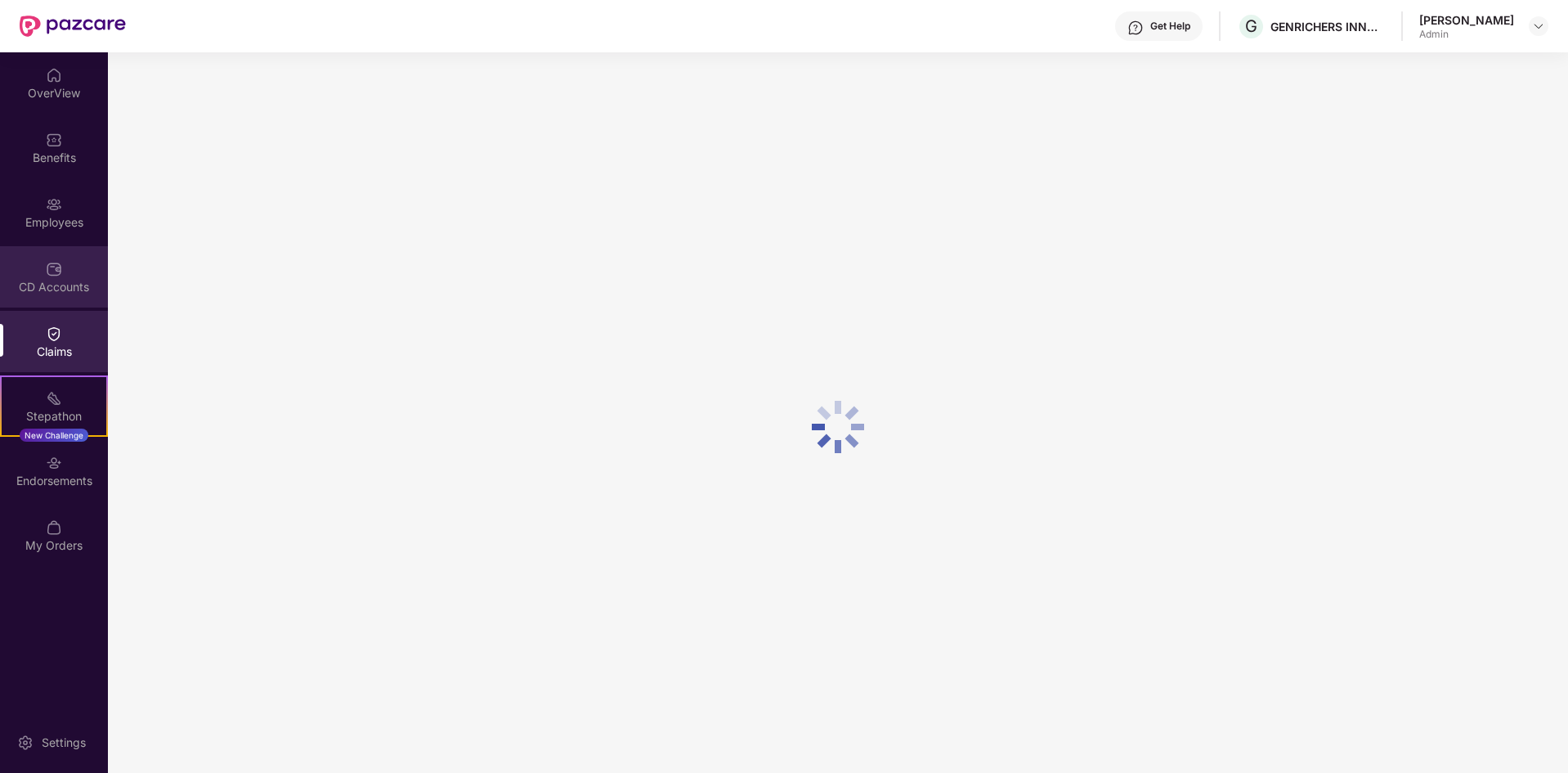
click at [55, 265] on img at bounding box center [53, 268] width 16 height 16
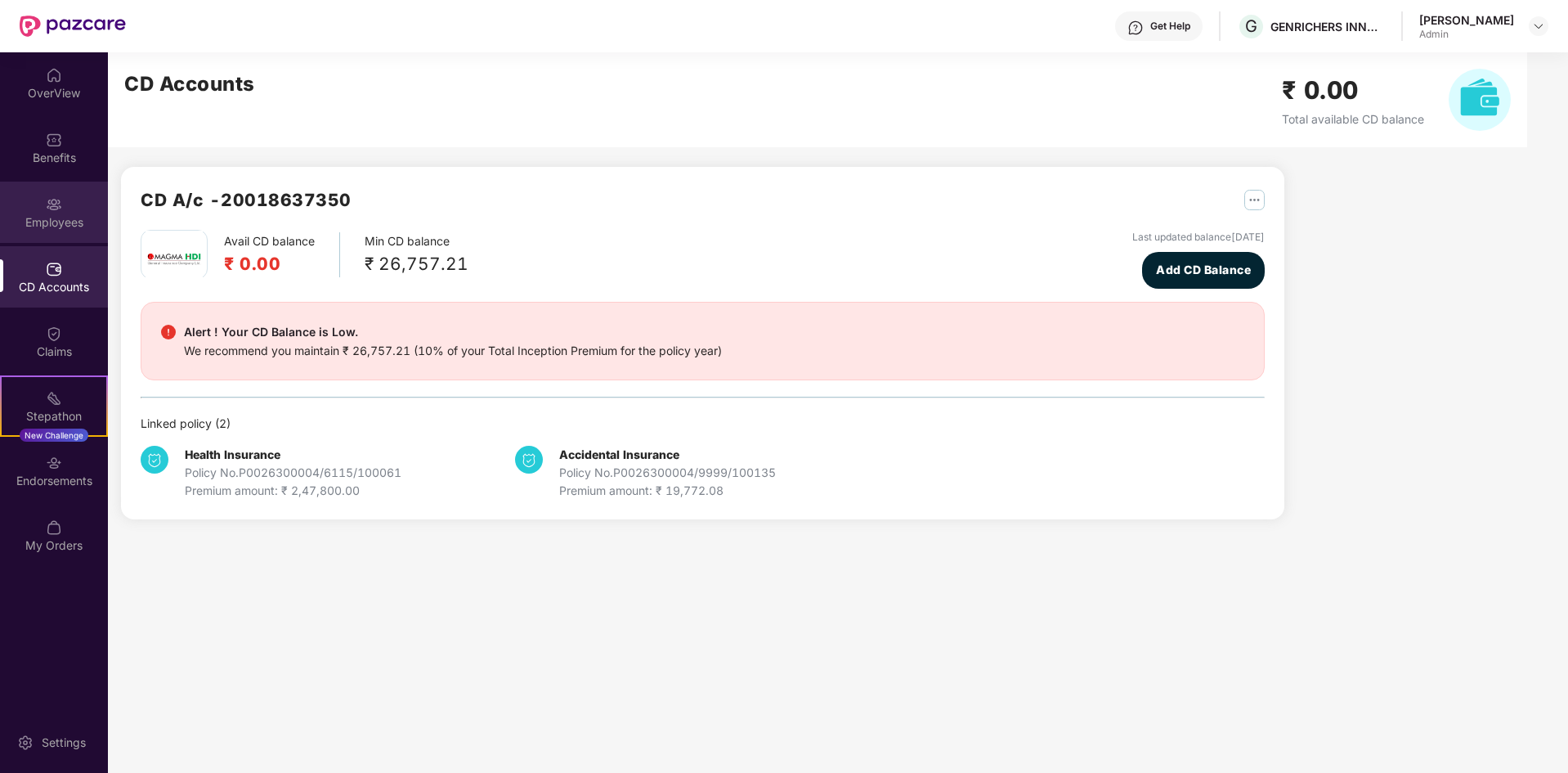
click at [80, 225] on div "Employees" at bounding box center [54, 222] width 108 height 16
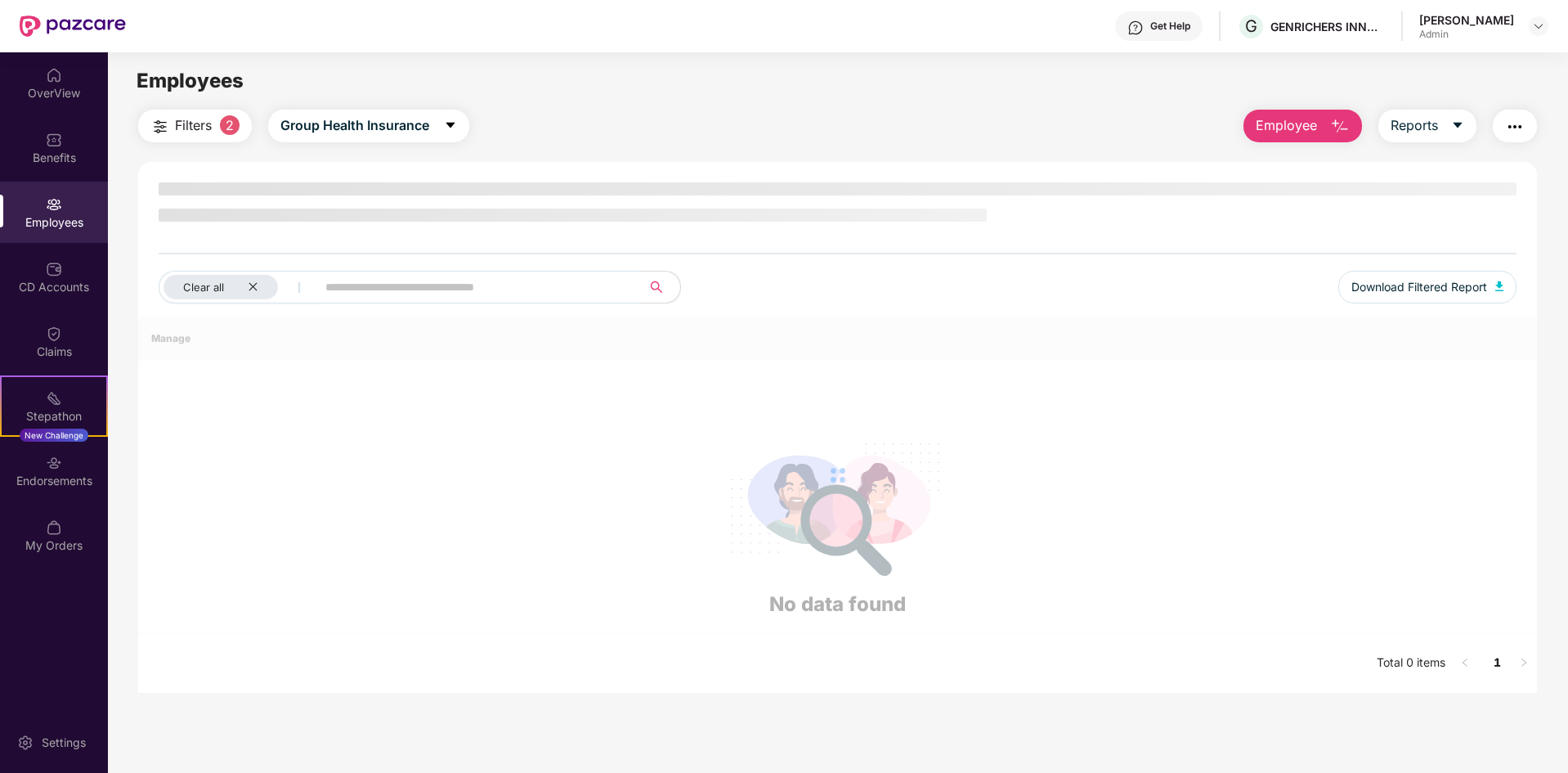
click at [188, 122] on span "Filters" at bounding box center [193, 126] width 37 height 21
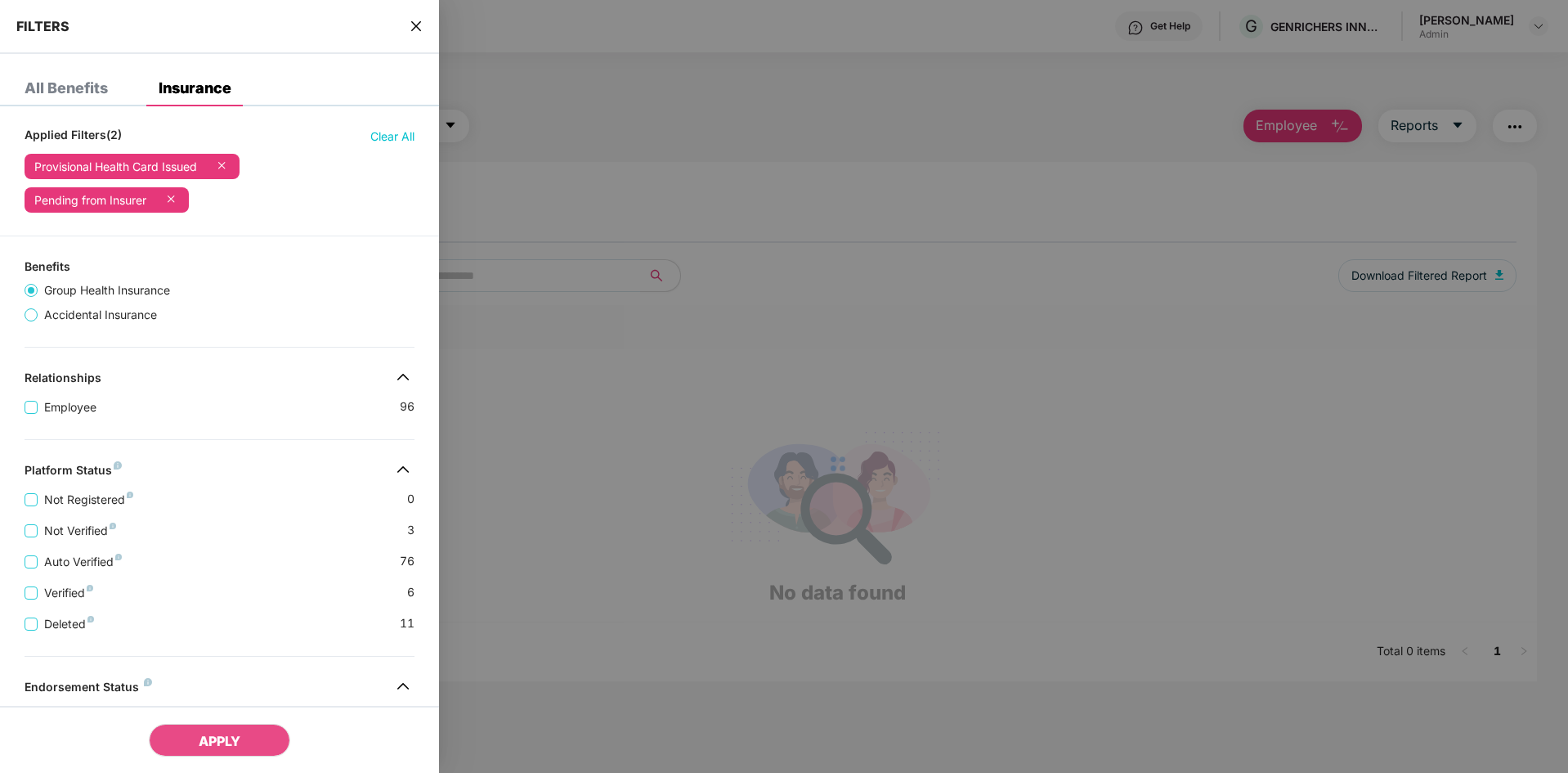
click at [417, 30] on icon "close" at bounding box center [416, 27] width 13 height 13
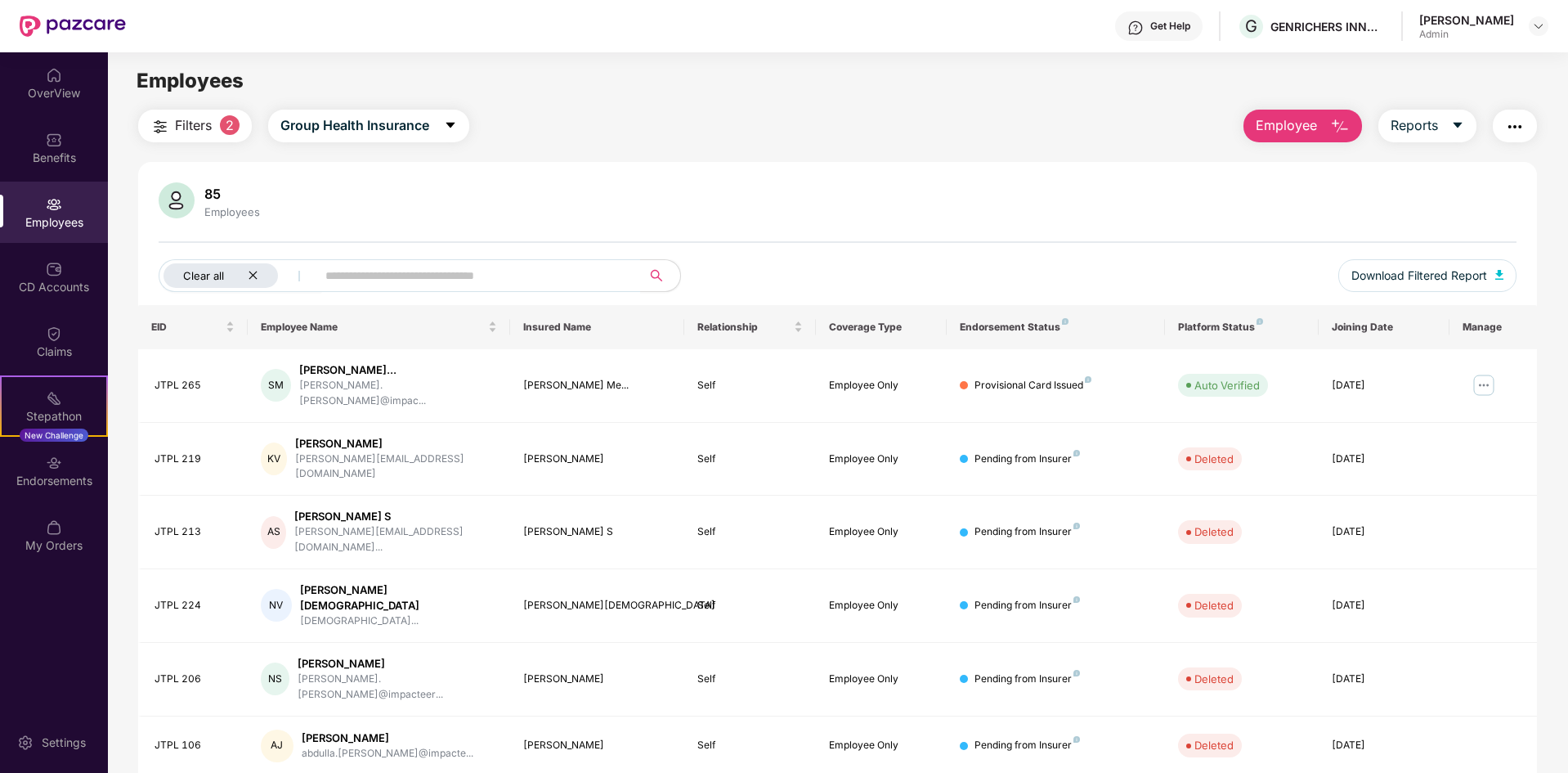
click at [253, 274] on icon "close" at bounding box center [252, 275] width 10 height 10
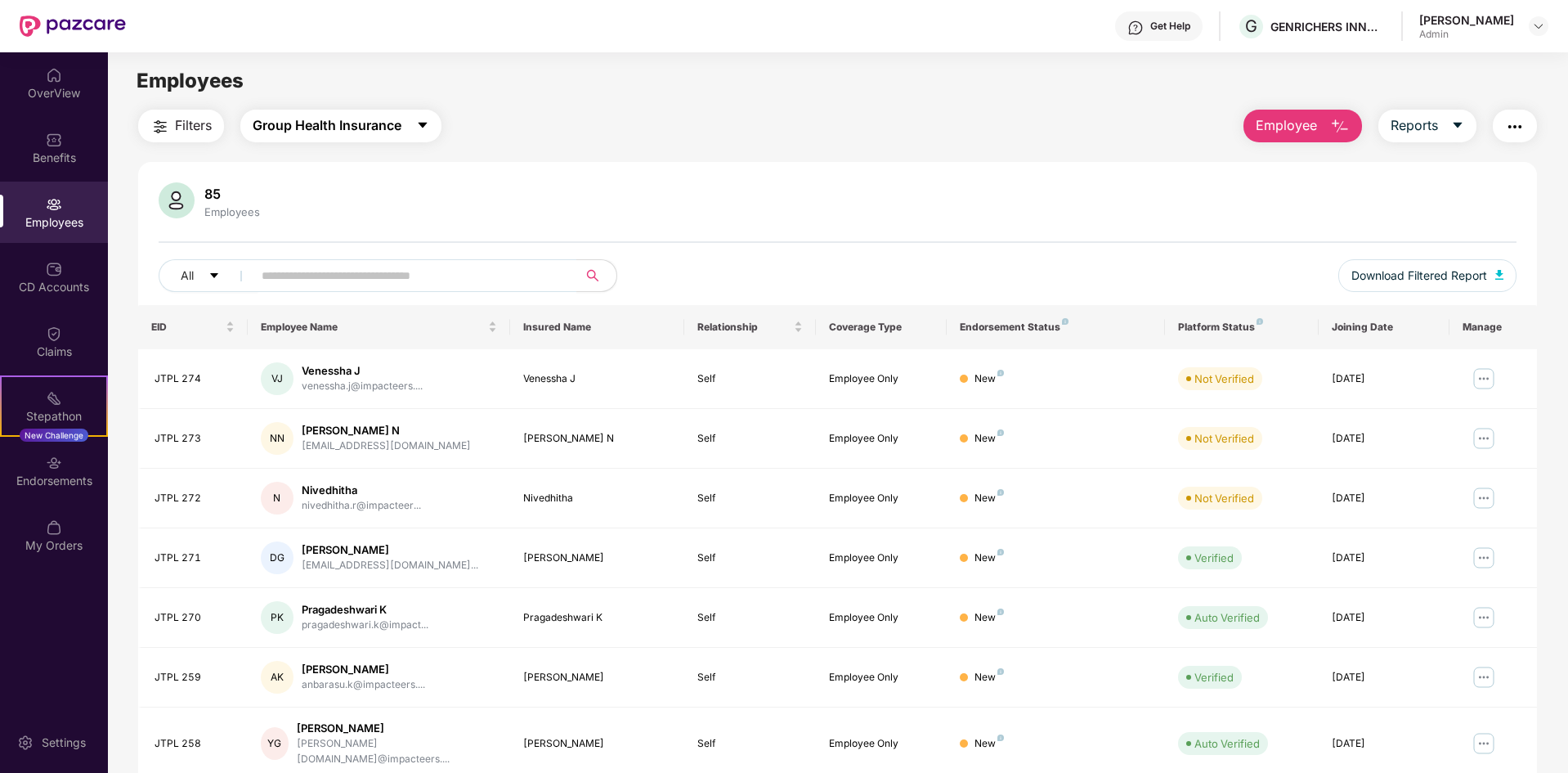
click at [401, 130] on span "Group Health Insurance" at bounding box center [326, 126] width 149 height 21
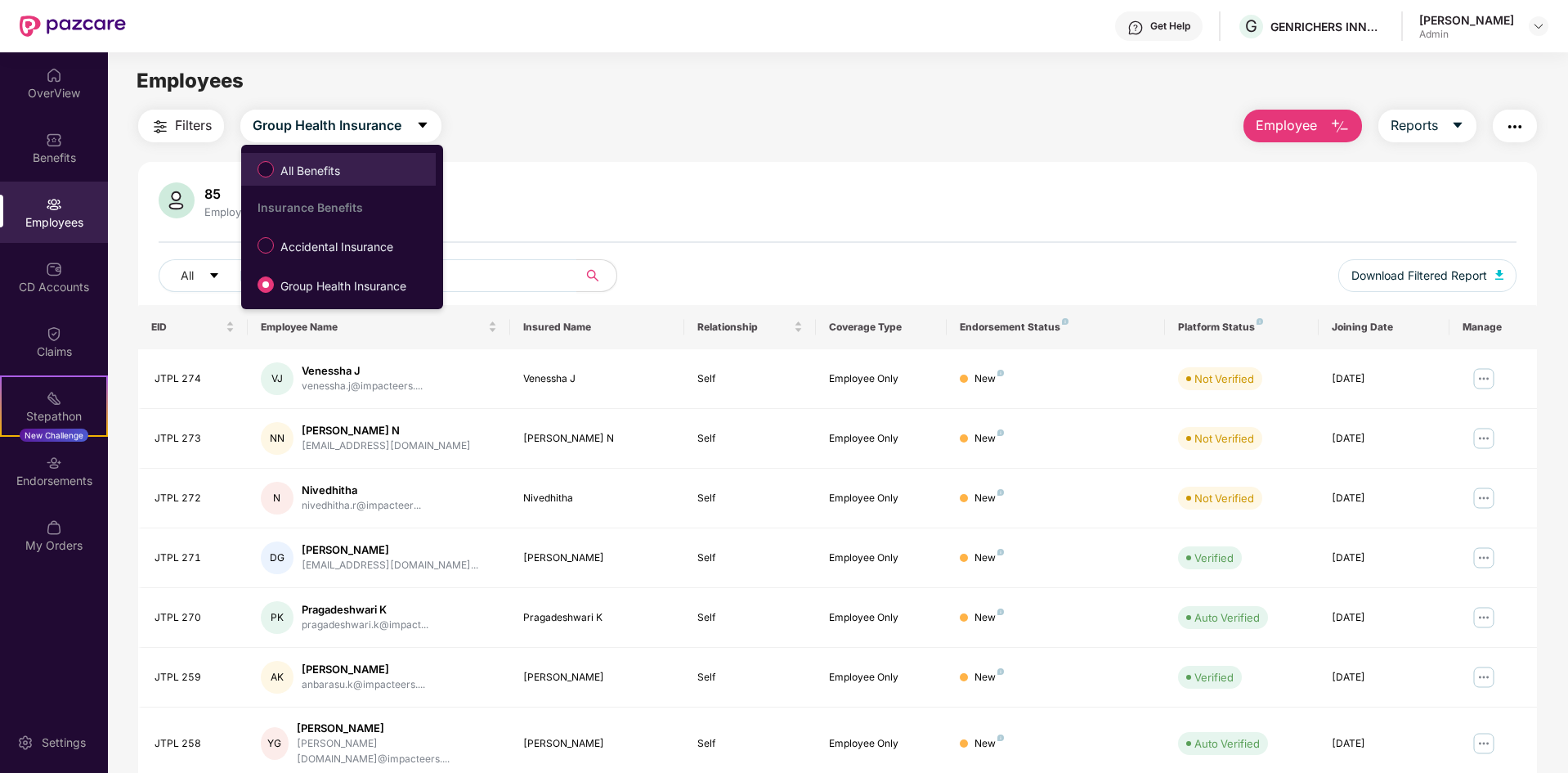
click at [314, 165] on span "All Benefits" at bounding box center [310, 171] width 73 height 18
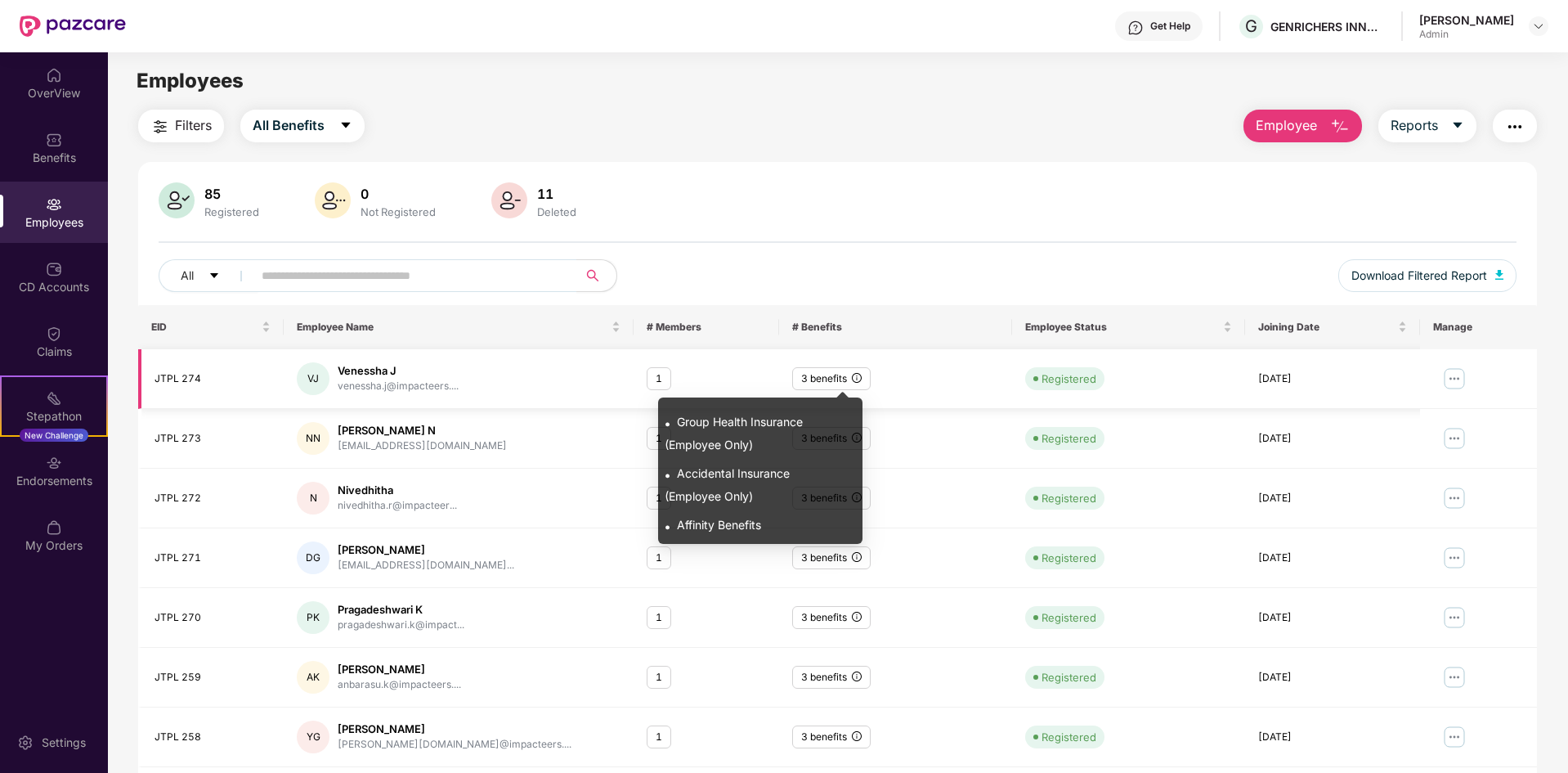
click at [854, 377] on icon "info-circle" at bounding box center [856, 377] width 9 height 9
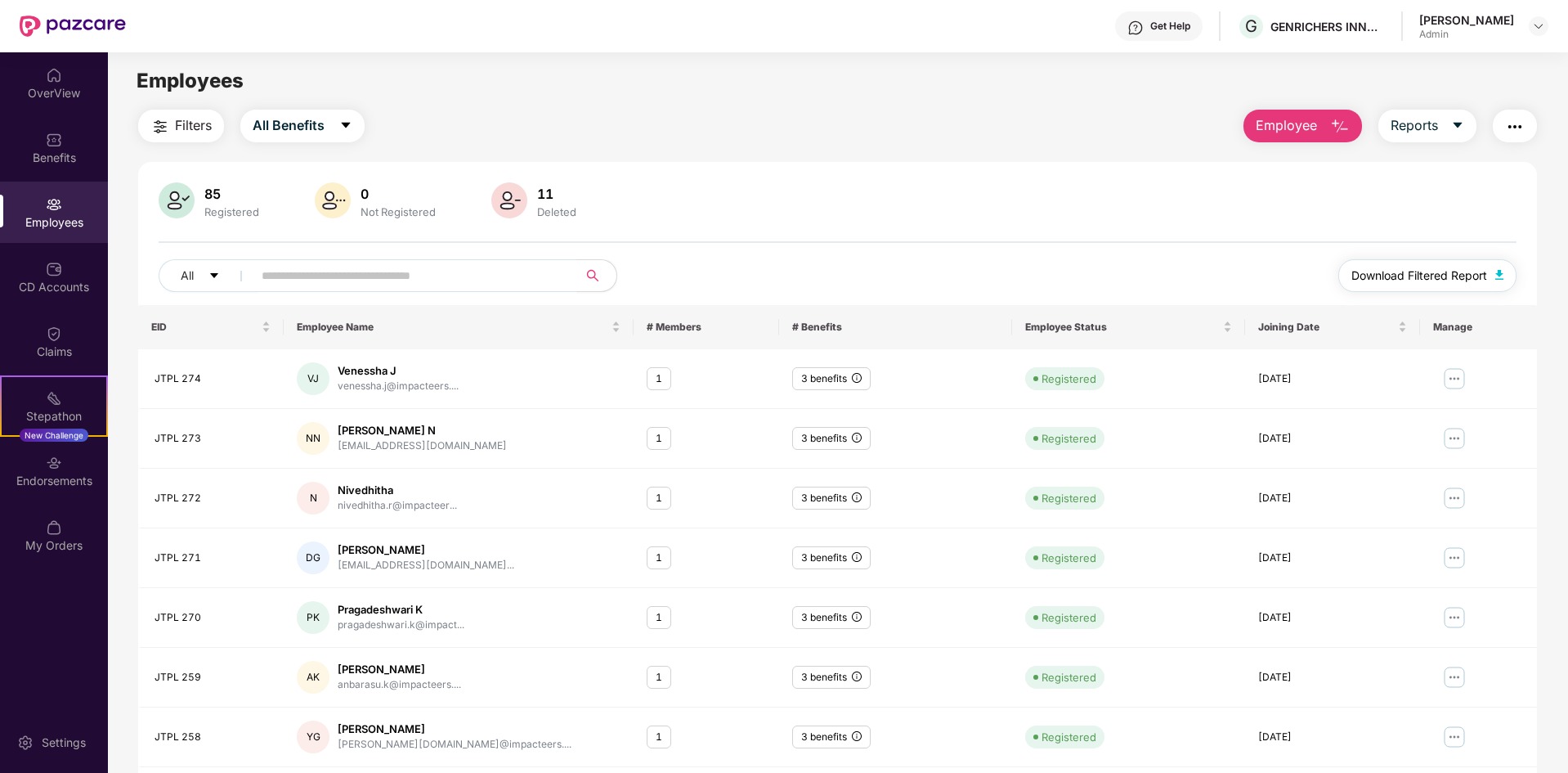
click at [1419, 275] on span "Download Filtered Report" at bounding box center [1418, 275] width 136 height 18
click at [65, 408] on div "Stepathon" at bounding box center [54, 415] width 104 height 16
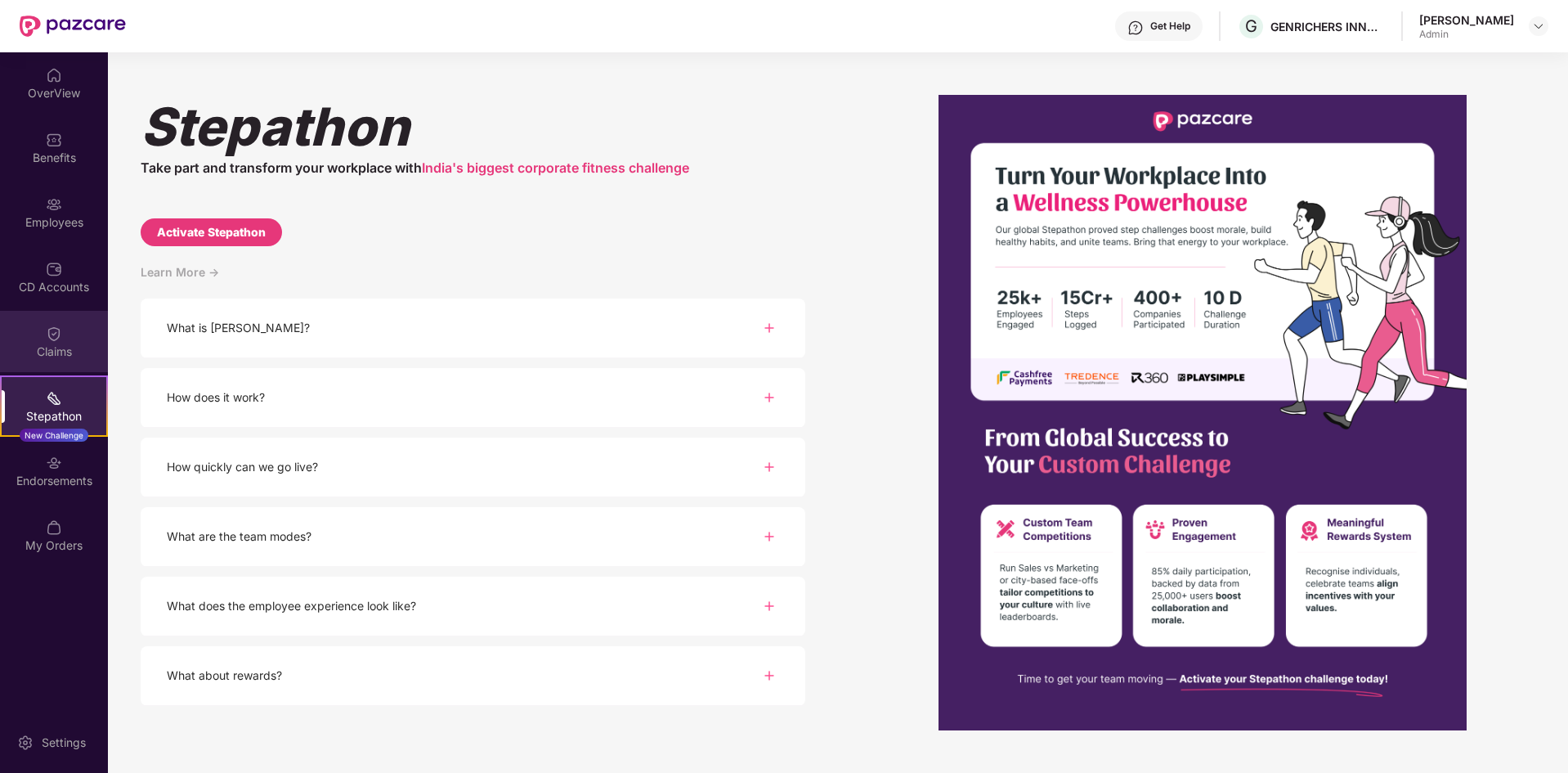
click at [51, 336] on img at bounding box center [53, 333] width 16 height 16
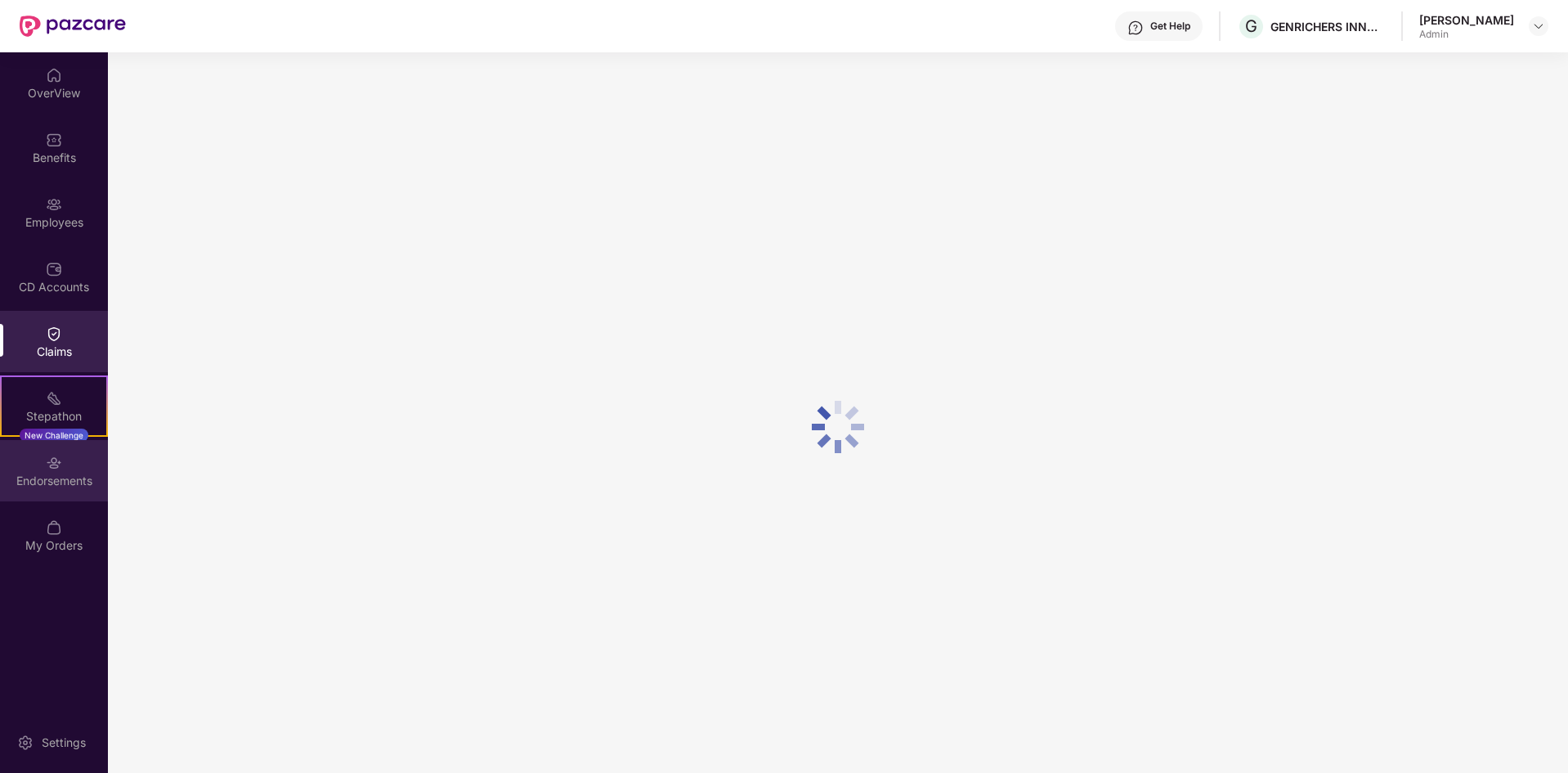
click at [58, 476] on div "Endorsements" at bounding box center [54, 480] width 108 height 16
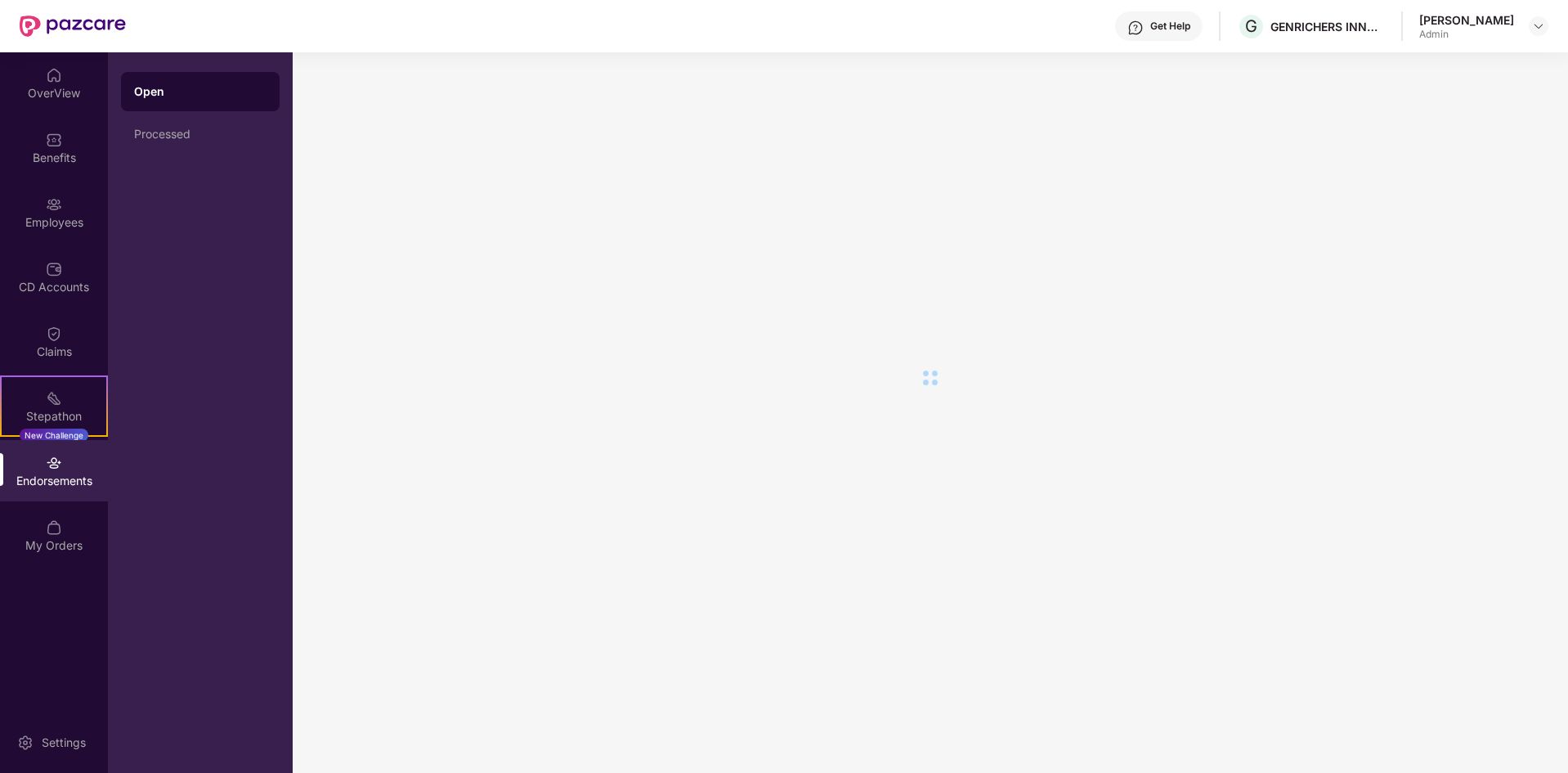
click at [56, 469] on img at bounding box center [53, 462] width 16 height 16
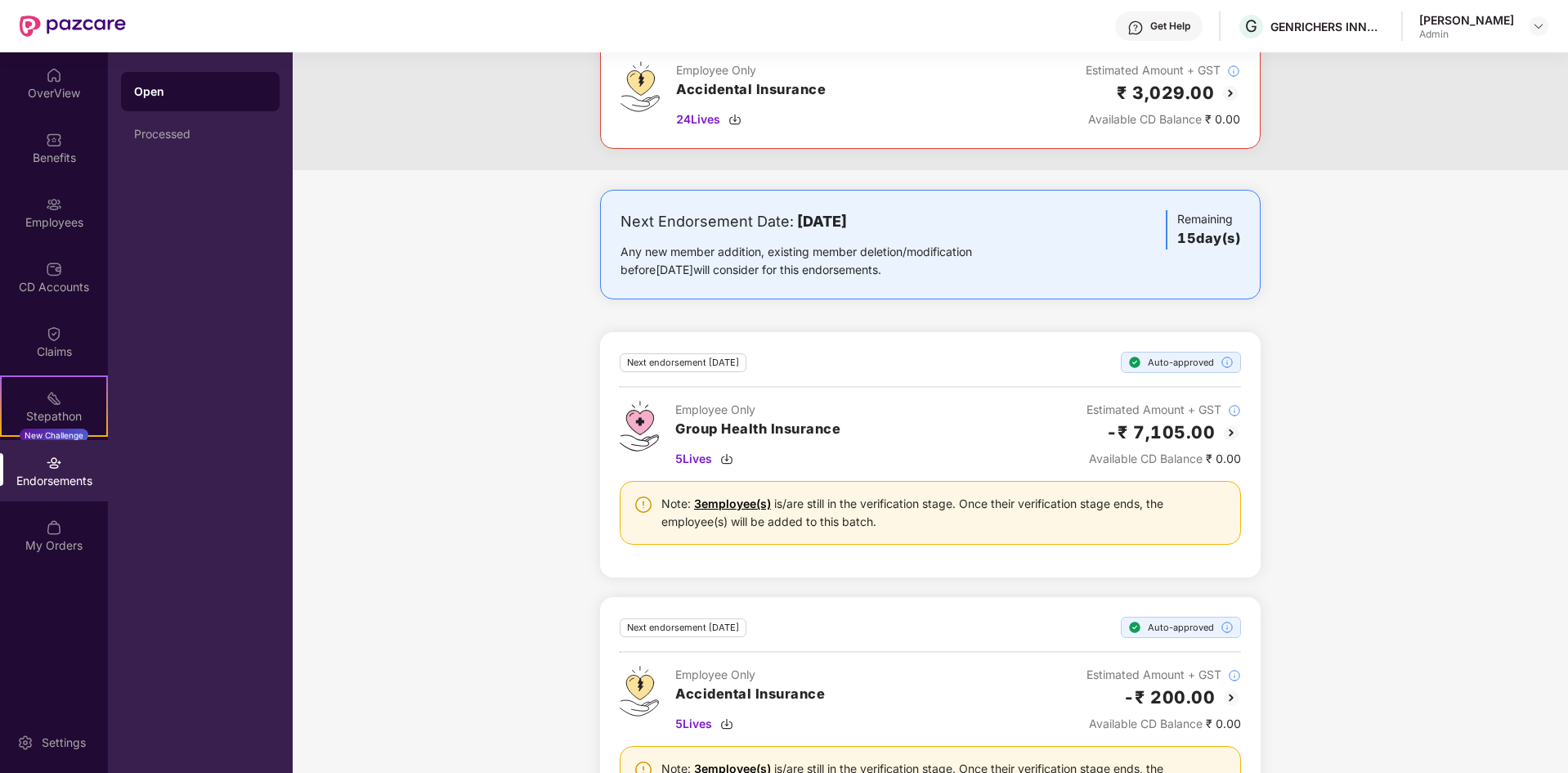
scroll to position [416, 0]
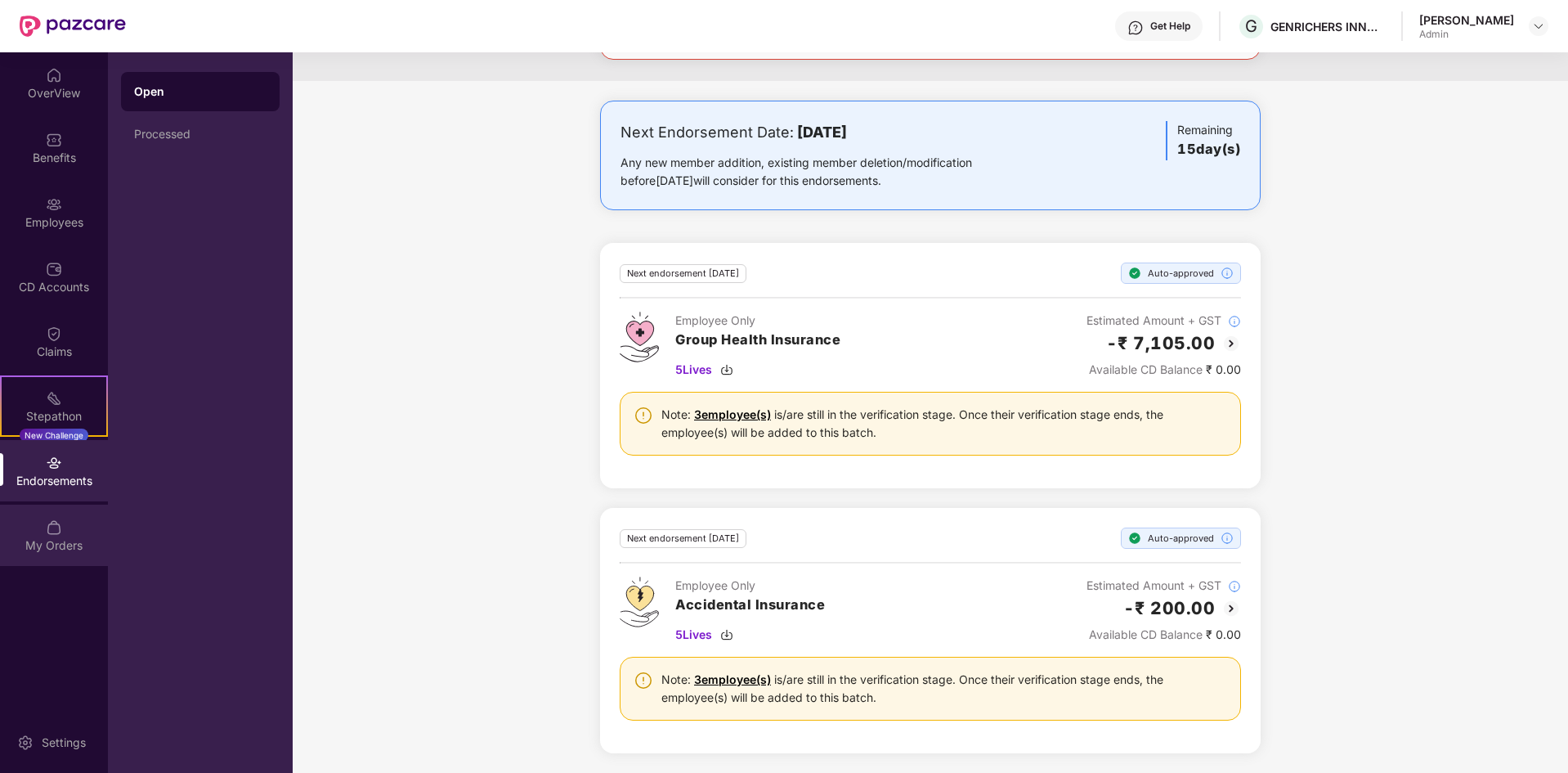
click at [53, 519] on img at bounding box center [53, 526] width 16 height 16
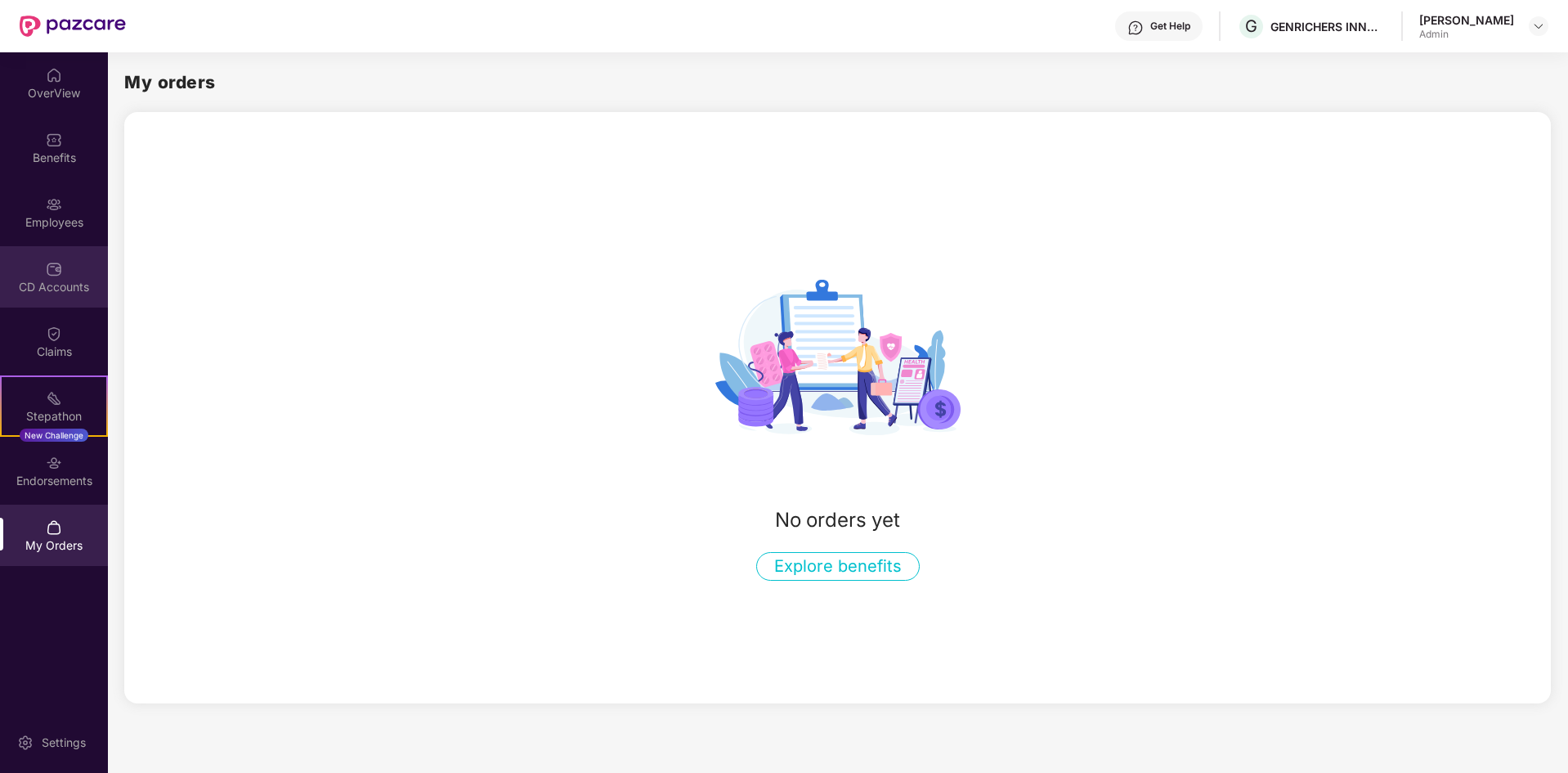
click at [57, 270] on img at bounding box center [53, 268] width 16 height 16
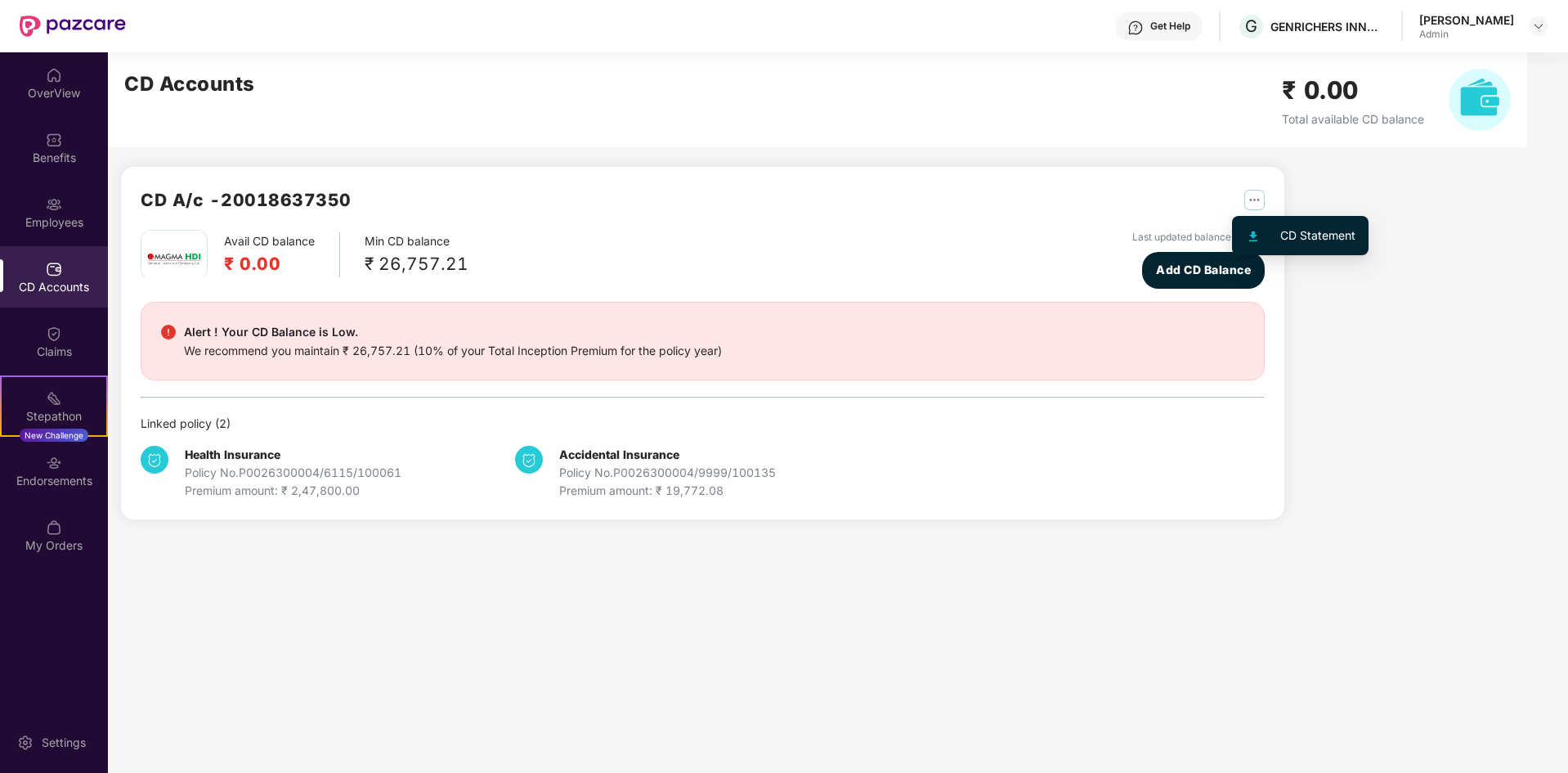
click at [1249, 199] on img "button" at bounding box center [1254, 200] width 21 height 21
click at [611, 291] on div "Avail CD balance ₹ 0.00 Min CD balance ₹ 26,757.21 Last updated balance 14 July…" at bounding box center [702, 364] width 1123 height 270
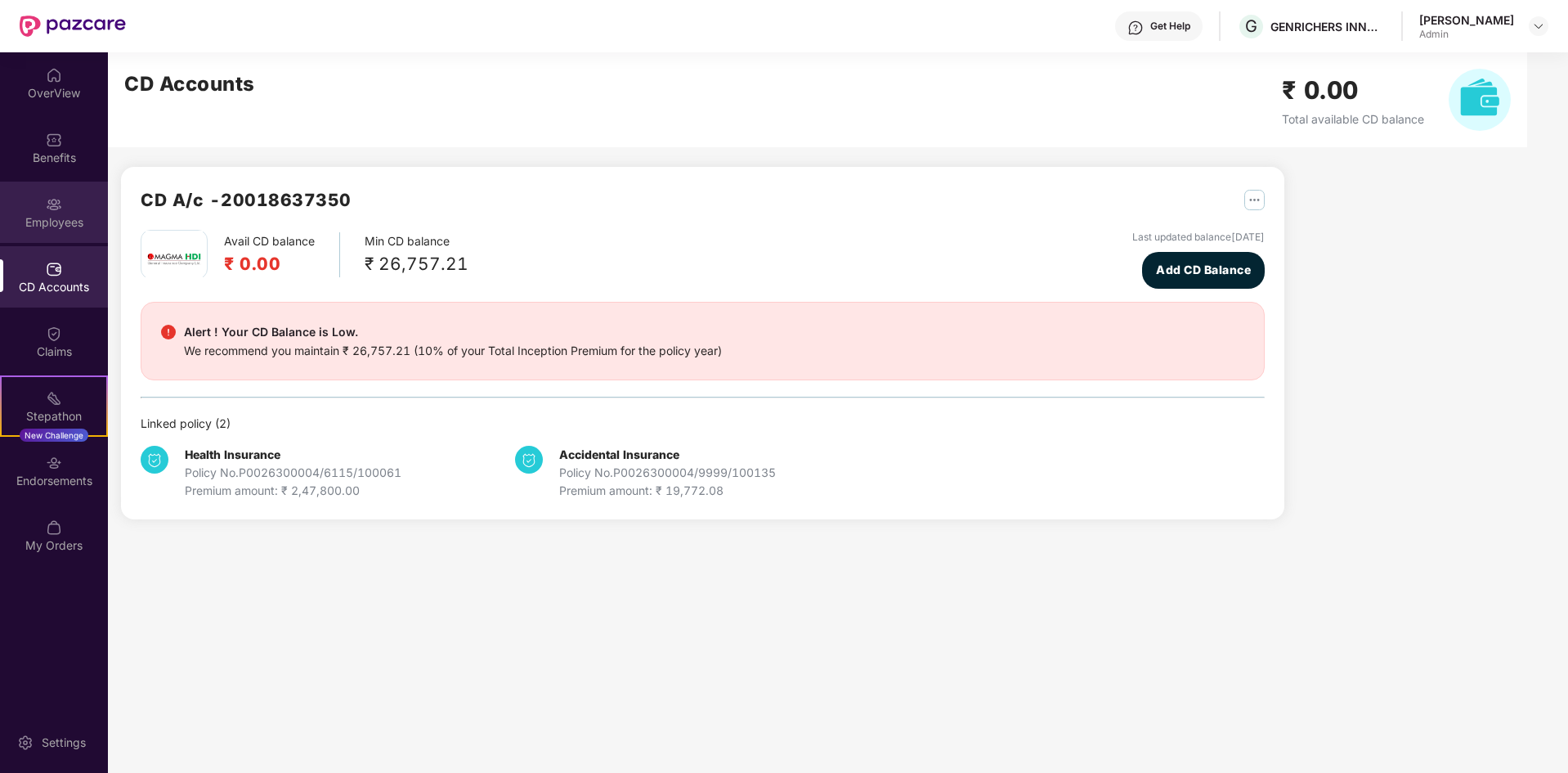
click at [55, 216] on div "Employees" at bounding box center [54, 222] width 108 height 16
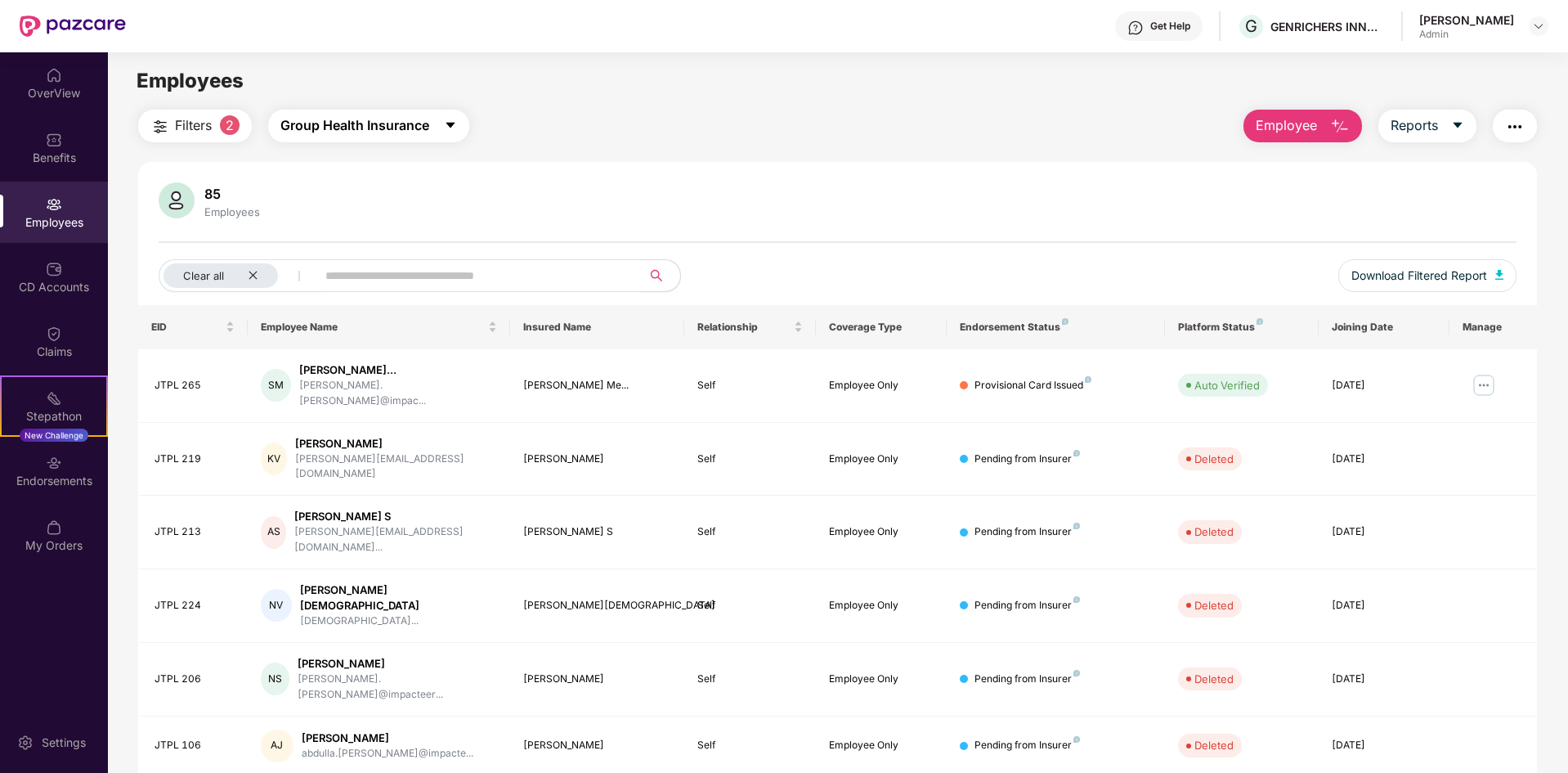
click at [389, 123] on span "Group Health Insurance" at bounding box center [355, 126] width 149 height 21
click at [744, 156] on div "Filters 2 Group Health Insurance Employee Reports 85 Employees Clear all Downlo…" at bounding box center [837, 472] width 1398 height 726
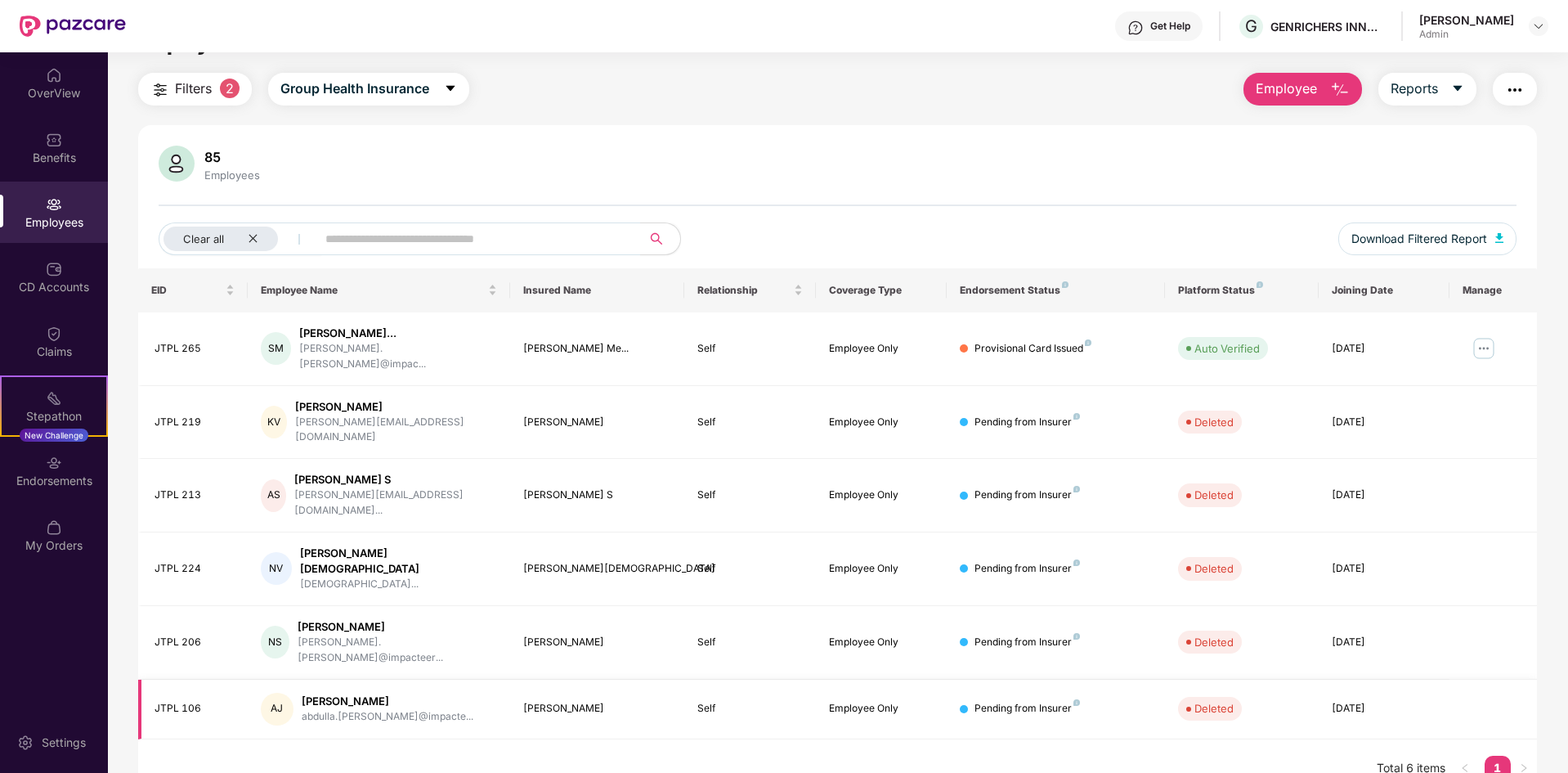
scroll to position [52, 0]
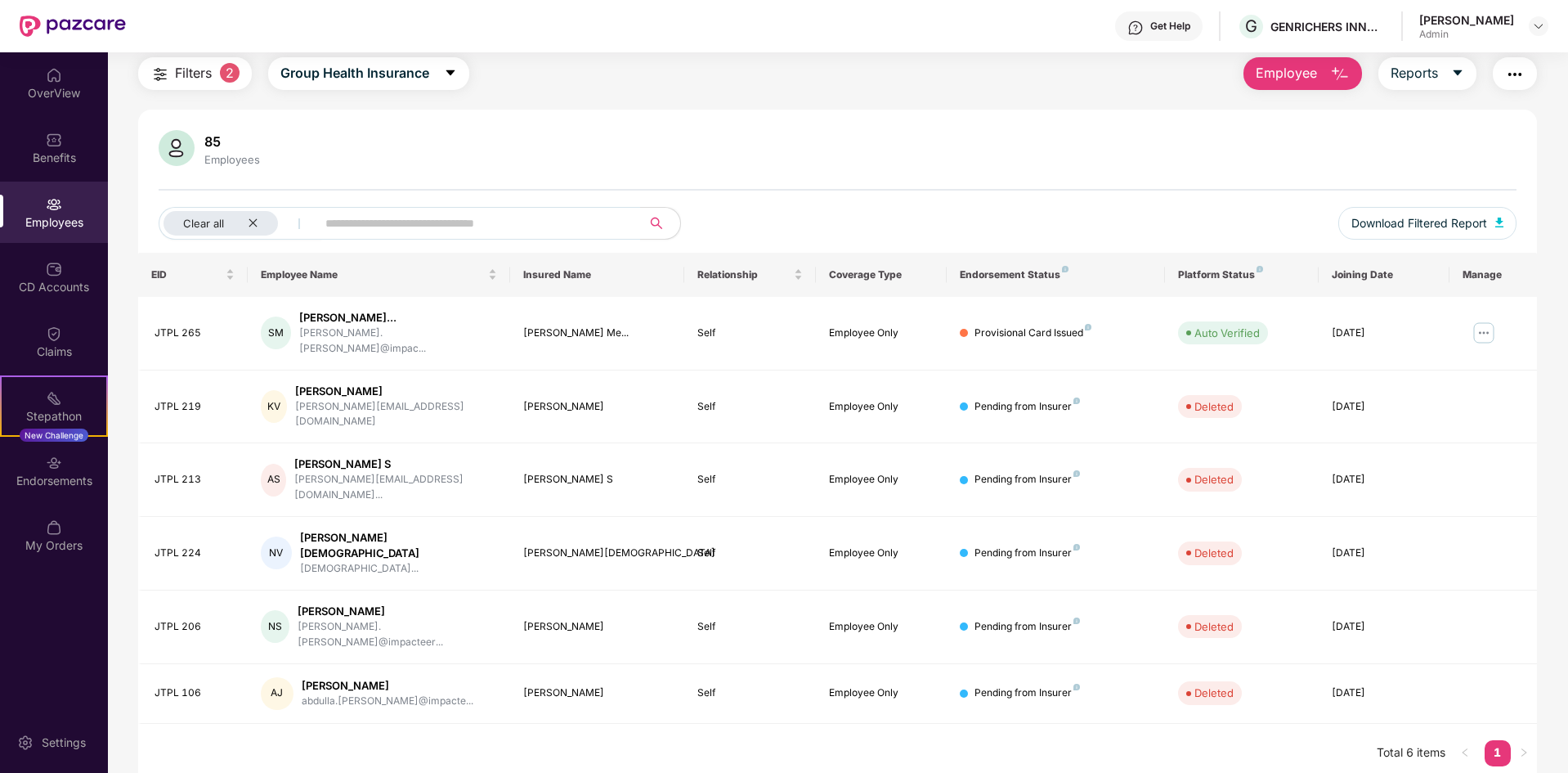
click at [1336, 80] on img "button" at bounding box center [1340, 74] width 20 height 20
click at [1420, 71] on span "Reports" at bounding box center [1414, 73] width 47 height 21
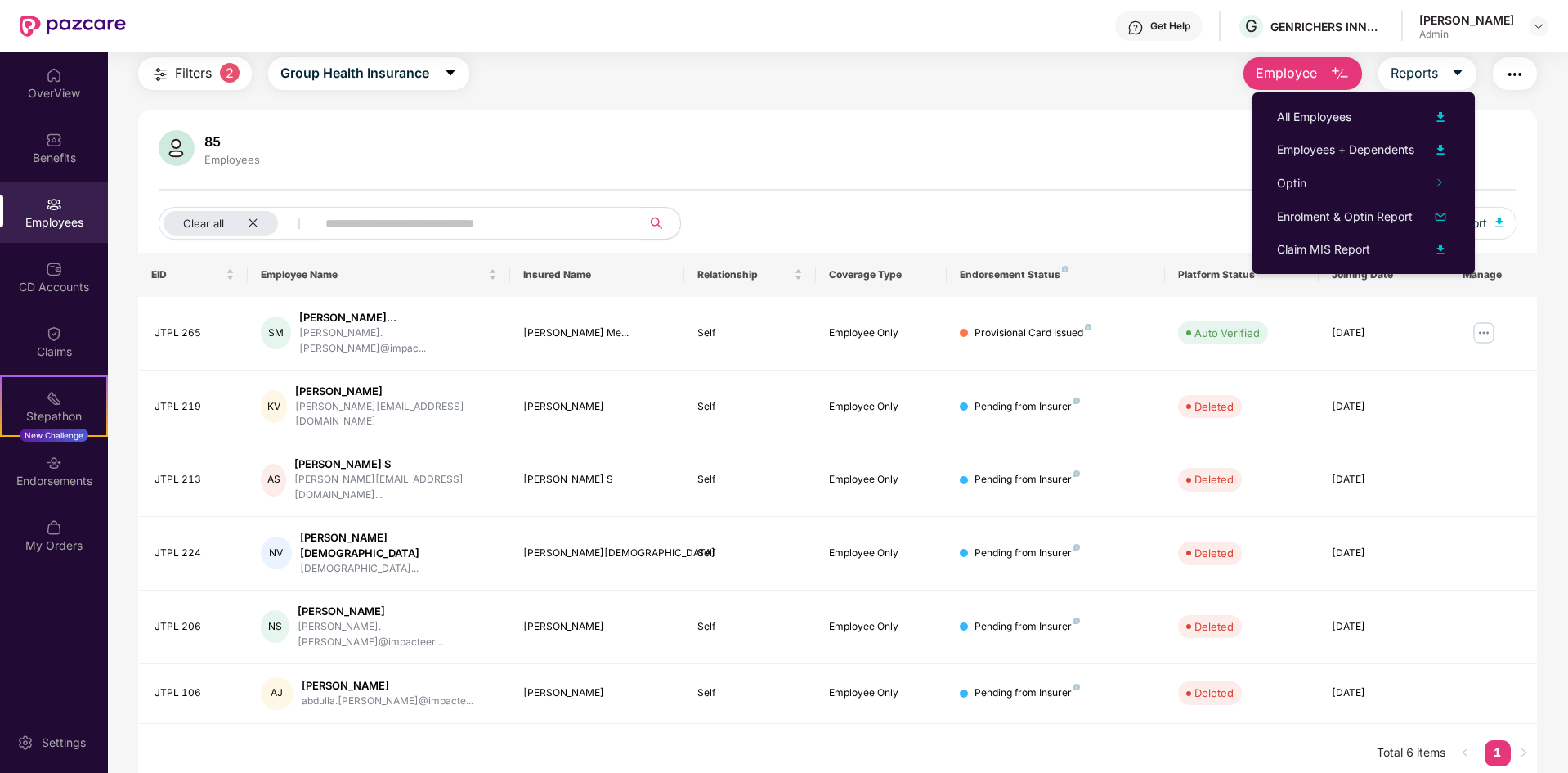
click at [1508, 73] on img "button" at bounding box center [1514, 74] width 20 height 20
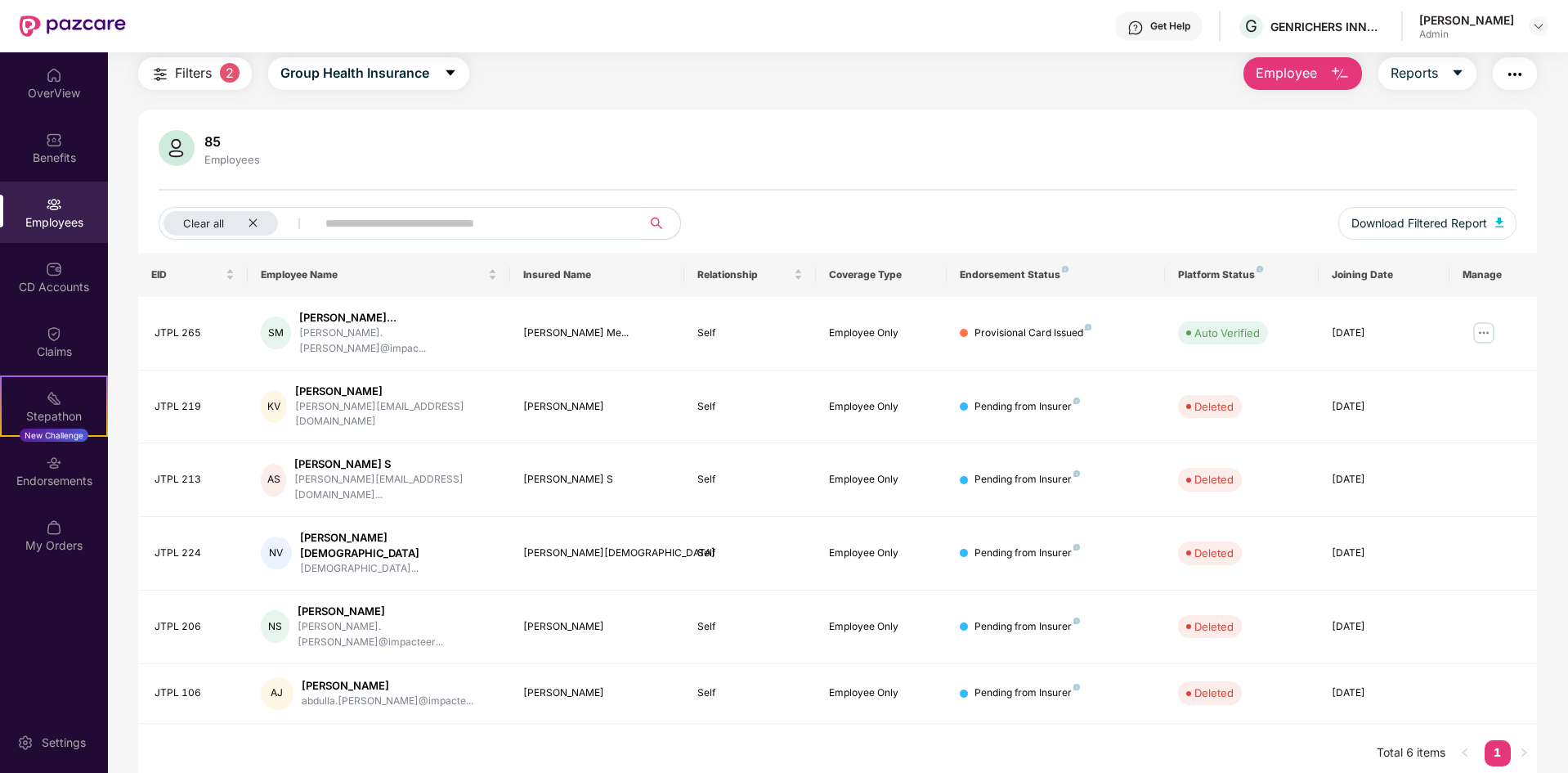
click at [1053, 160] on div "85 Employees" at bounding box center [837, 149] width 1358 height 39
click at [1417, 63] on button "Reports" at bounding box center [1427, 73] width 98 height 32
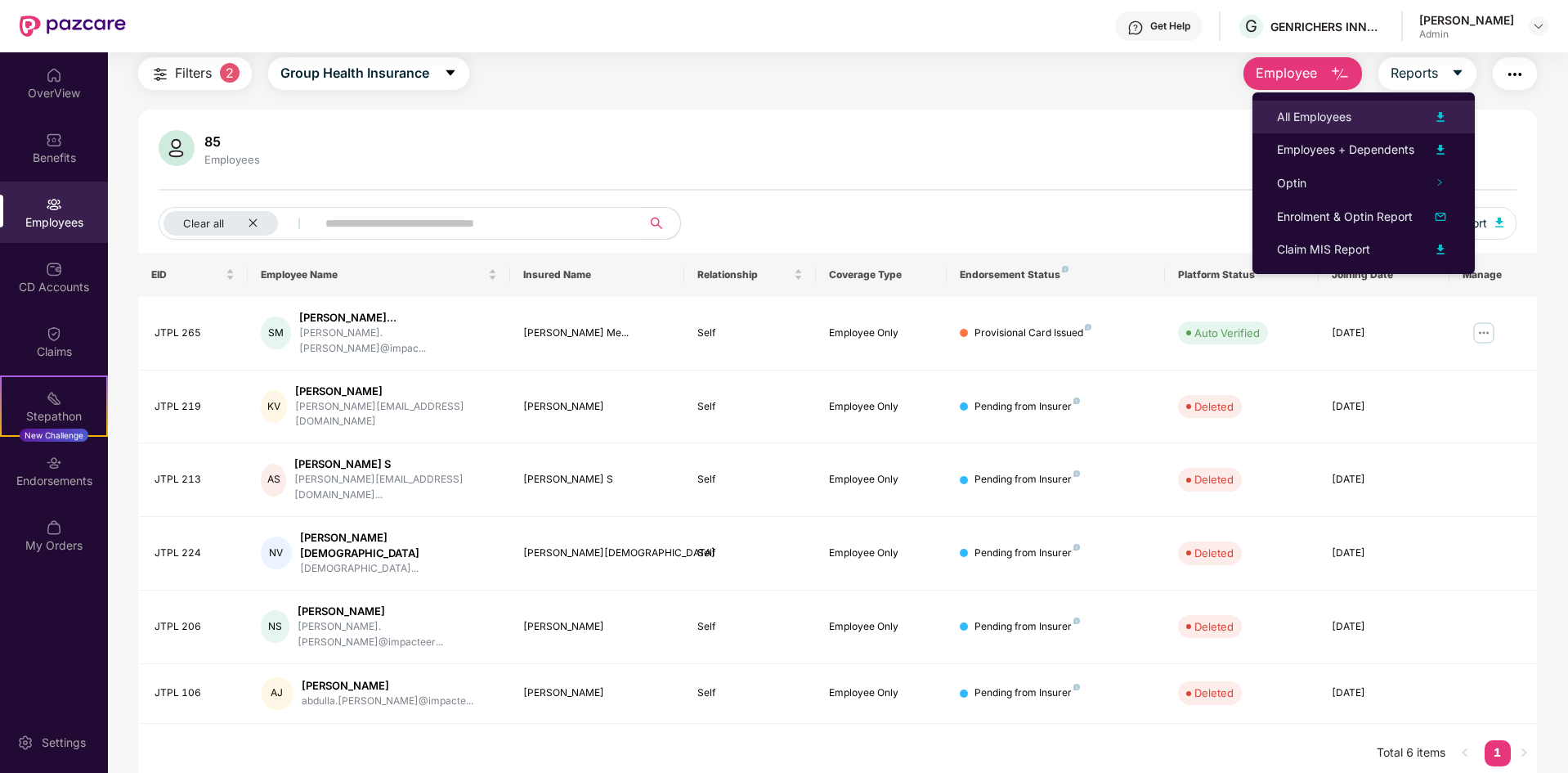
click at [1331, 116] on div "All Employees" at bounding box center [1314, 117] width 74 height 18
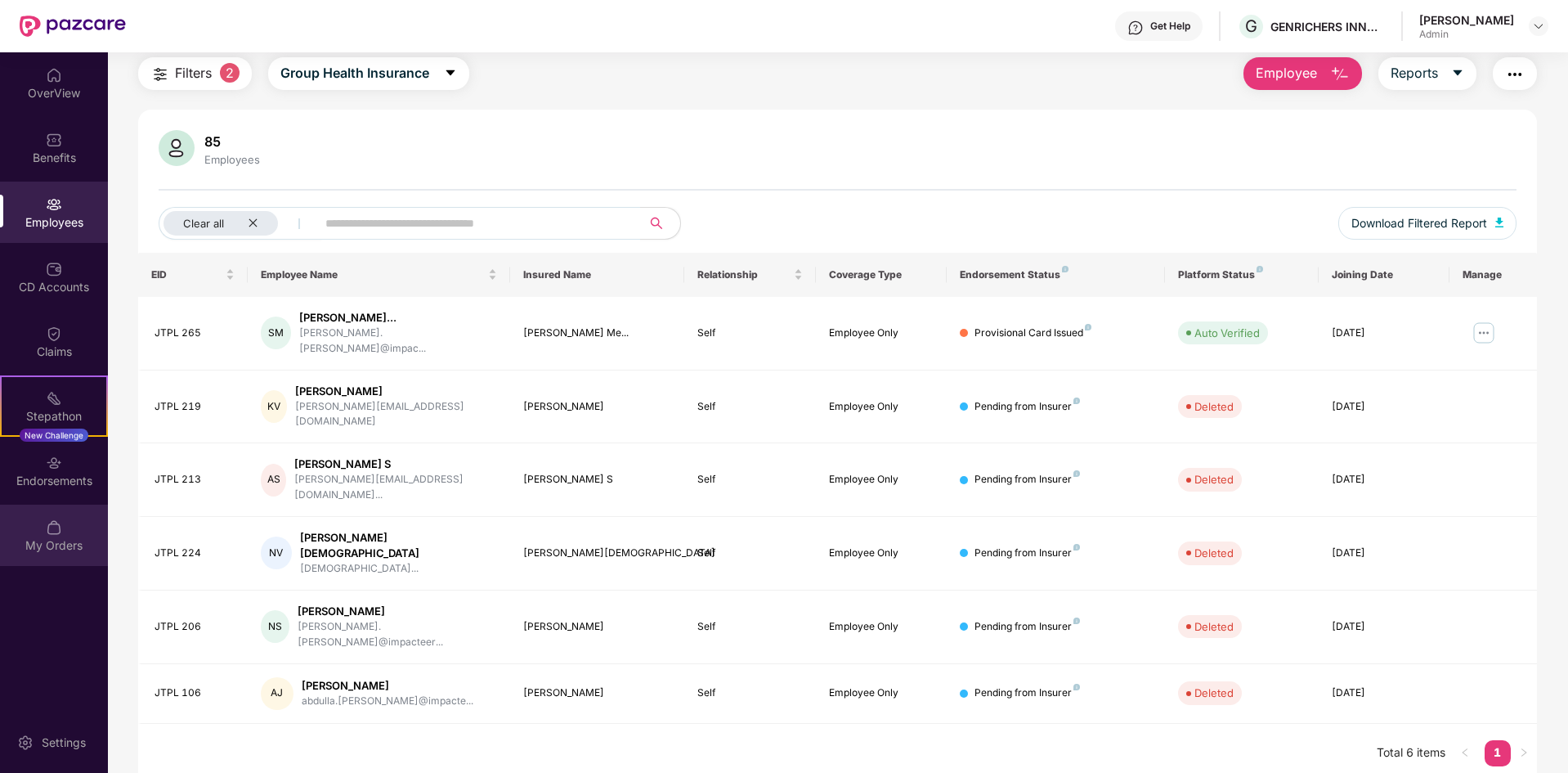
click at [58, 543] on div "My Orders" at bounding box center [54, 544] width 108 height 16
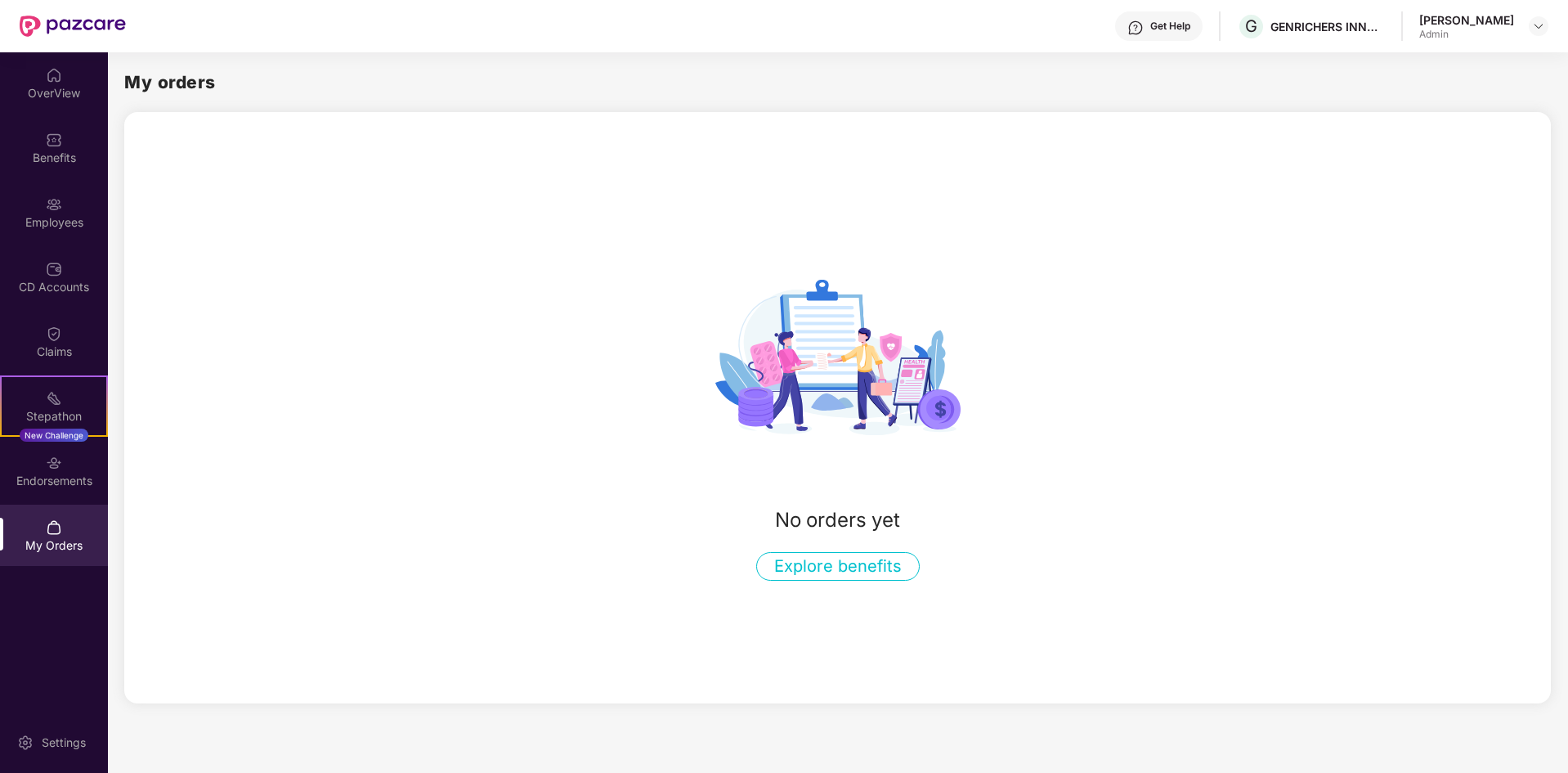
drag, startPoint x: 45, startPoint y: 742, endPoint x: 171, endPoint y: 654, distance: 153.7
click at [45, 743] on div "Settings" at bounding box center [64, 742] width 54 height 16
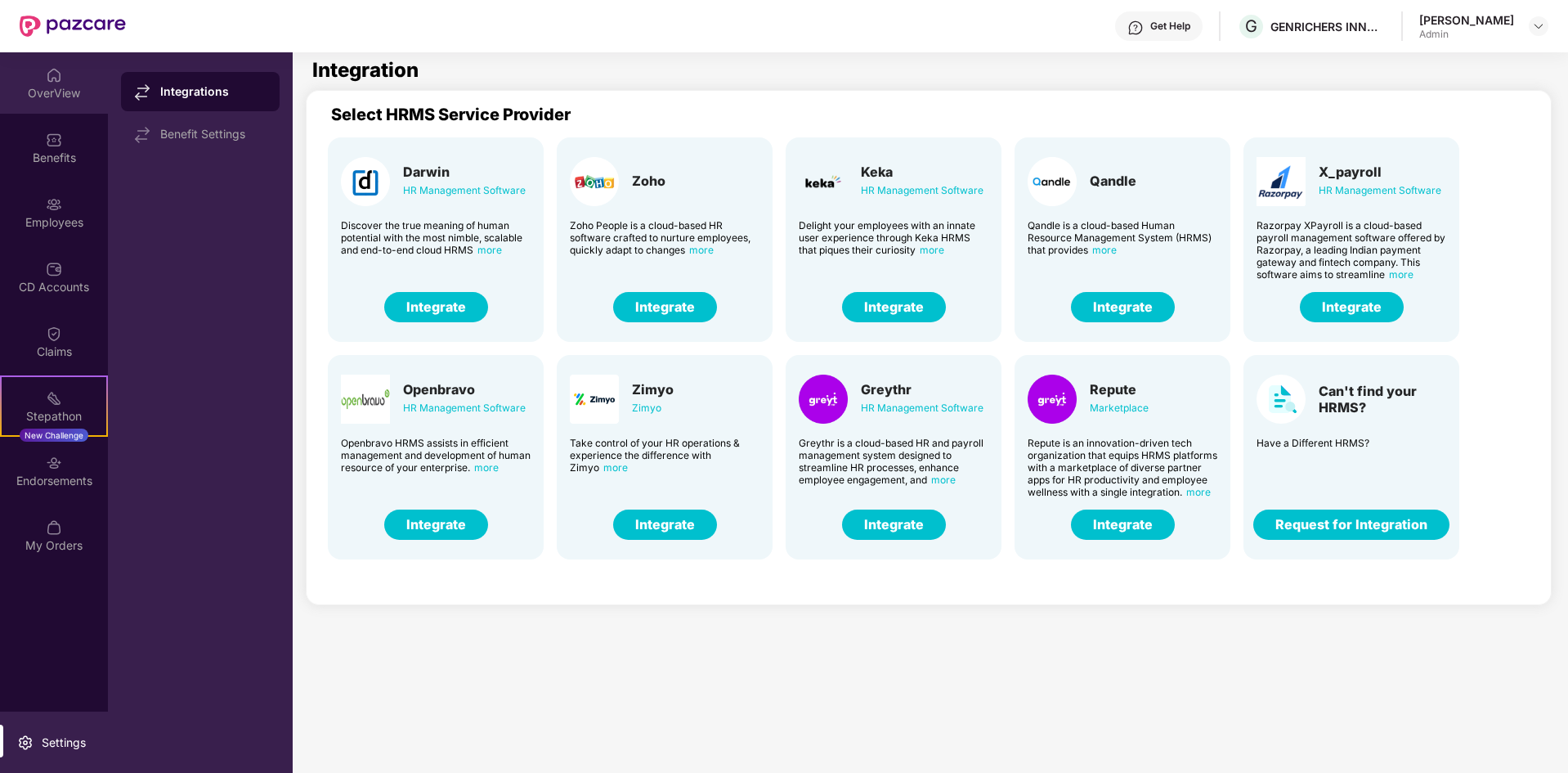
click at [50, 87] on div "OverView" at bounding box center [54, 93] width 108 height 16
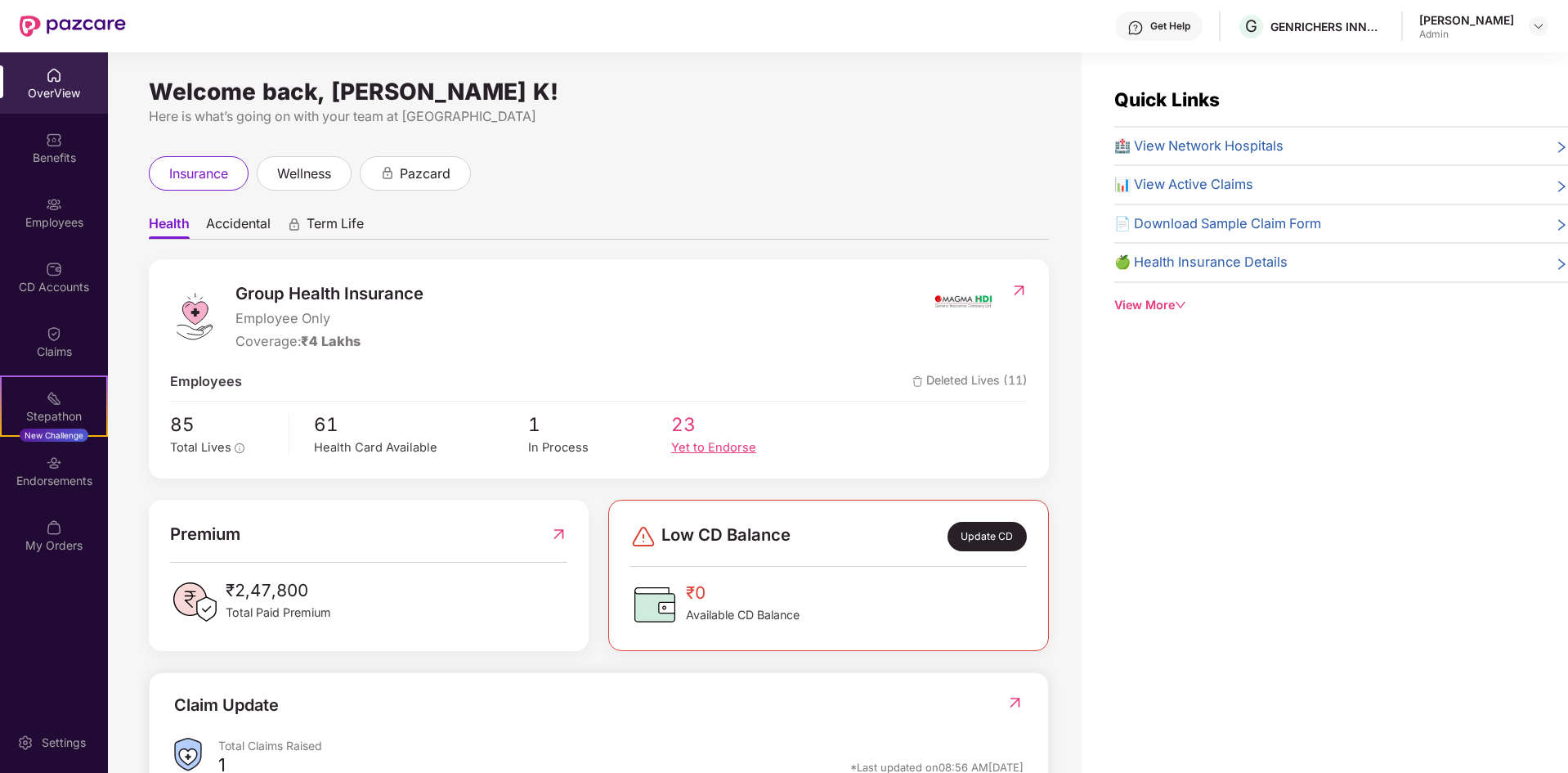
click at [680, 423] on span "23" at bounding box center [742, 424] width 143 height 29
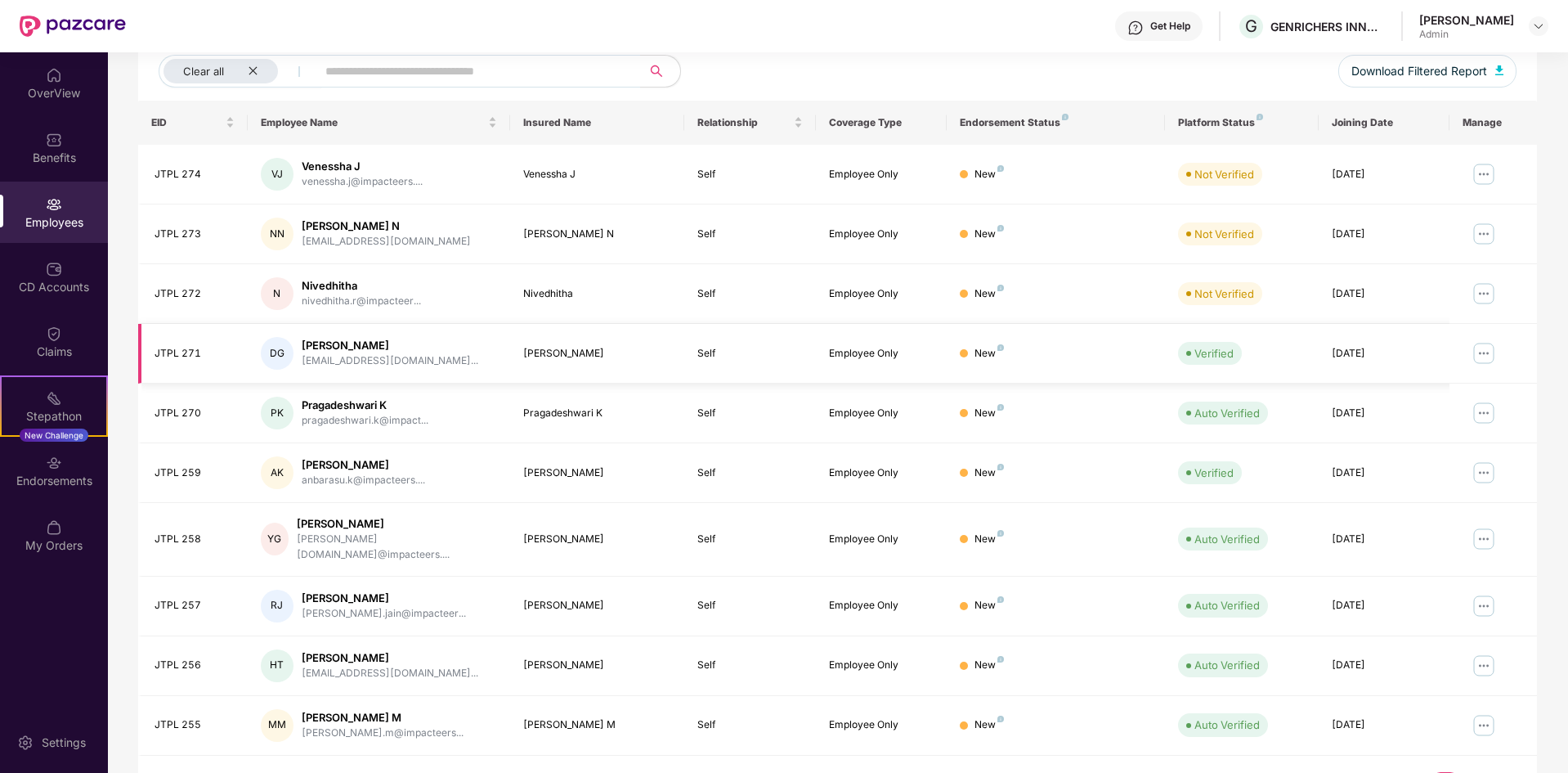
scroll to position [232, 0]
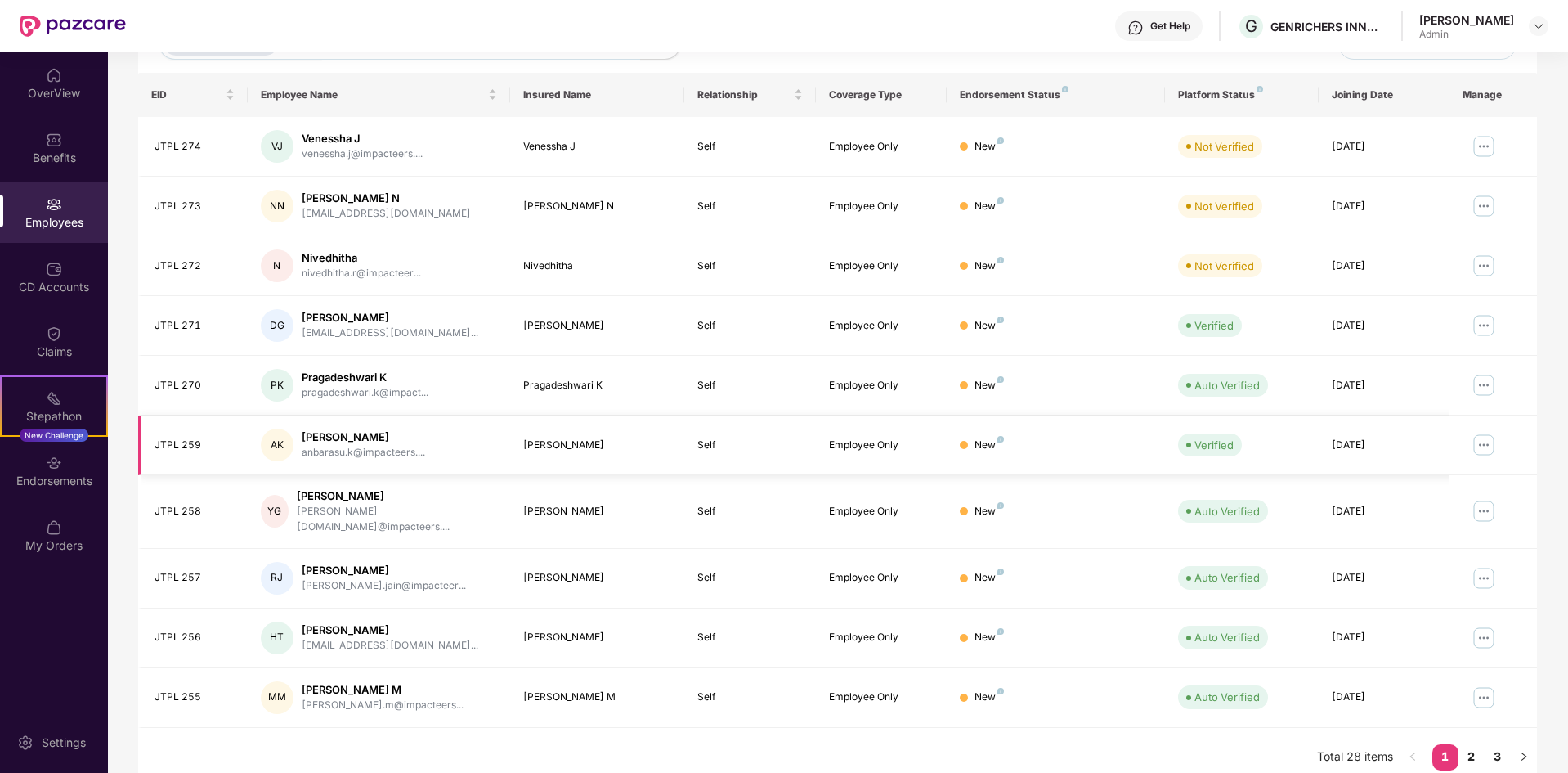
click at [1478, 445] on img at bounding box center [1484, 445] width 27 height 27
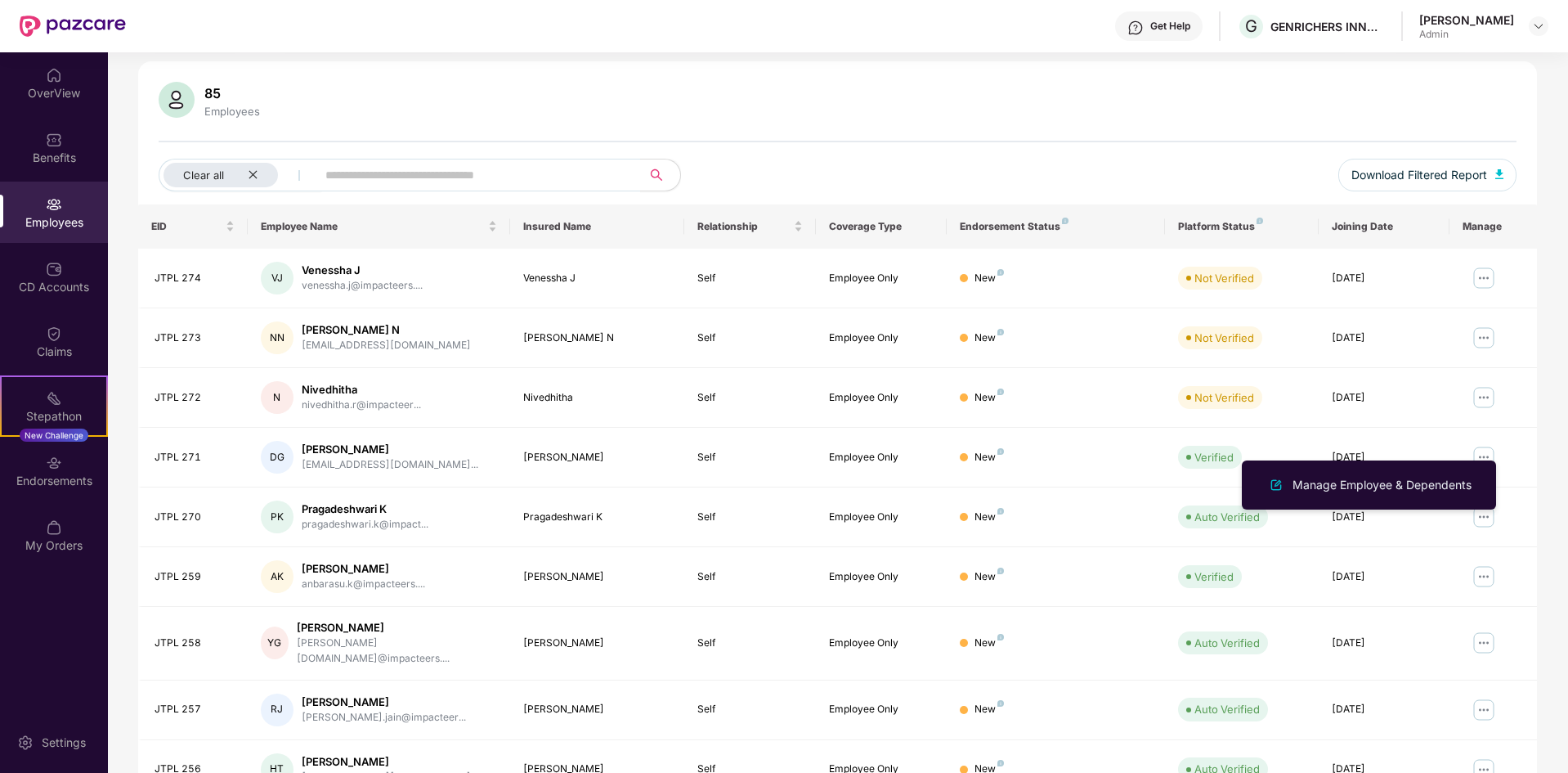
scroll to position [0, 0]
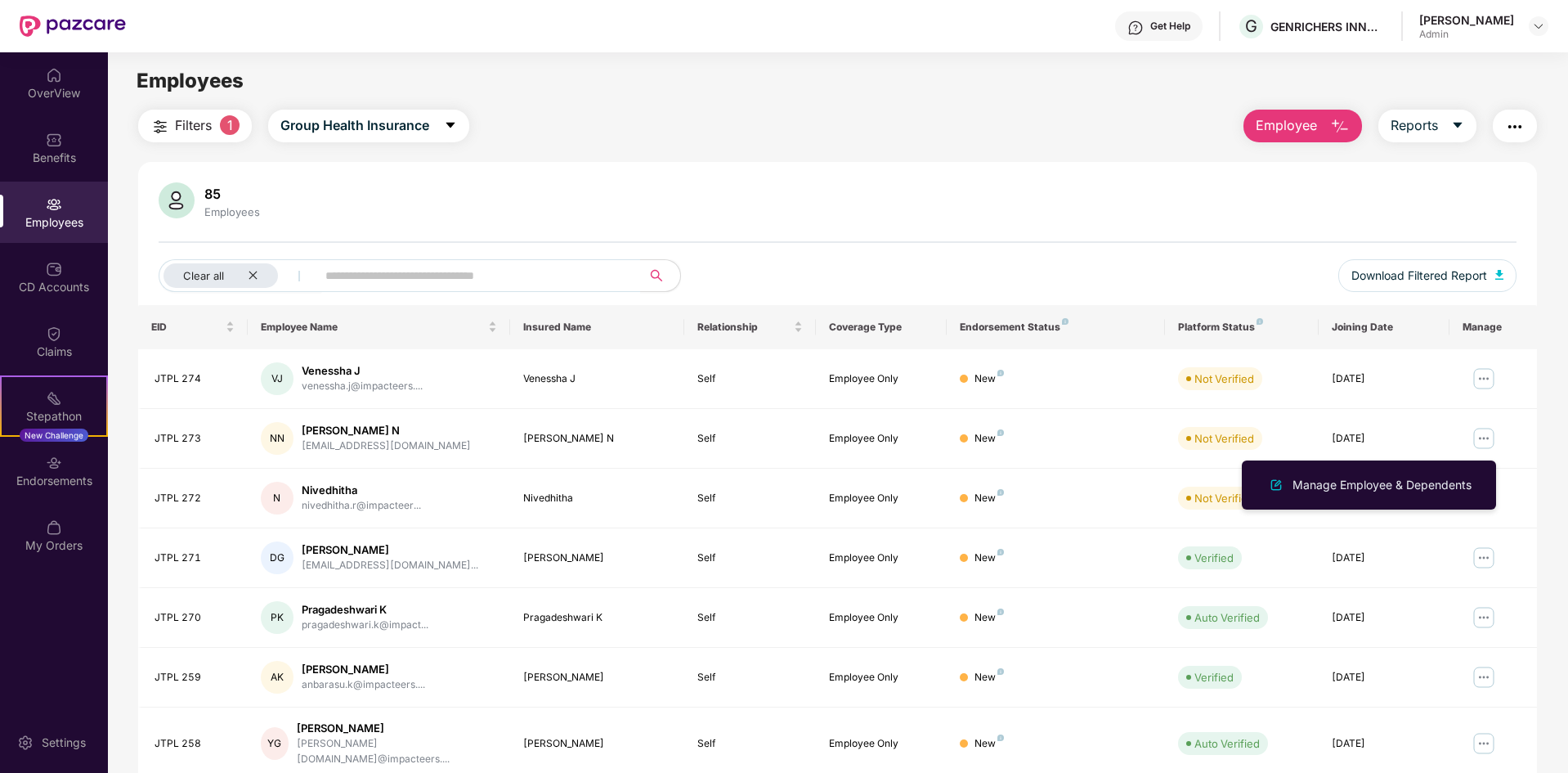
click at [765, 150] on div "Filters 1 Group Health Insurance Employee Reports 85 Employees Clear all Downlo…" at bounding box center [837, 564] width 1398 height 910
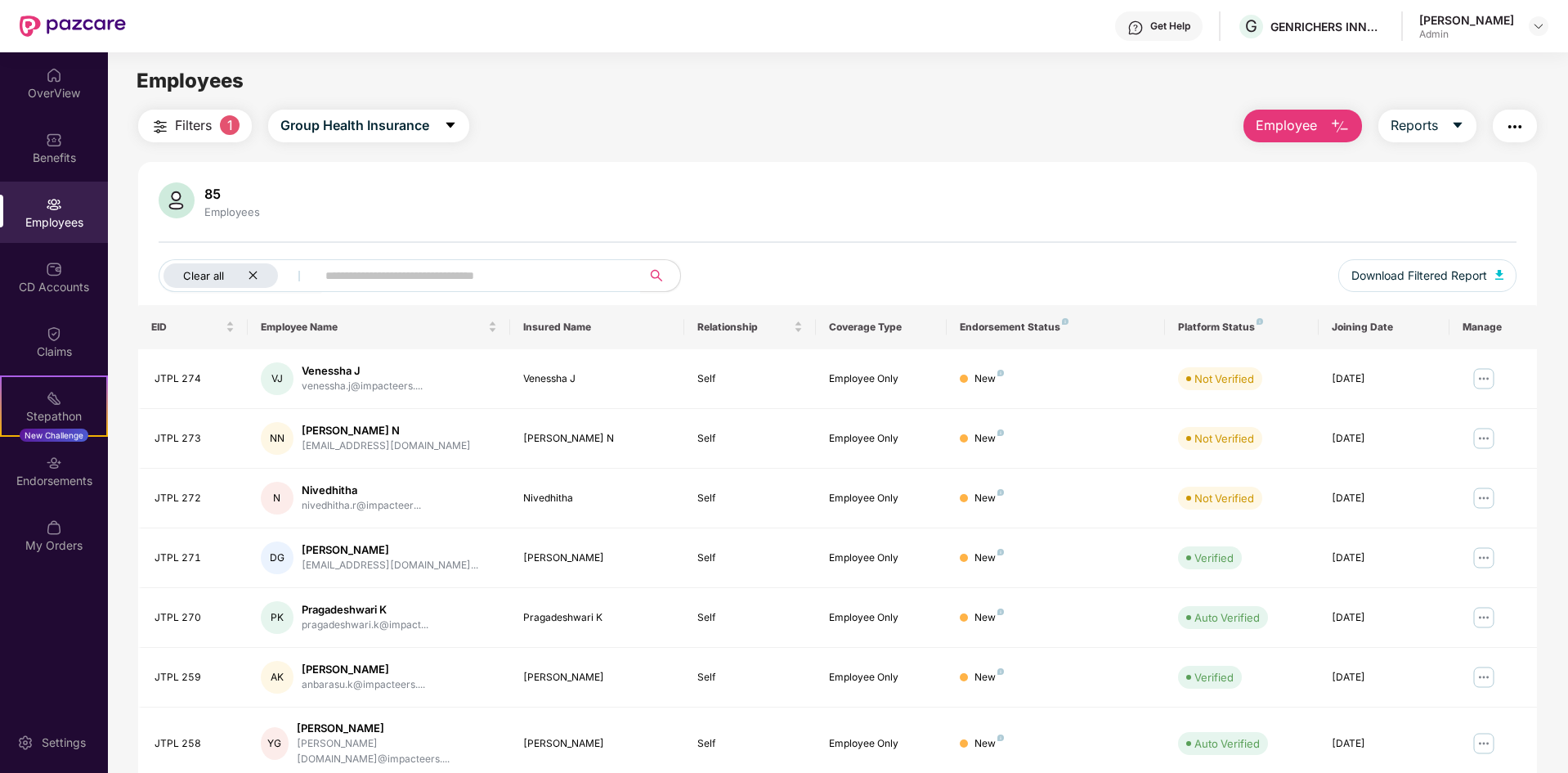
click at [257, 276] on icon "close" at bounding box center [252, 275] width 10 height 10
click at [759, 196] on div "85 Employees" at bounding box center [837, 201] width 1358 height 39
click at [41, 214] on div "Employees" at bounding box center [54, 222] width 108 height 16
click at [53, 92] on div "OverView" at bounding box center [54, 93] width 108 height 16
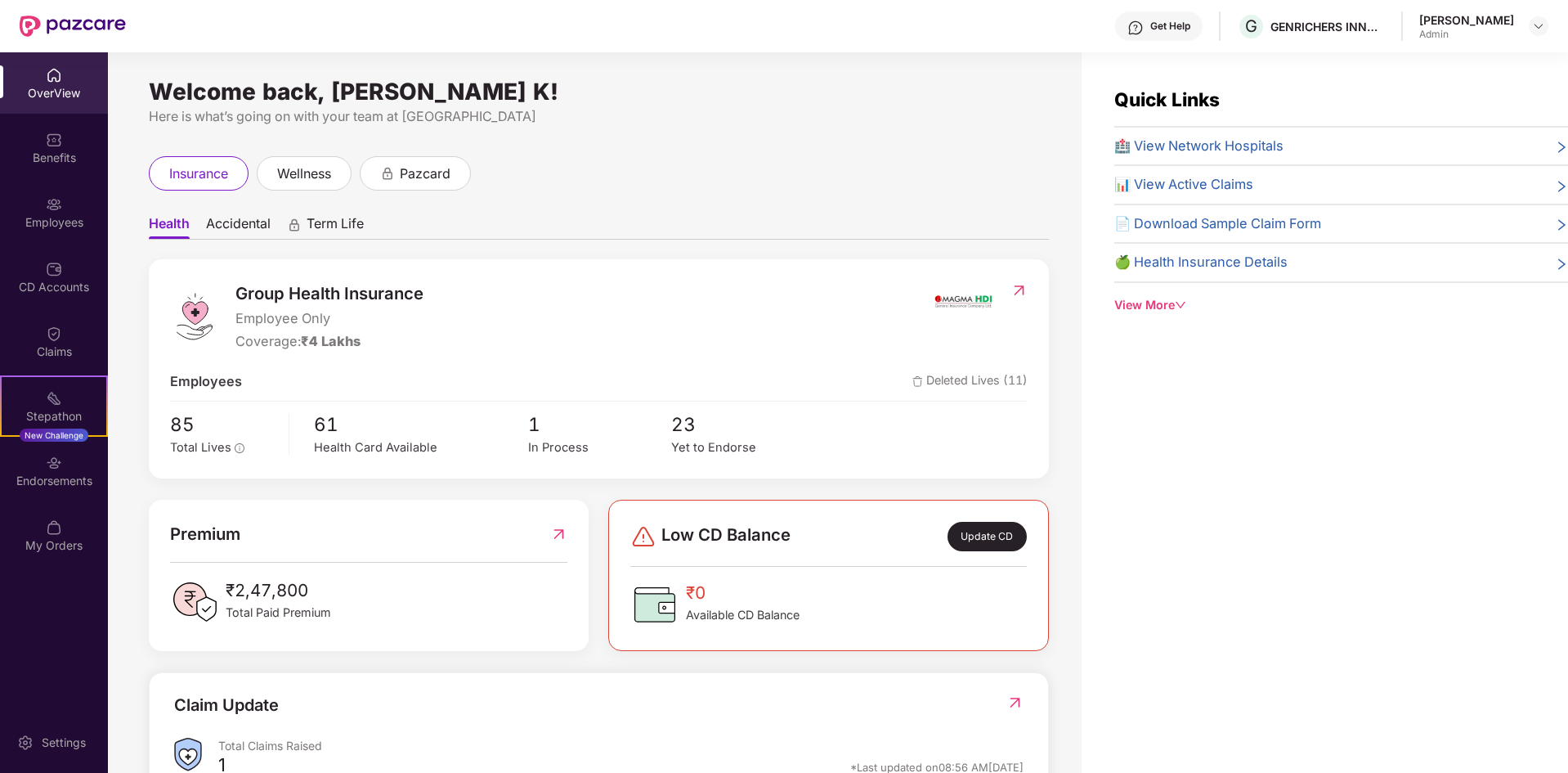
click at [64, 212] on div "Employees" at bounding box center [54, 212] width 108 height 62
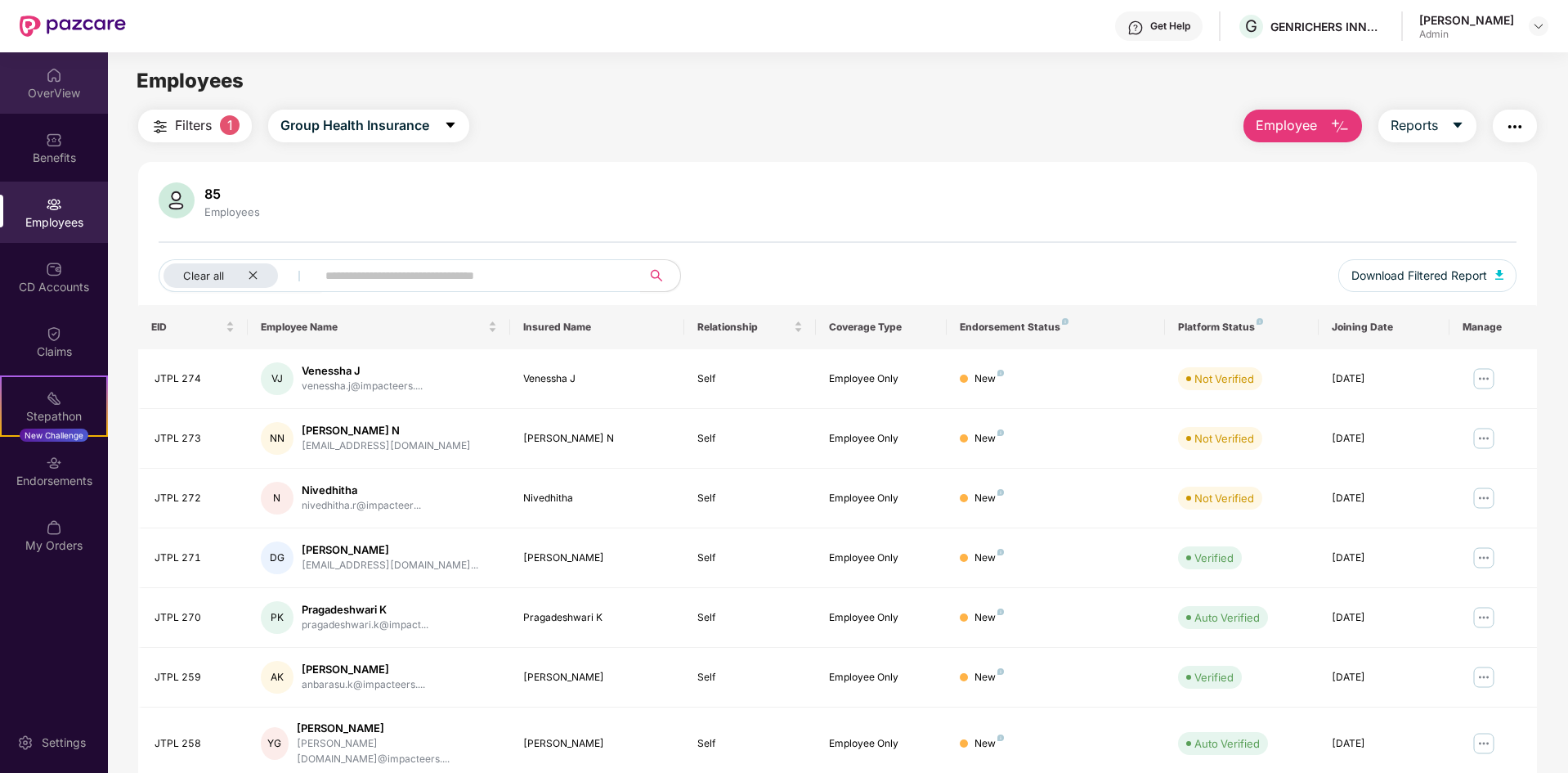
click at [57, 75] on img at bounding box center [53, 75] width 16 height 16
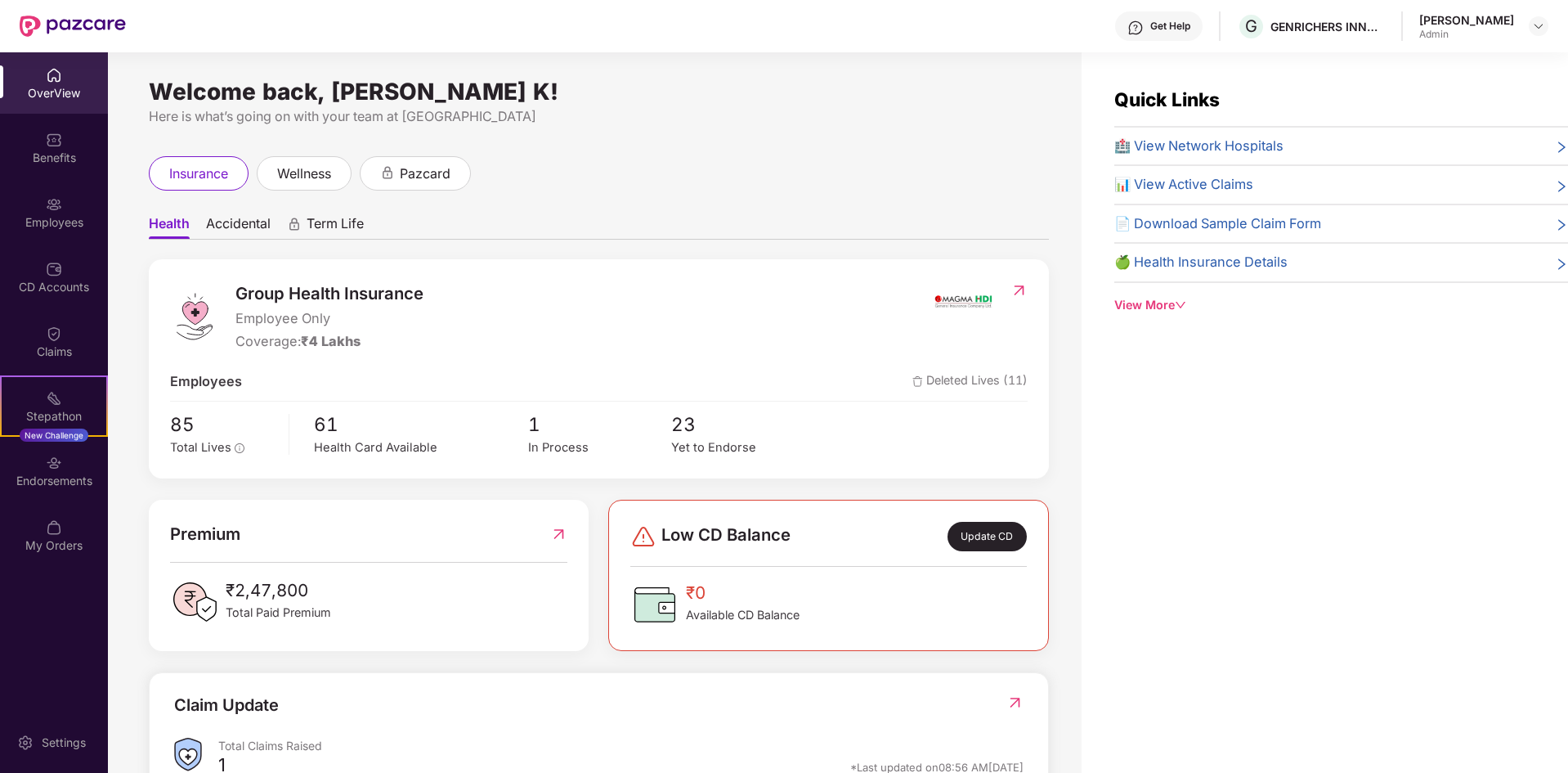
click at [1164, 307] on div "View More" at bounding box center [1340, 304] width 453 height 18
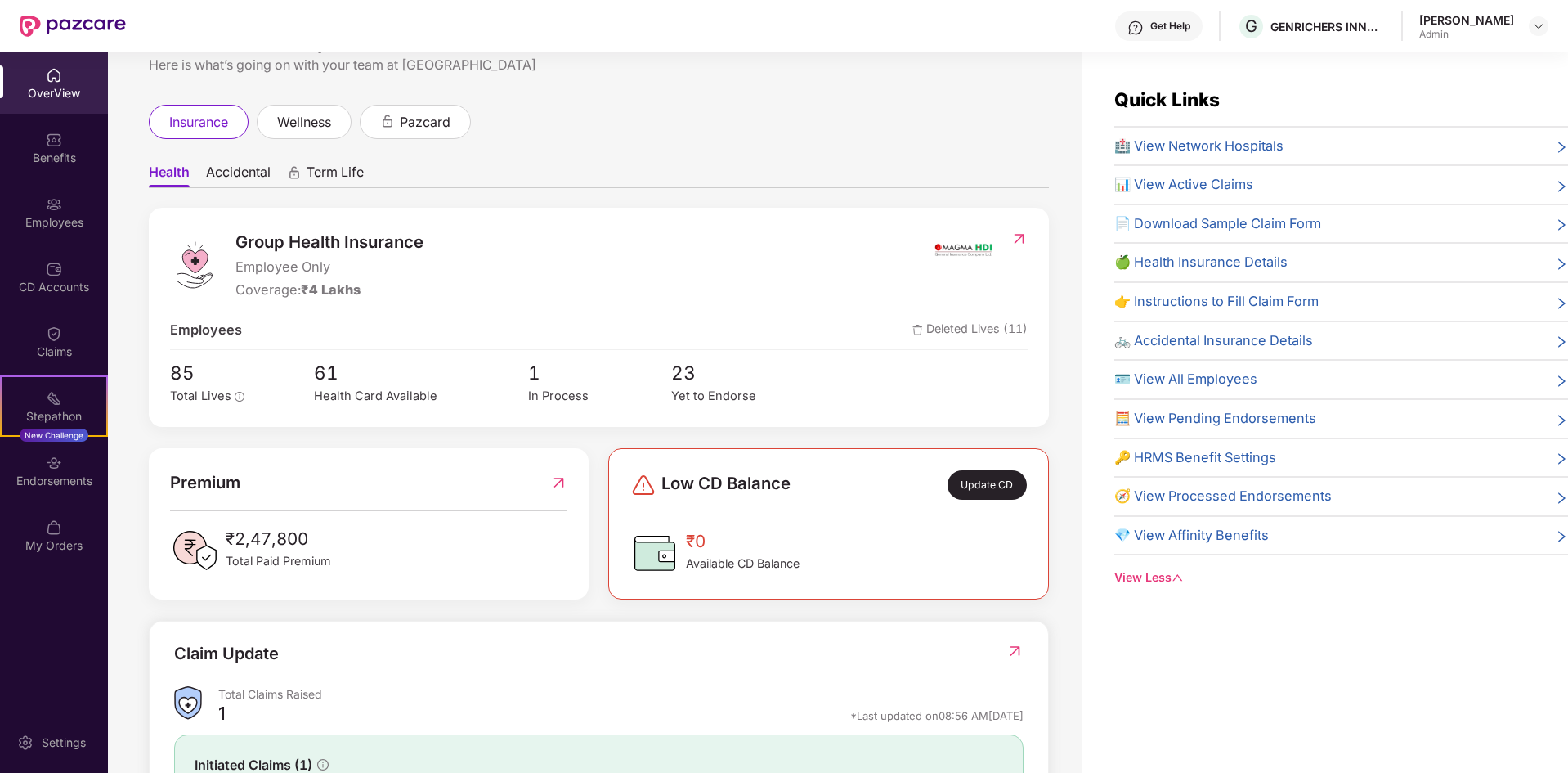
scroll to position [12, 0]
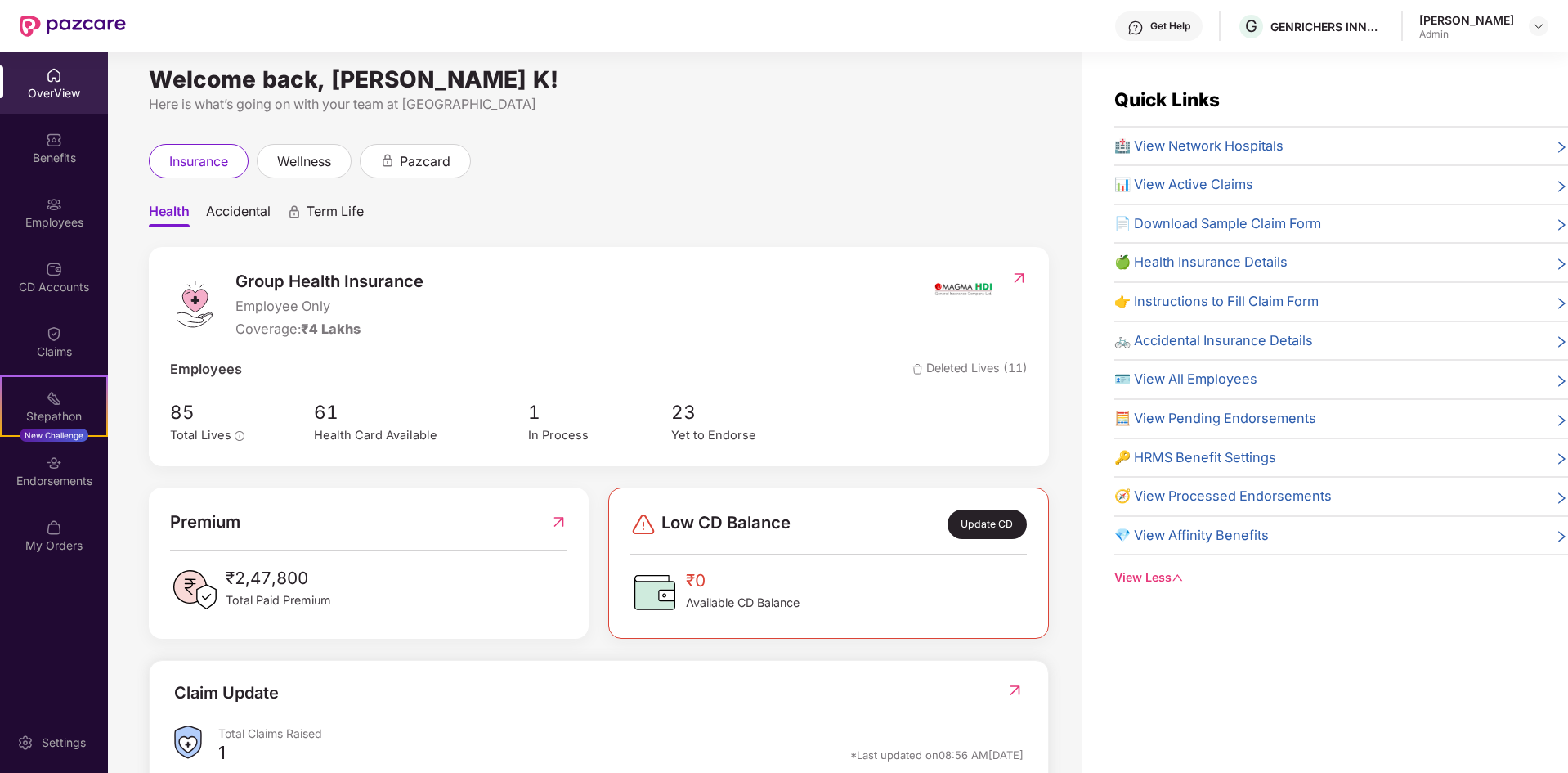
click at [266, 212] on span "Accidental" at bounding box center [238, 214] width 64 height 24
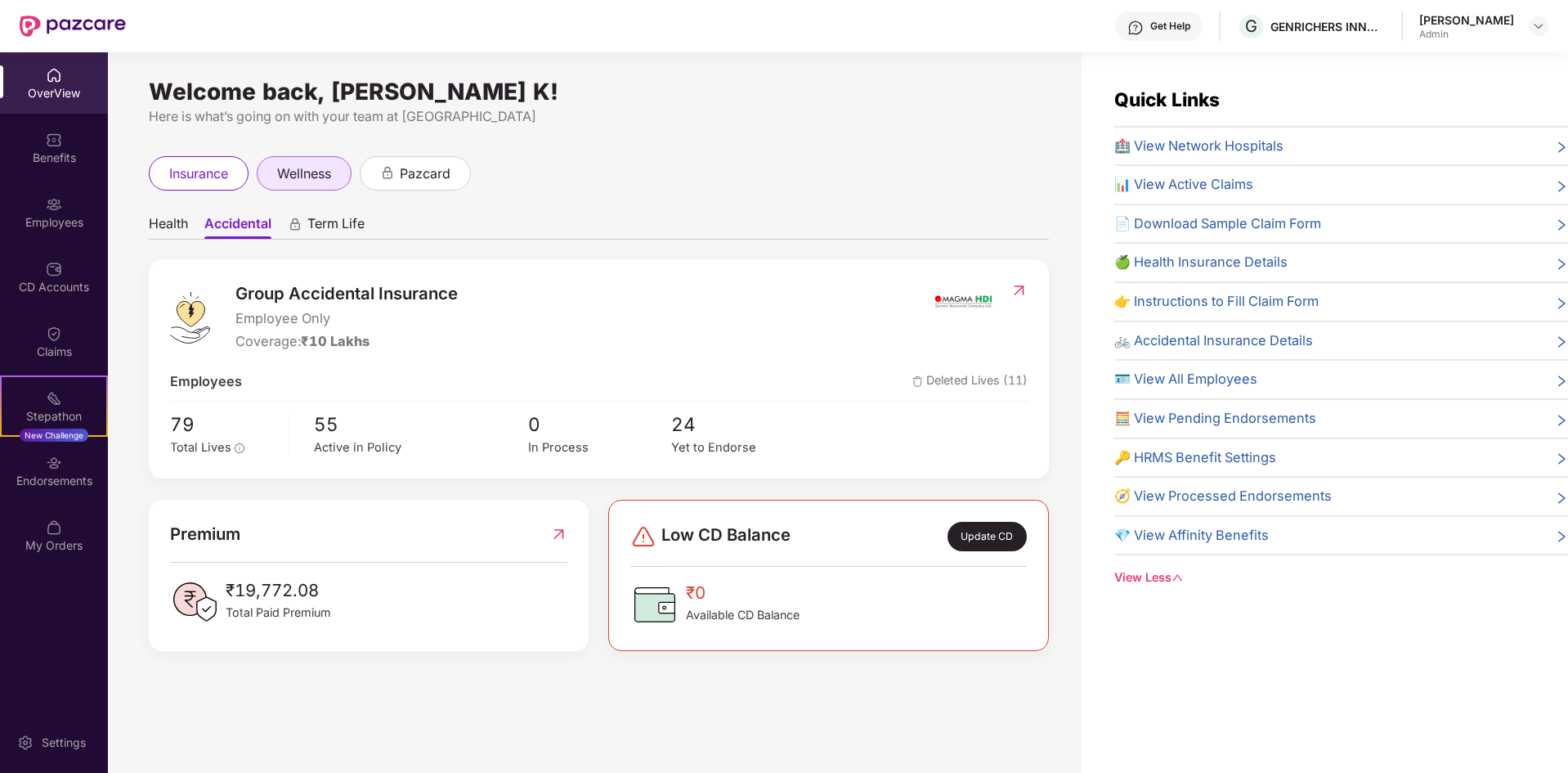
click at [300, 175] on span "wellness" at bounding box center [303, 174] width 54 height 21
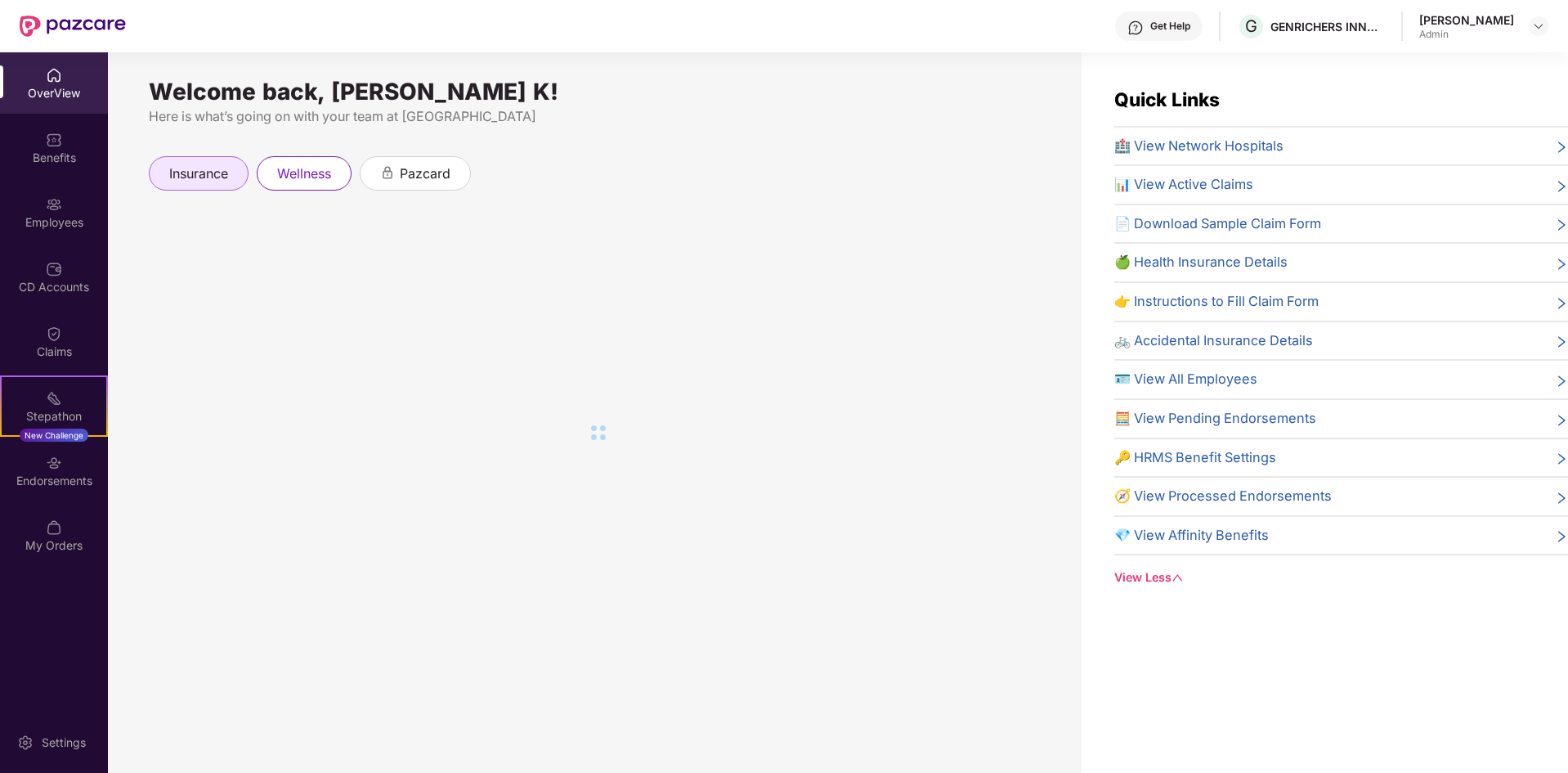
click at [206, 183] on span "insurance" at bounding box center [198, 174] width 59 height 21
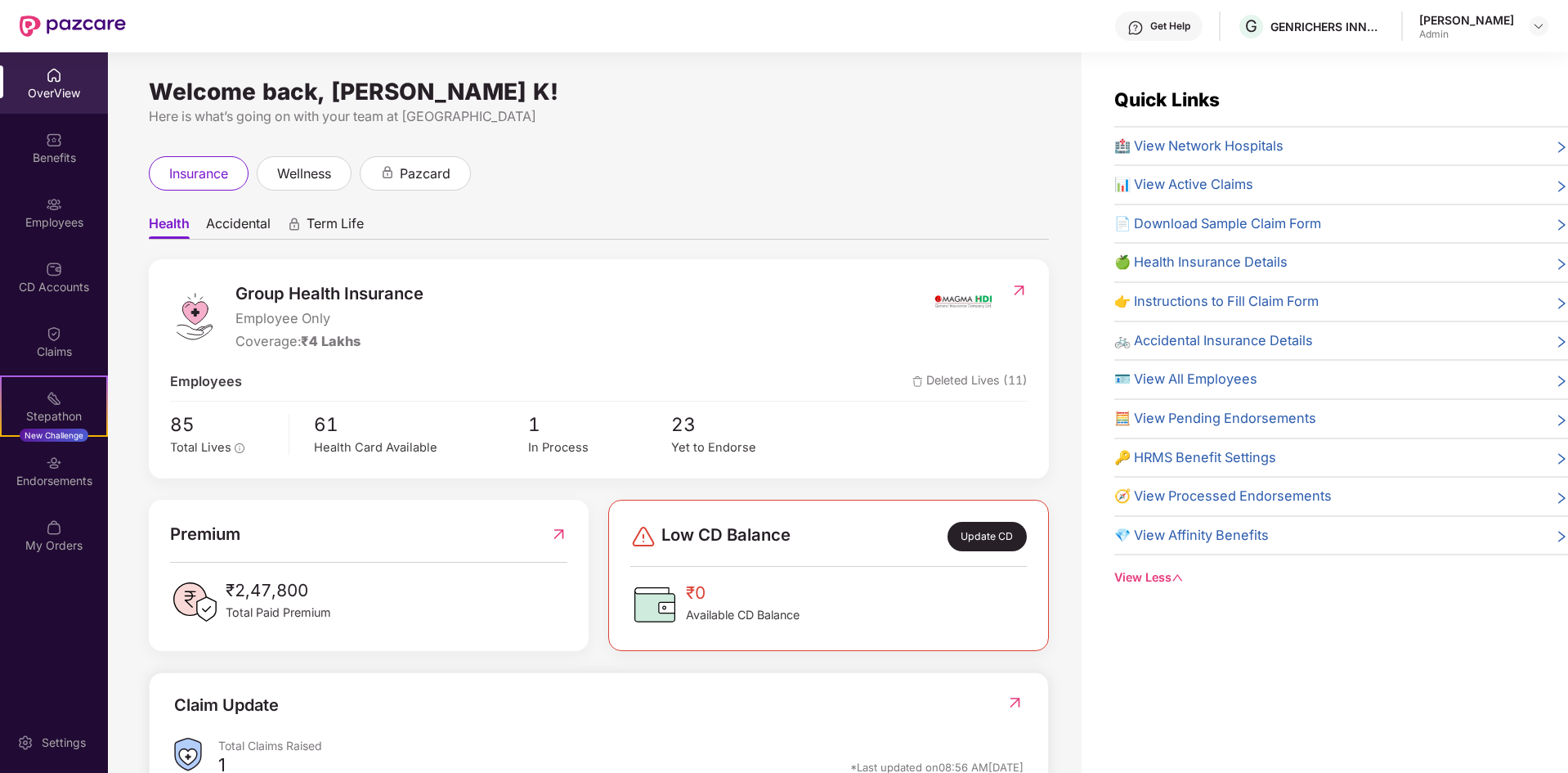
click at [1197, 414] on span "🧮 View Pending Endorsements" at bounding box center [1214, 418] width 202 height 21
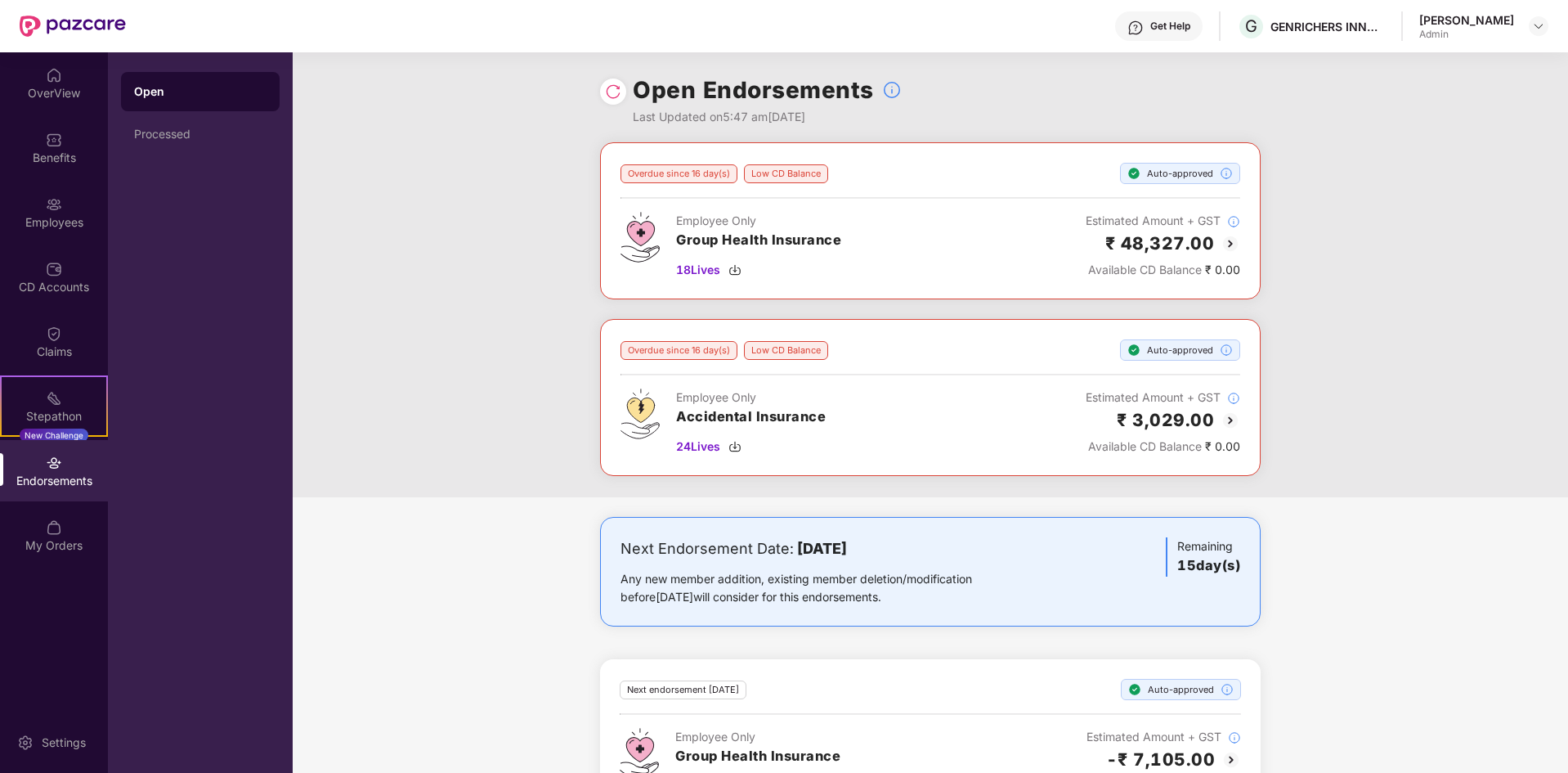
click at [1070, 272] on div "Employee Only Group Health Insurance 18 Lives Estimated Amount + GST ₹ 48,327.0…" at bounding box center [930, 245] width 620 height 67
click at [1060, 248] on div "Employee Only Group Health Insurance 18 Lives Estimated Amount + GST ₹ 48,327.0…" at bounding box center [930, 245] width 620 height 67
click at [1228, 243] on img at bounding box center [1230, 244] width 20 height 20
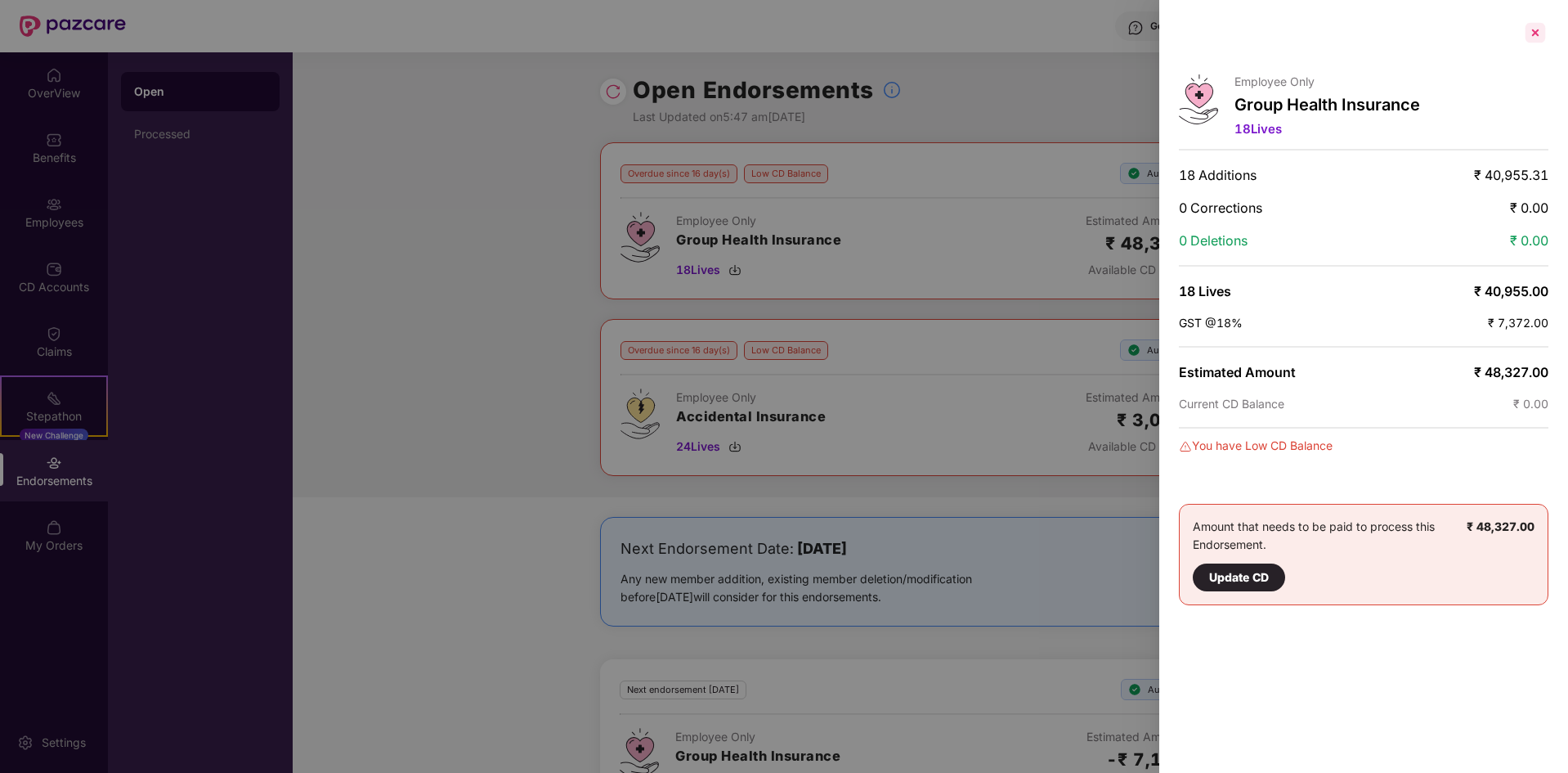
click at [1531, 35] on div at bounding box center [1535, 33] width 27 height 27
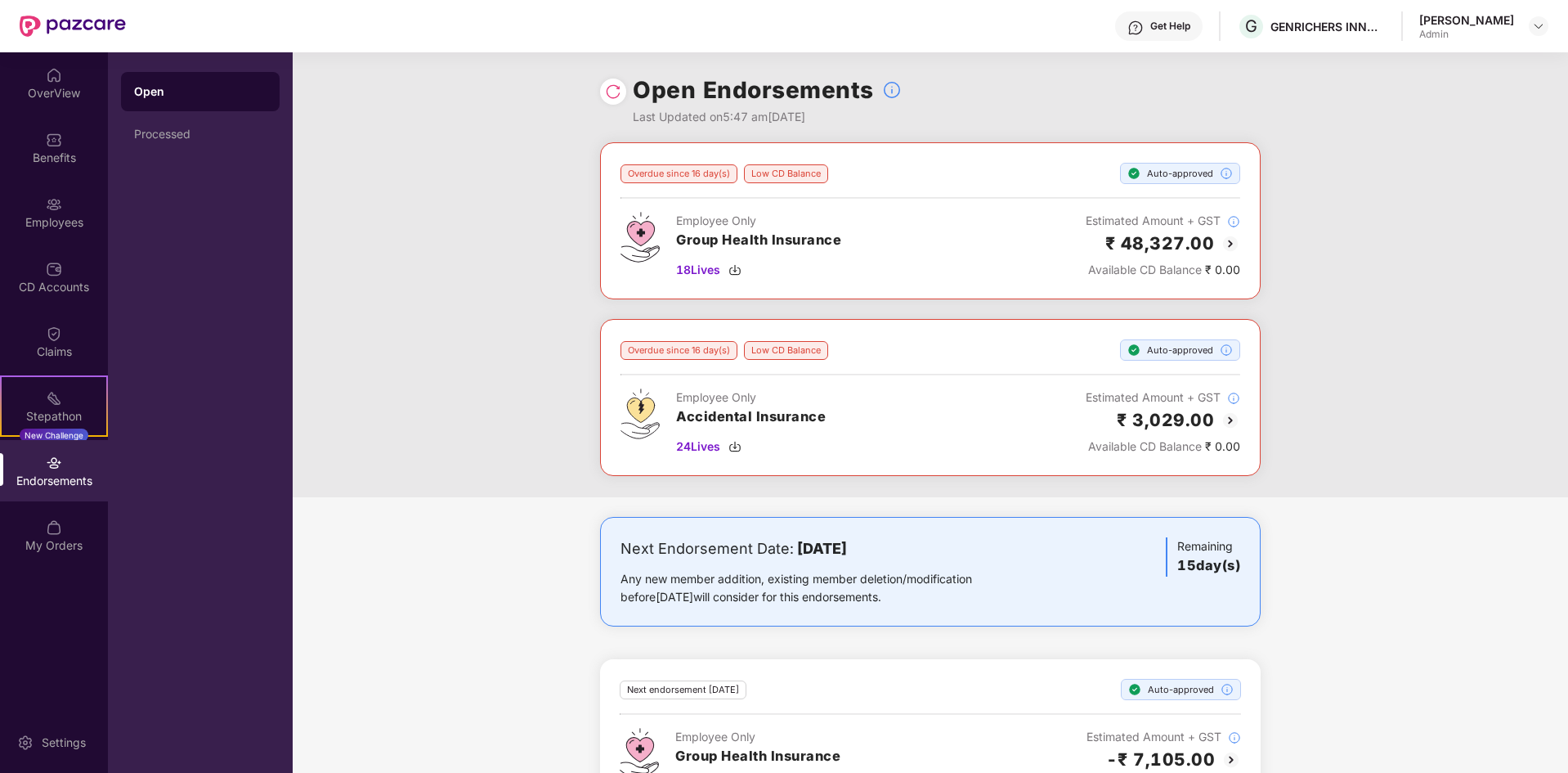
click at [483, 413] on div "Overdue since 16 day(s) Low CD Balance Auto-approved Employee Only Group Health…" at bounding box center [930, 320] width 1275 height 355
click at [191, 134] on div "Processed" at bounding box center [200, 134] width 133 height 13
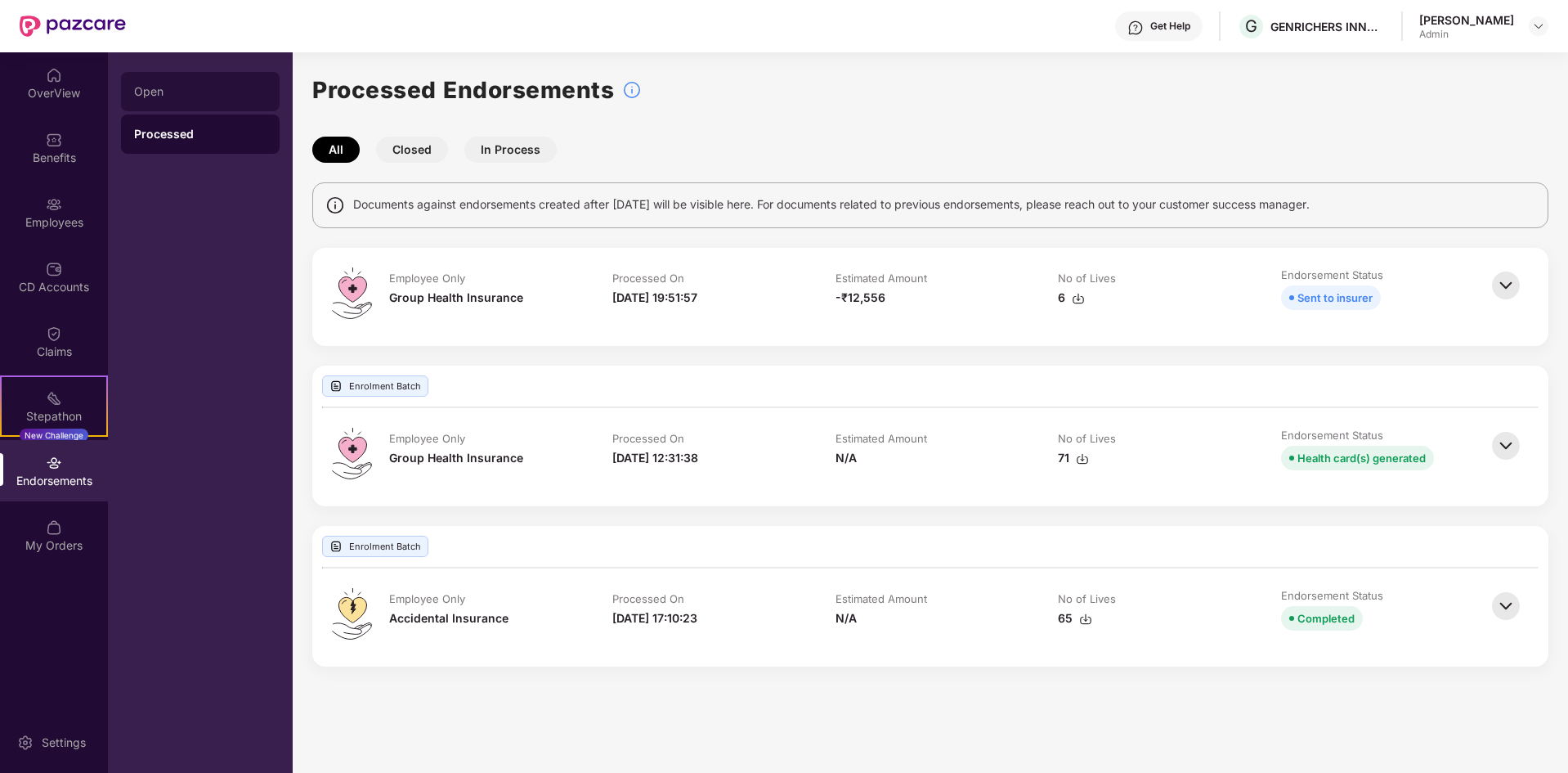
click at [175, 94] on div "Open" at bounding box center [200, 92] width 133 height 13
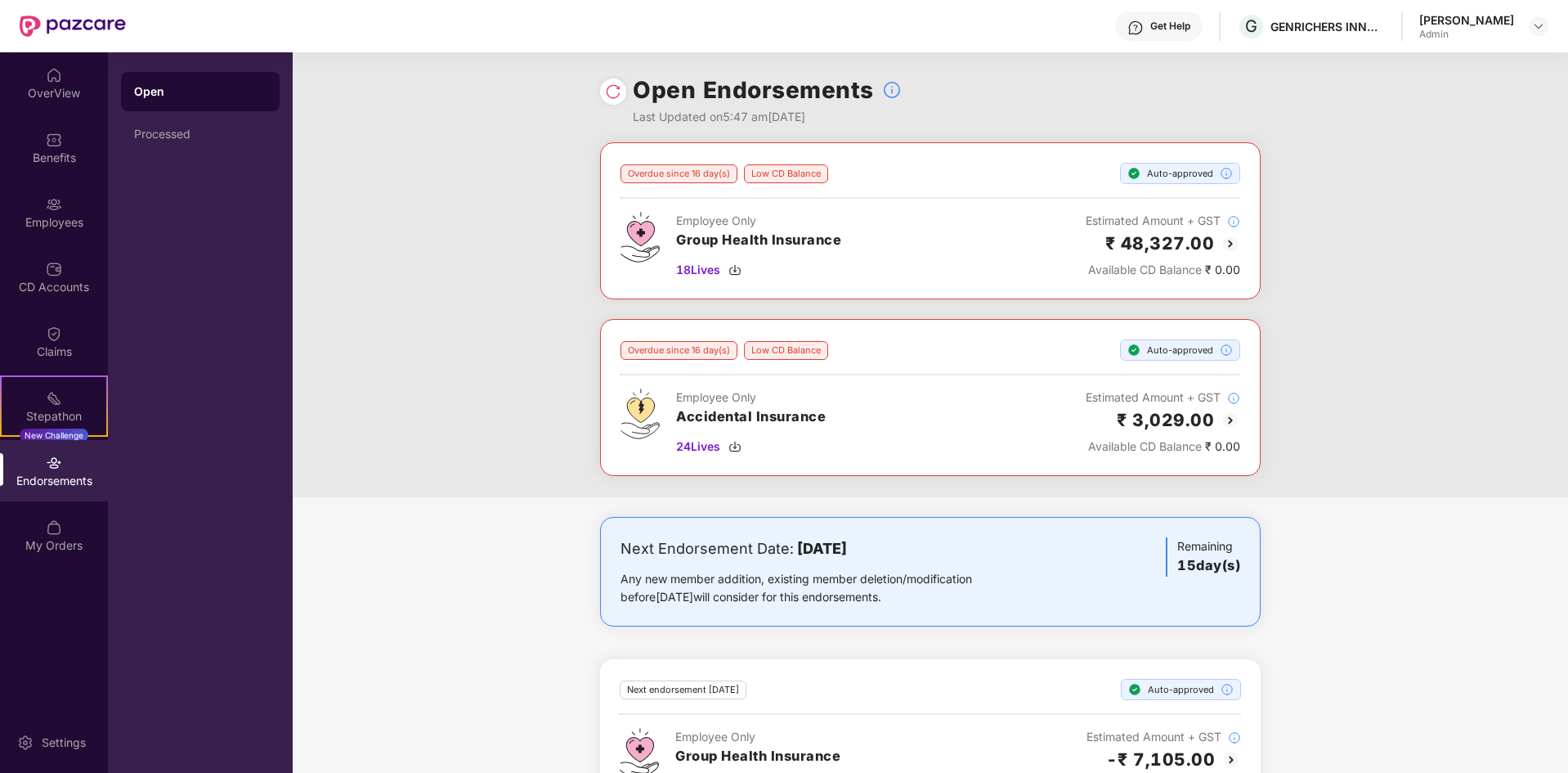
click at [1335, 90] on div "Open Endorsements Last Updated on 5:47 am[DATE]" at bounding box center [930, 97] width 1275 height 90
click at [41, 88] on div "OverView" at bounding box center [54, 93] width 108 height 16
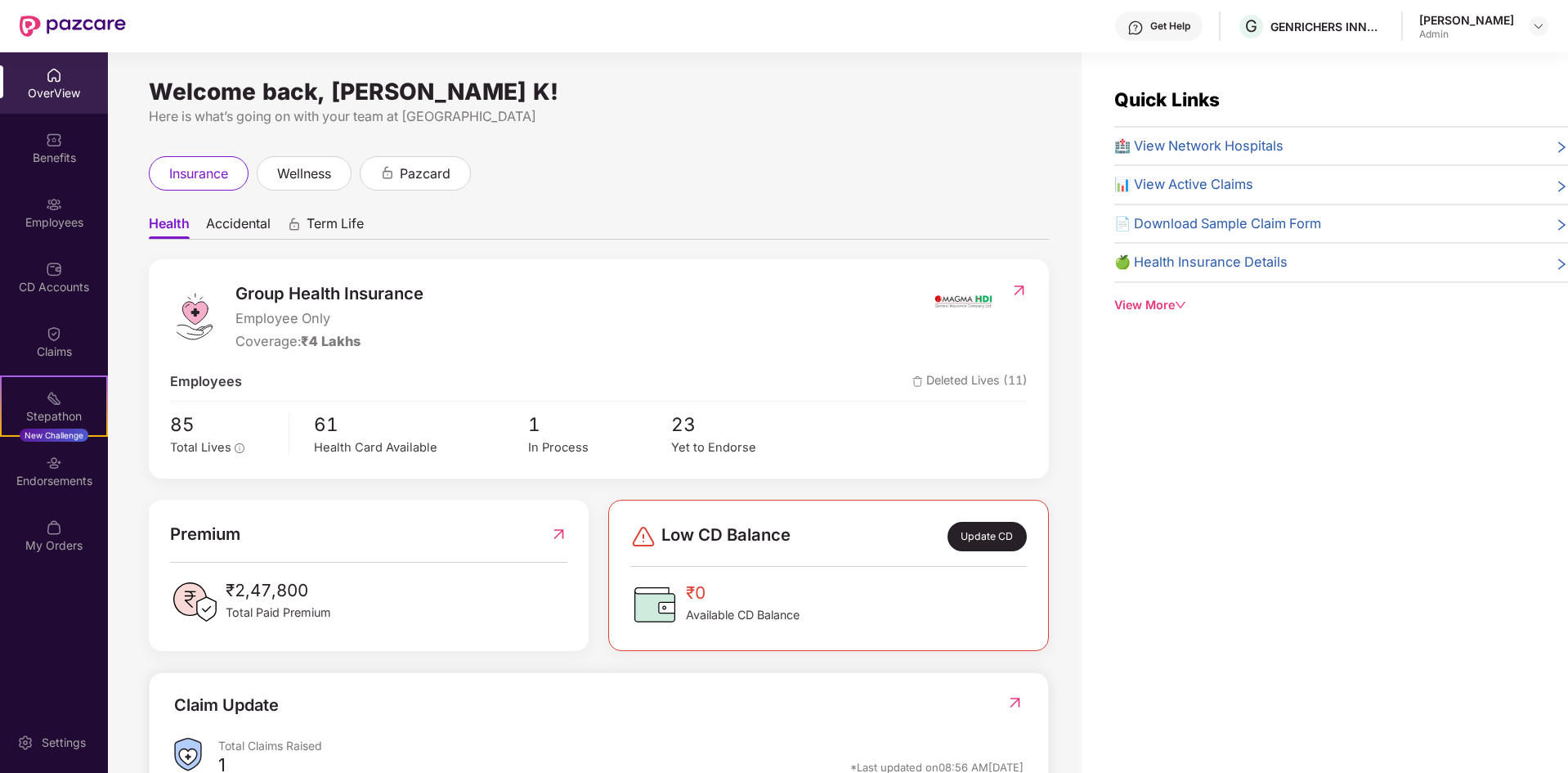
click at [1337, 409] on div "Quick Links 🏥 View Network Hospitals 📊 View Active Claims 📄 Download Sample Cla…" at bounding box center [1324, 438] width 486 height 773
click at [562, 188] on div "insurance wellness pazcard" at bounding box center [598, 174] width 900 height 34
click at [51, 468] on img at bounding box center [53, 462] width 16 height 16
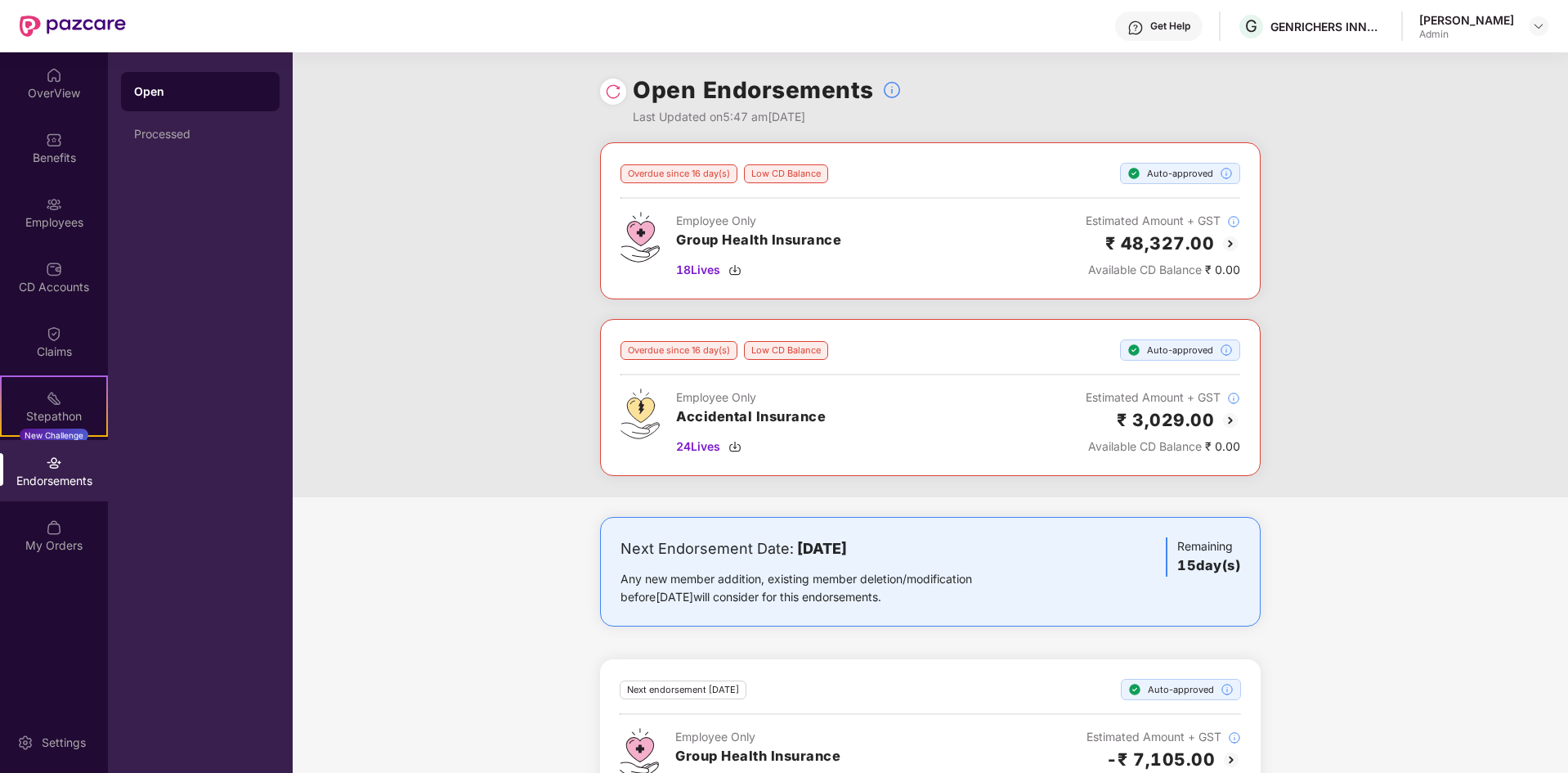
click at [1231, 242] on img at bounding box center [1230, 244] width 20 height 20
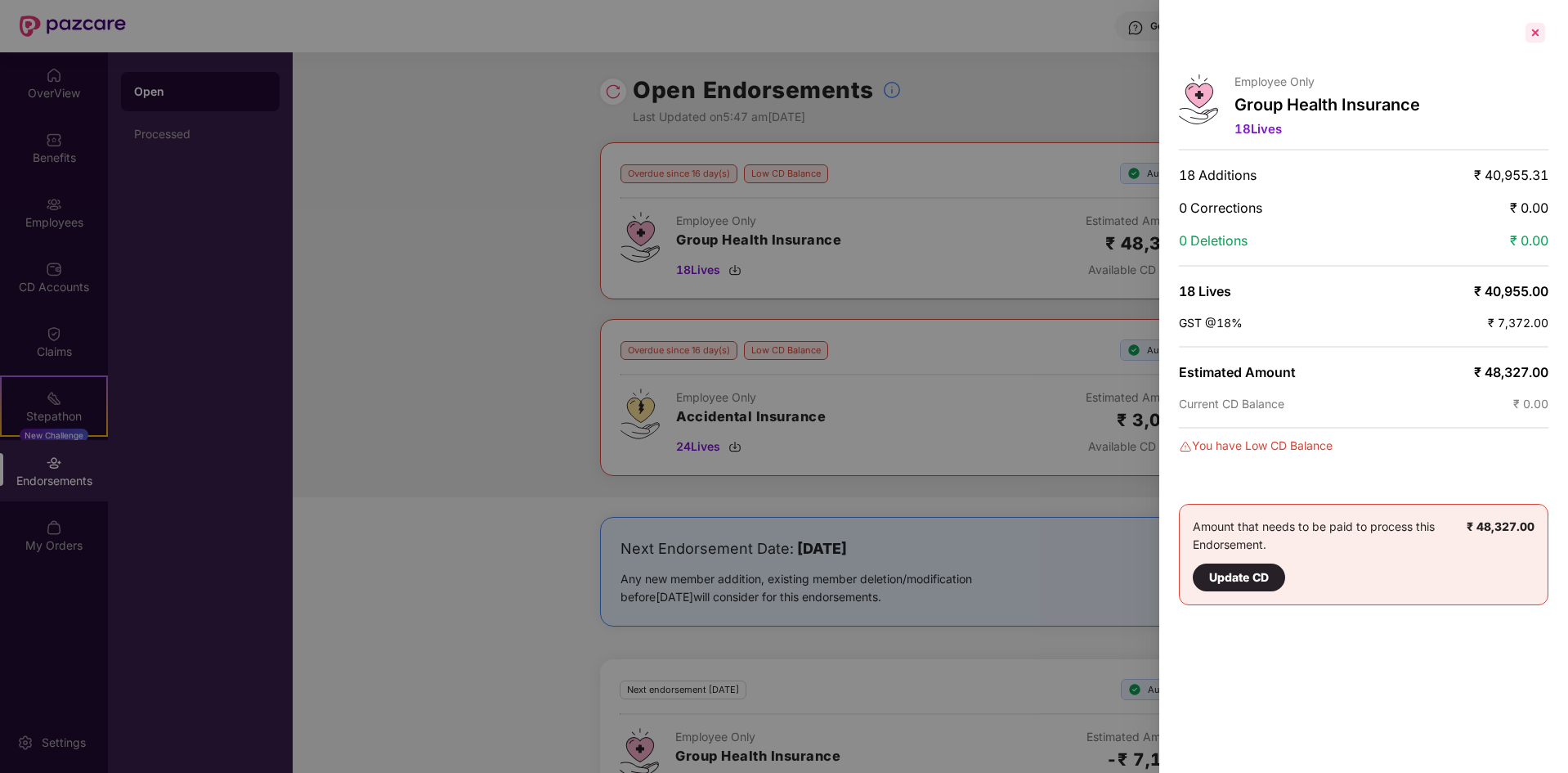
click at [1537, 32] on div at bounding box center [1535, 33] width 27 height 27
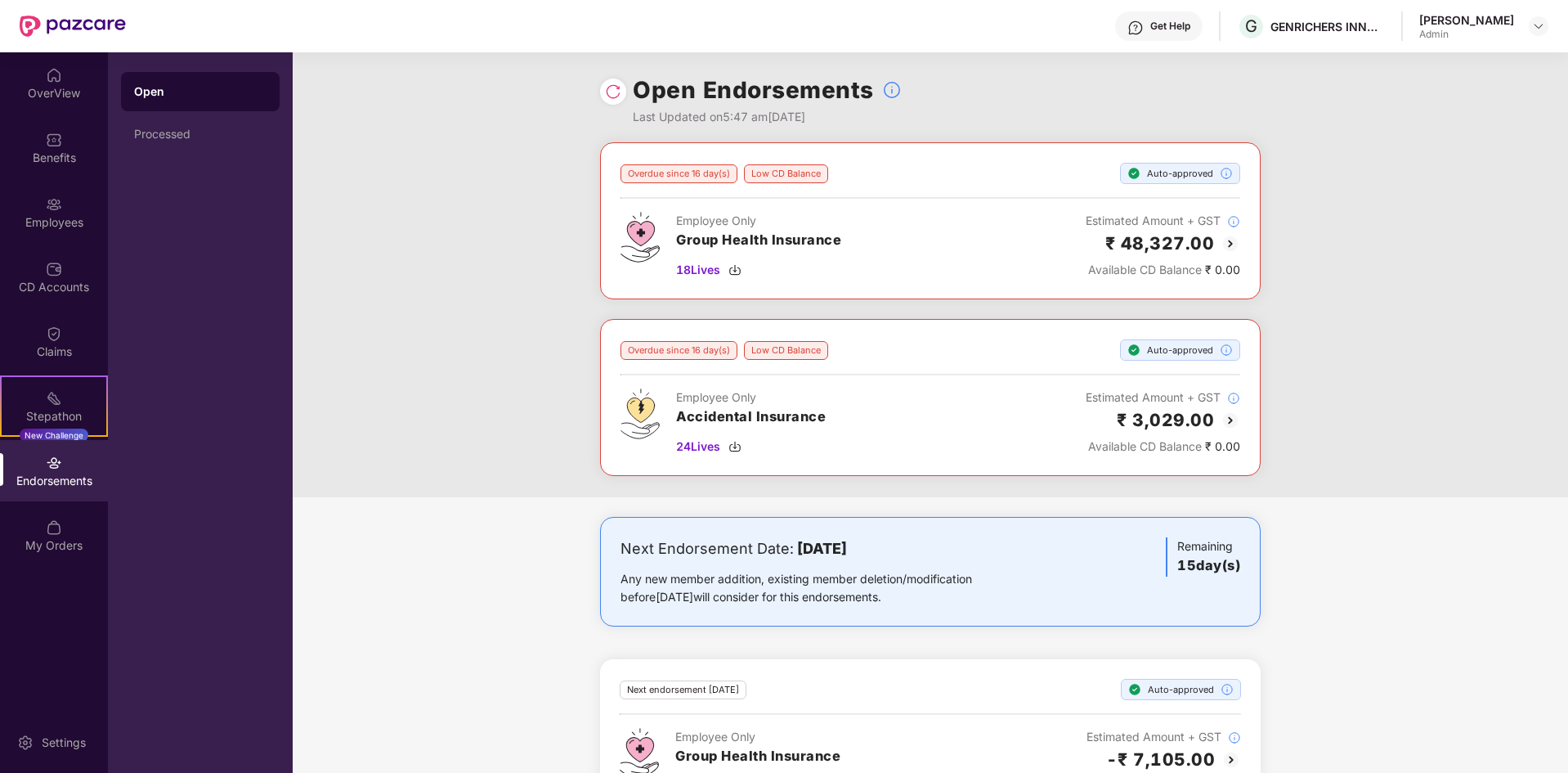
click at [515, 201] on div "Overdue since 16 day(s) Low CD Balance Auto-approved Employee Only Group Health…" at bounding box center [930, 320] width 1275 height 355
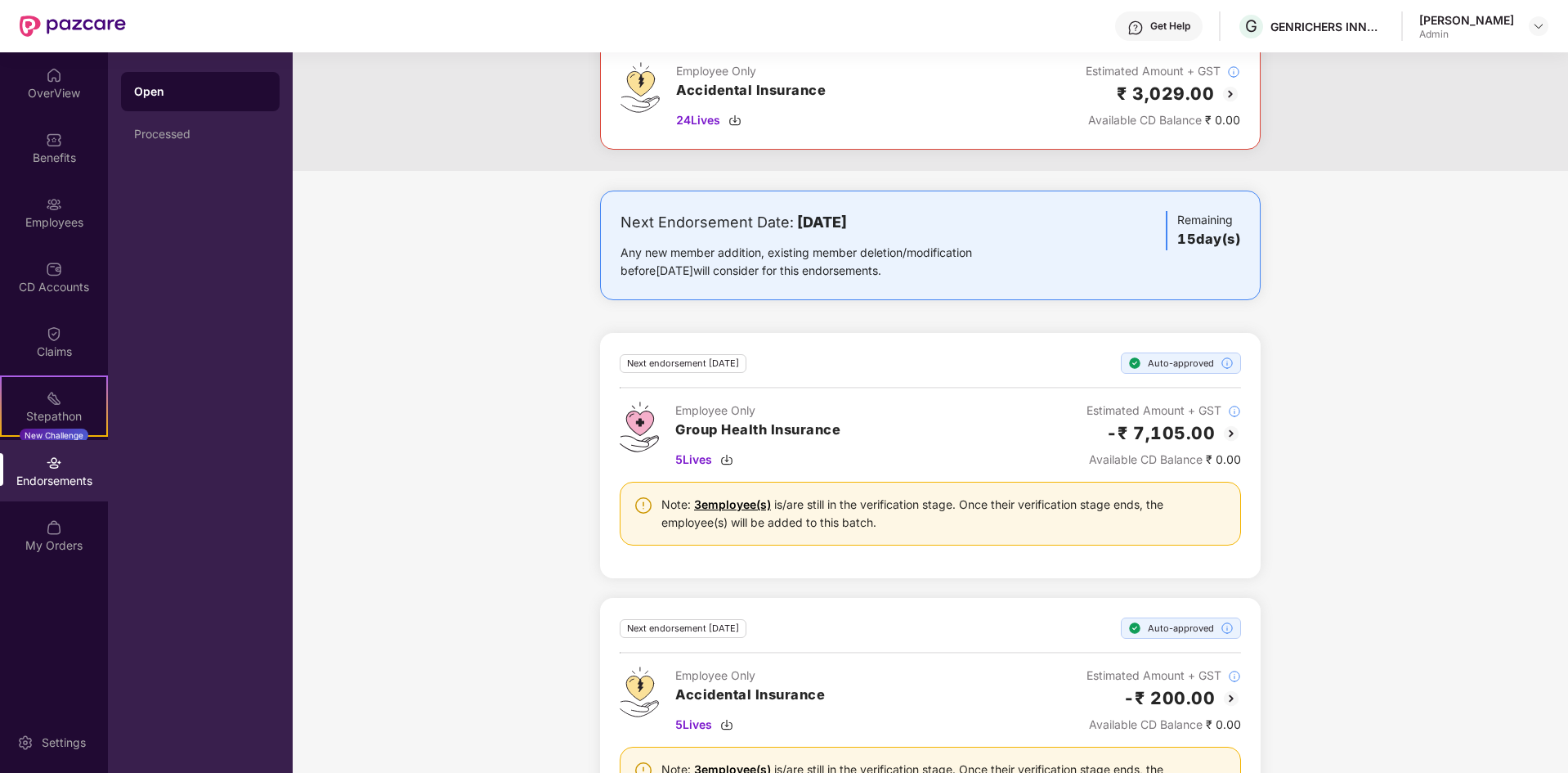
scroll to position [327, 0]
click at [447, 309] on div "Next Endorsement Date: [DATE] Any new member addition, existing member deletion…" at bounding box center [930, 525] width 1275 height 672
click at [501, 289] on div "Next Endorsement Date: [DATE] Any new member addition, existing member deletion…" at bounding box center [930, 525] width 1275 height 672
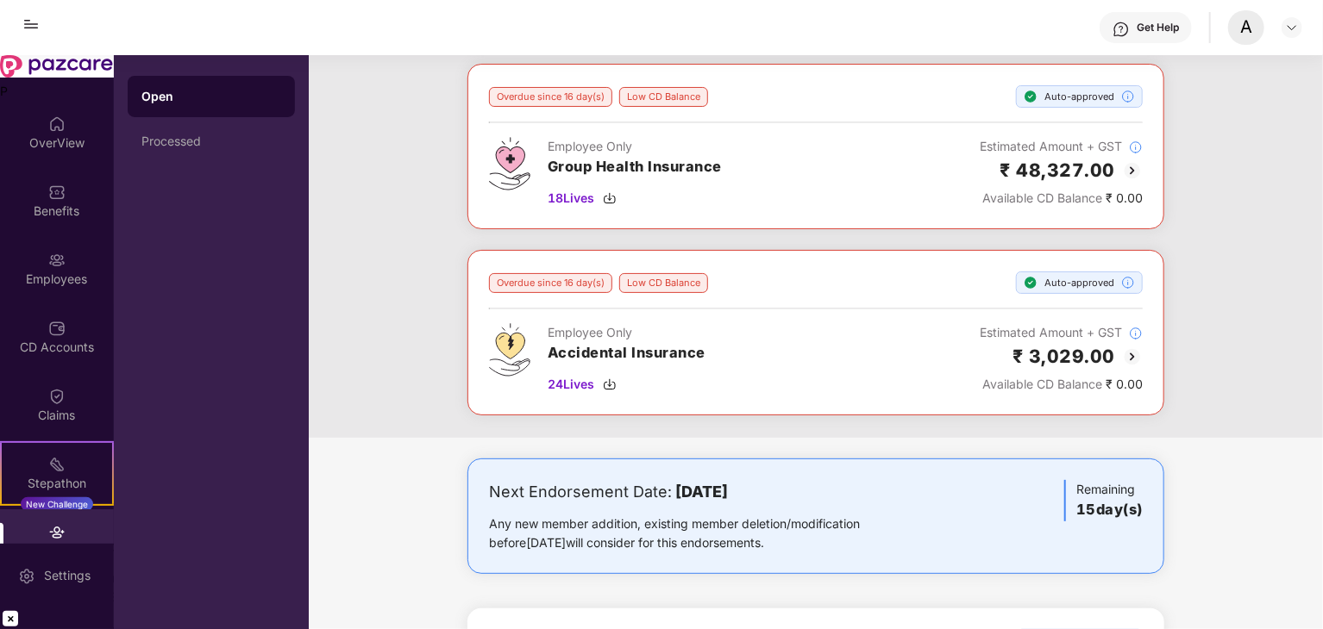
scroll to position [86, 0]
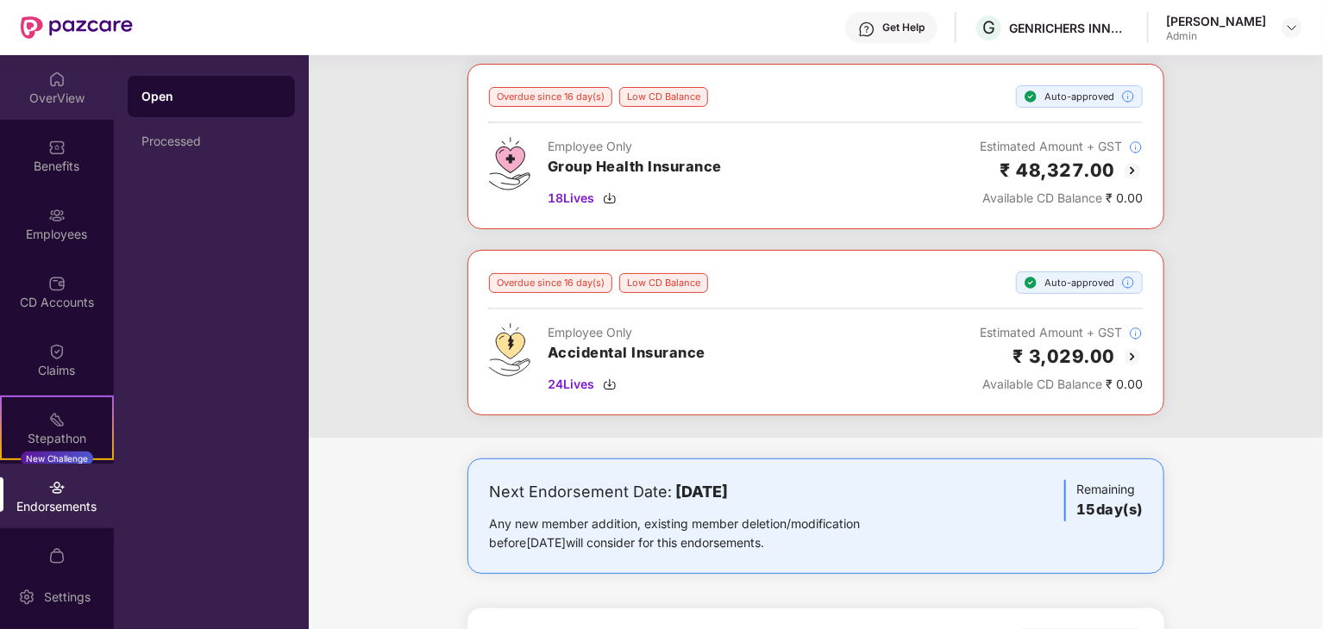
click at [59, 87] on img at bounding box center [56, 79] width 17 height 17
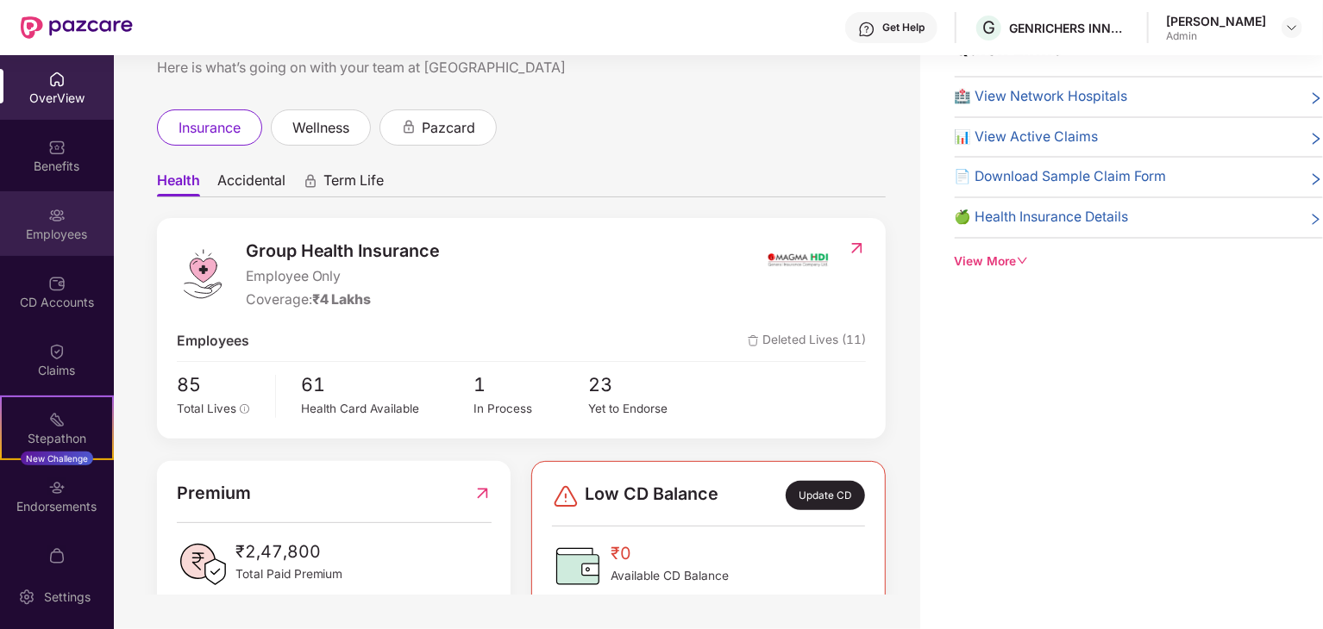
click at [73, 212] on div "Employees" at bounding box center [57, 223] width 114 height 65
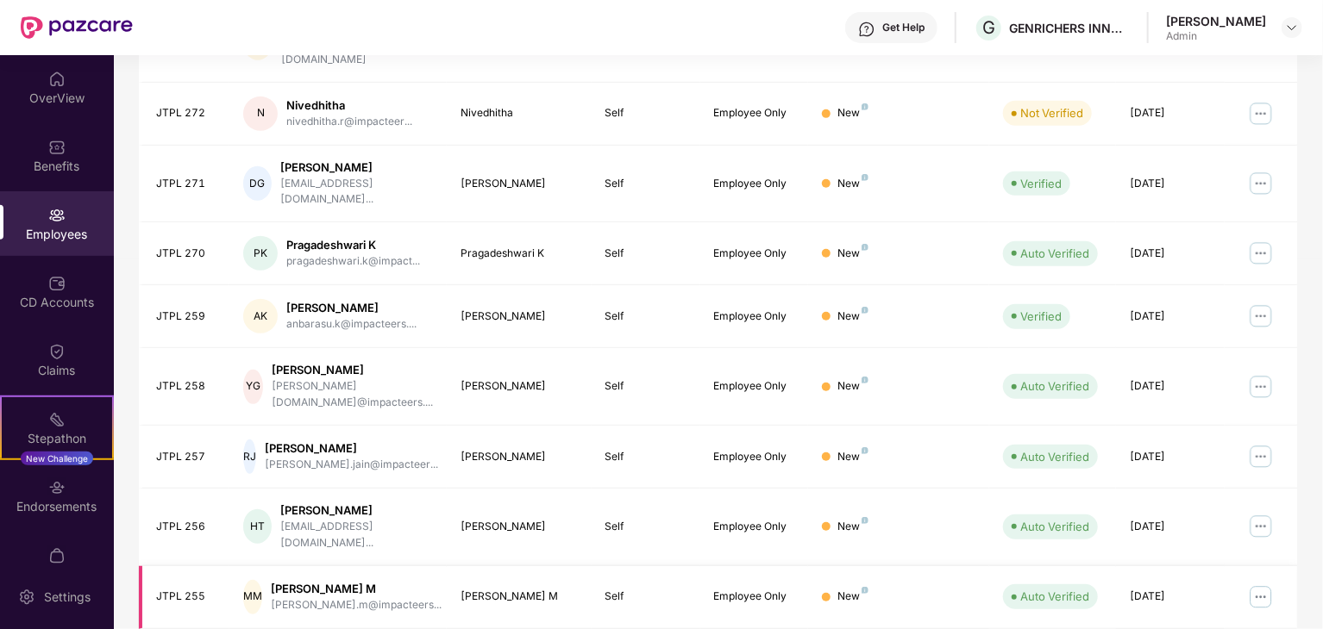
scroll to position [428, 0]
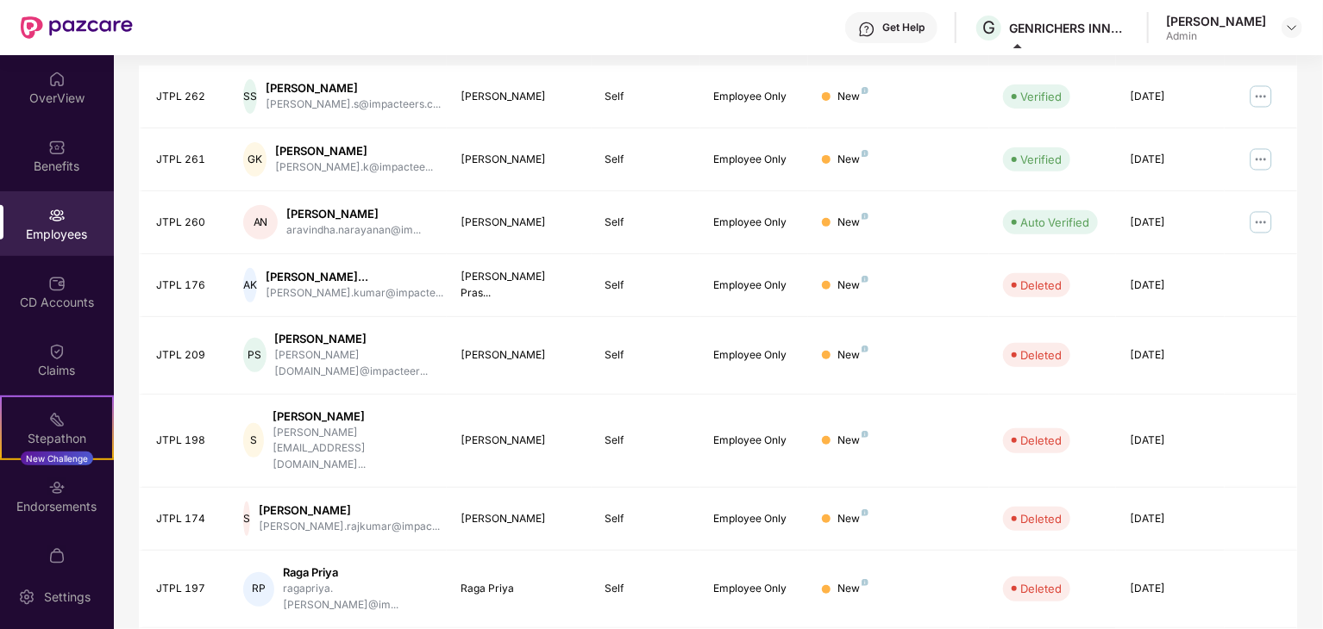
scroll to position [0, 0]
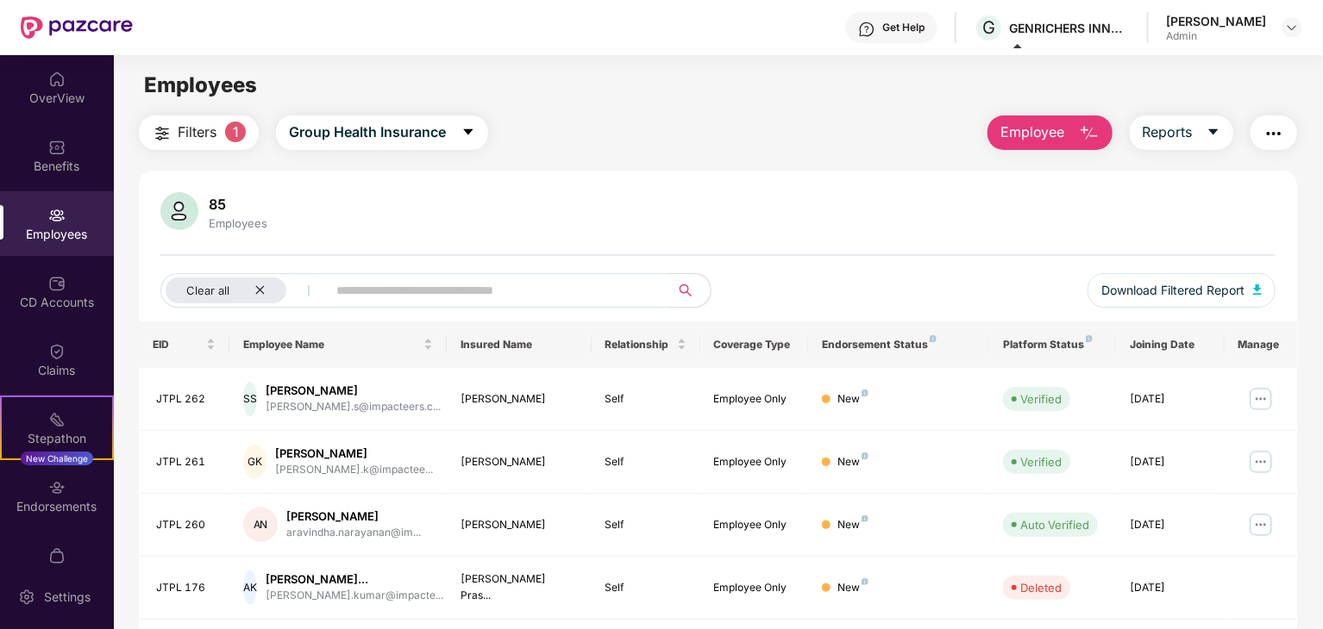
click at [598, 140] on div "Filters 1 Group Health Insurance Employee Reports" at bounding box center [718, 133] width 1158 height 34
click at [203, 129] on span "Filters" at bounding box center [197, 133] width 39 height 22
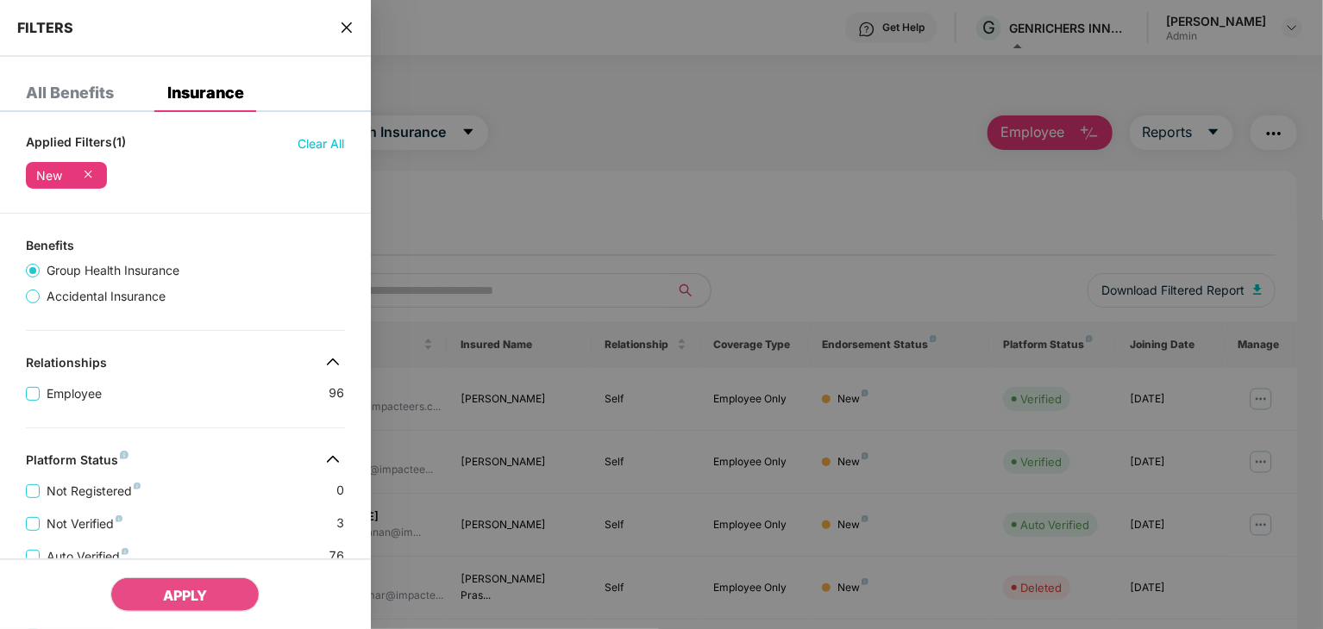
click at [766, 164] on div at bounding box center [661, 314] width 1323 height 629
click at [346, 29] on icon "close" at bounding box center [347, 28] width 14 height 14
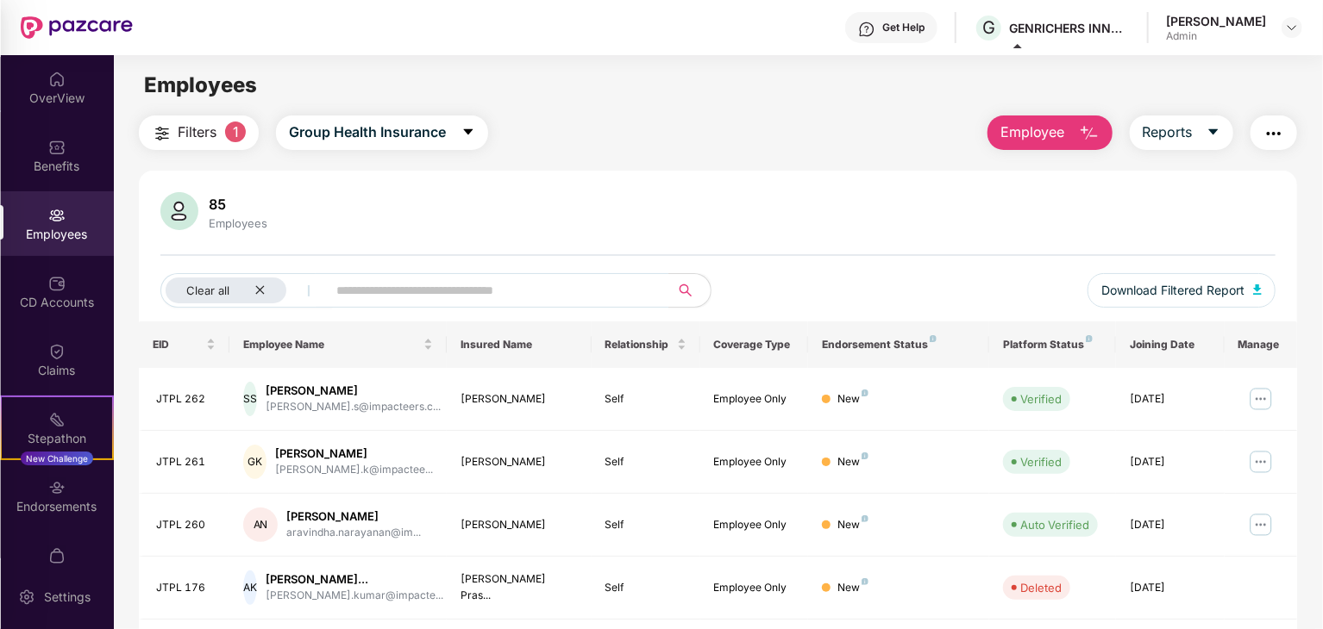
click at [587, 103] on main "Employees Filters 1 Group Health Insurance Employee Reports 85 Employees Clear …" at bounding box center [718, 369] width 1208 height 629
click at [590, 100] on div "Employees" at bounding box center [718, 85] width 1208 height 33
click at [616, 187] on div "85 Employees Clear all Download Filtered Report EID Employee Name Insured Name …" at bounding box center [718, 582] width 1158 height 822
click at [52, 84] on img at bounding box center [56, 79] width 17 height 17
